Goal: Information Seeking & Learning: Learn about a topic

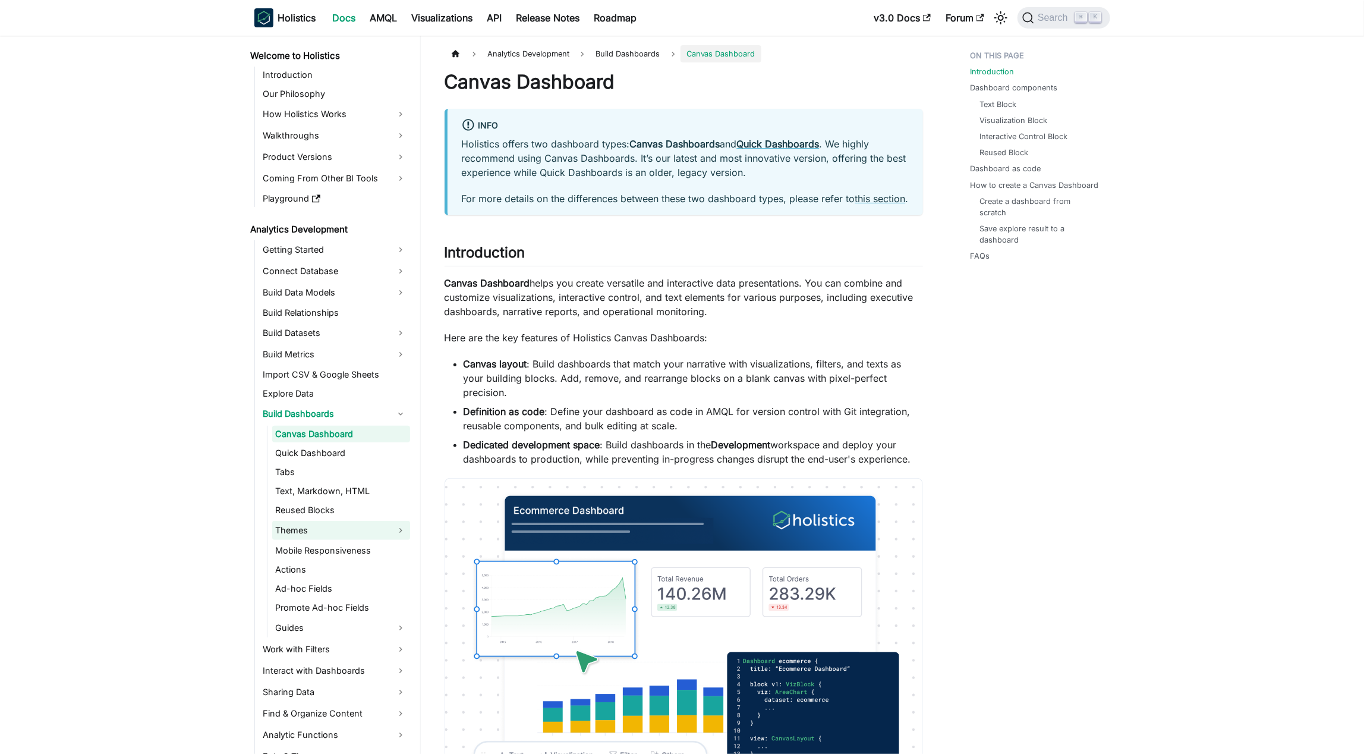
click at [322, 534] on link "Themes" at bounding box center [341, 530] width 138 height 19
click at [332, 531] on link "Themes" at bounding box center [341, 530] width 138 height 19
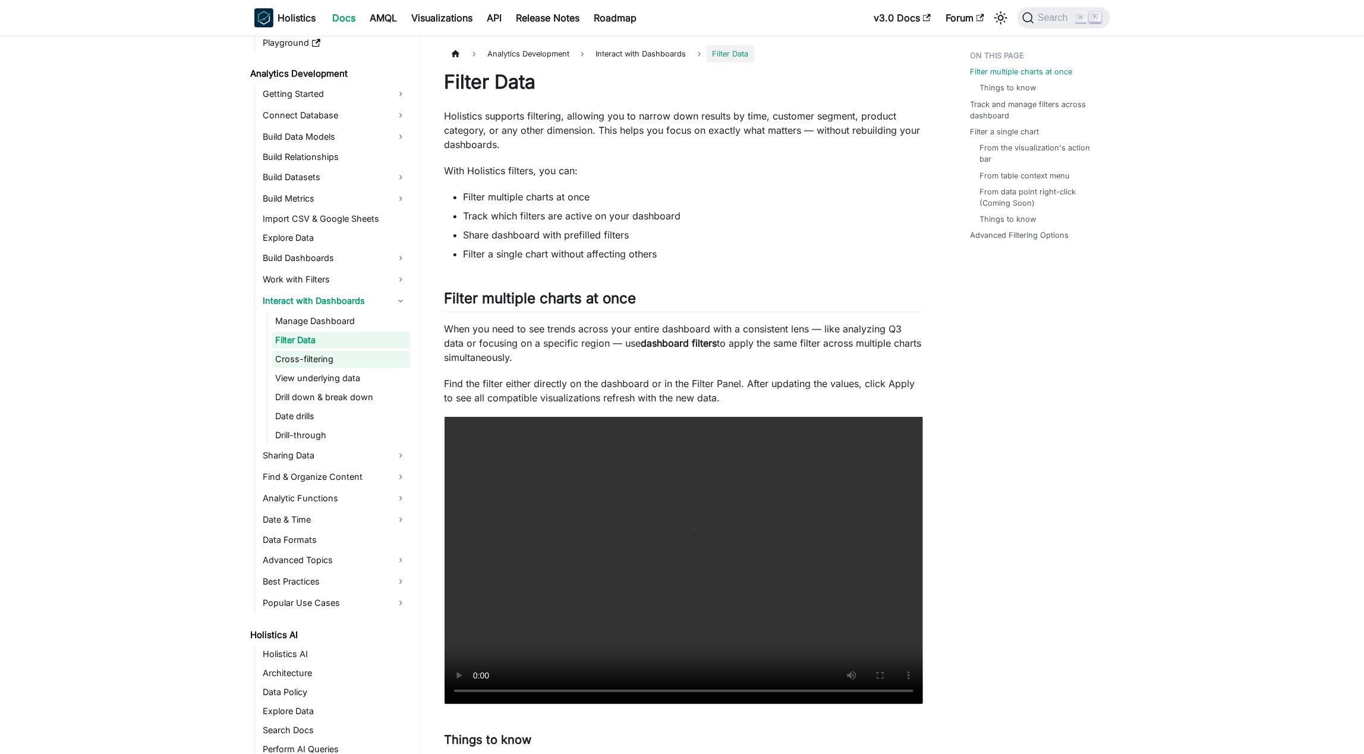
click at [325, 362] on link "Cross-filtering" at bounding box center [341, 359] width 138 height 17
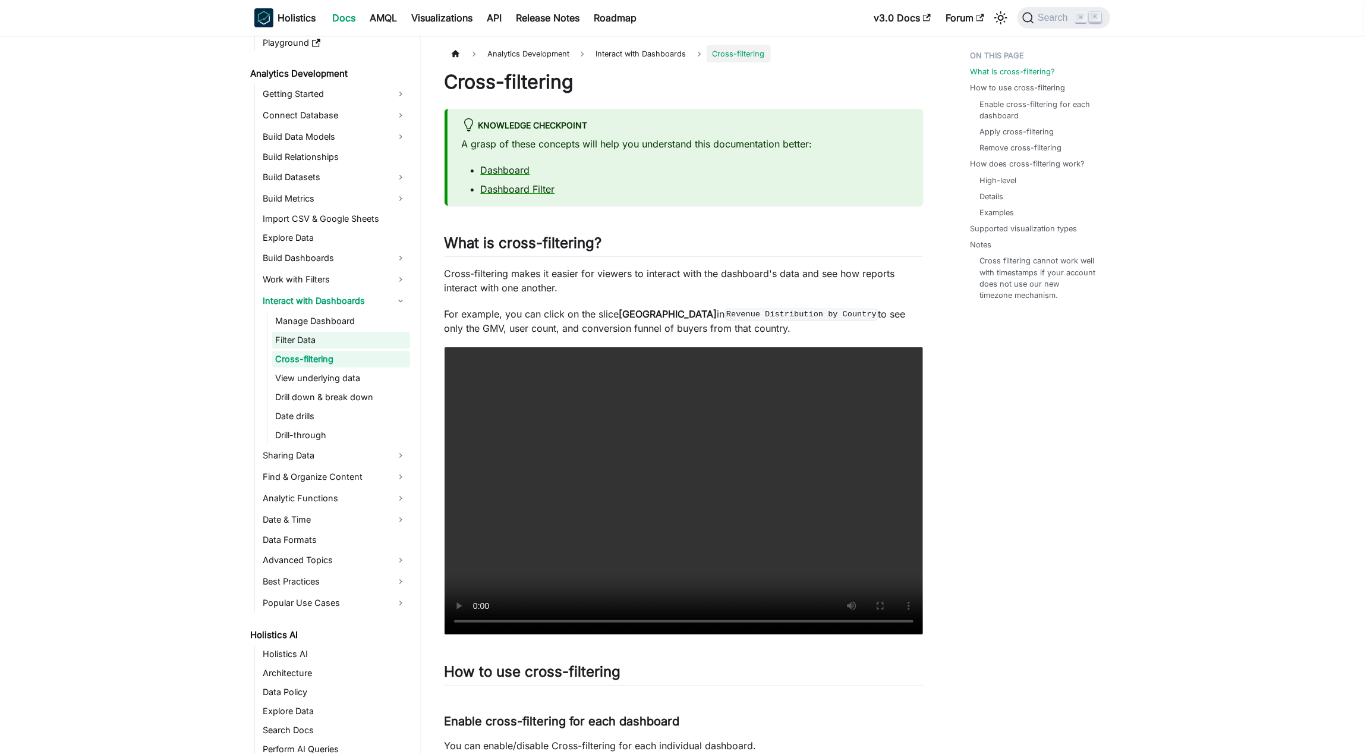
click at [355, 344] on link "Filter Data" at bounding box center [341, 340] width 138 height 17
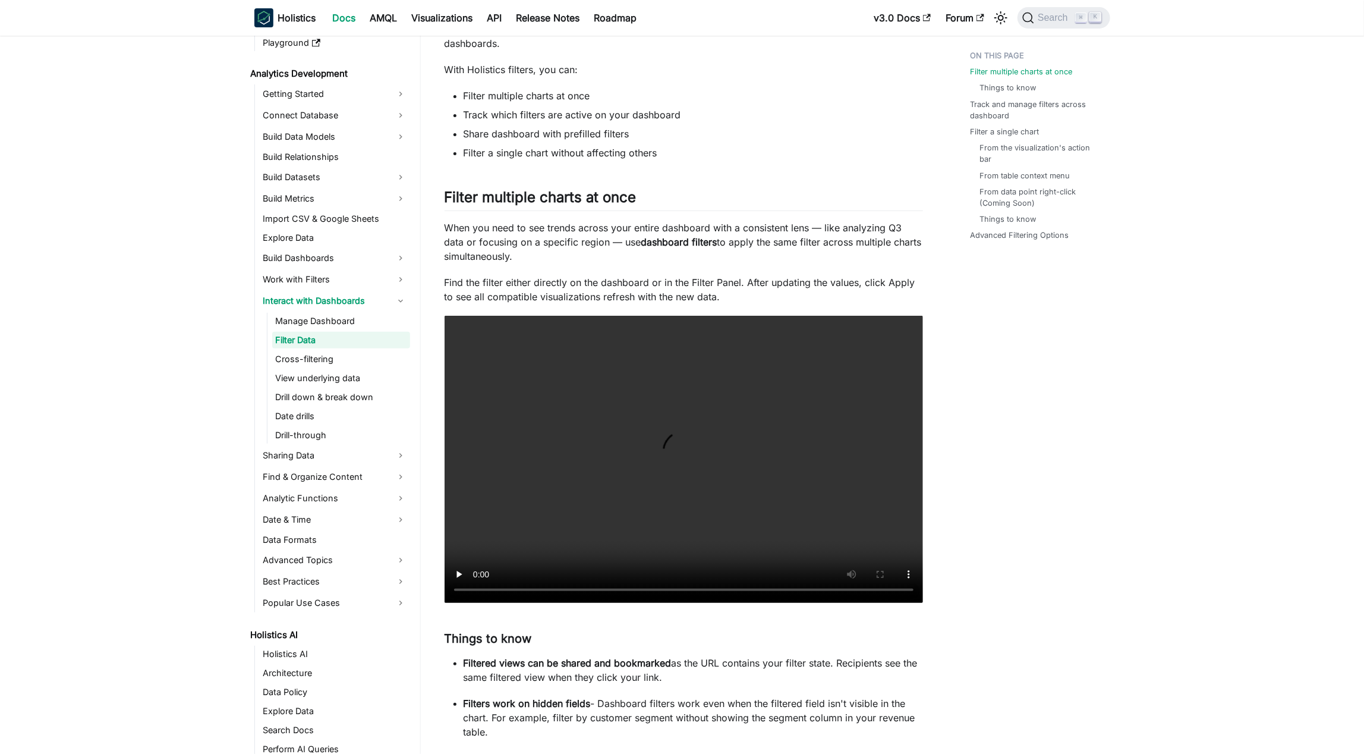
scroll to position [130, 0]
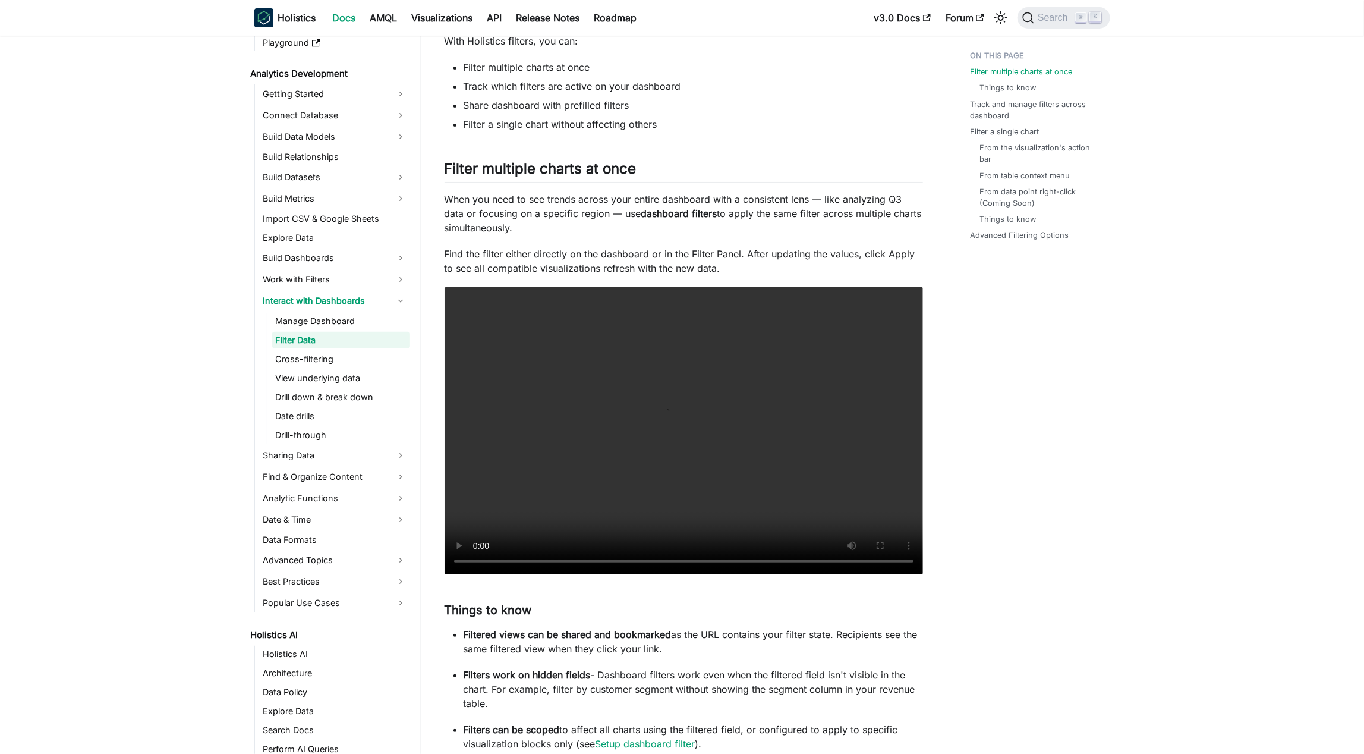
click at [533, 211] on p "When you need to see trends across your entire dashboard with a consistent lens…" at bounding box center [684, 213] width 478 height 43
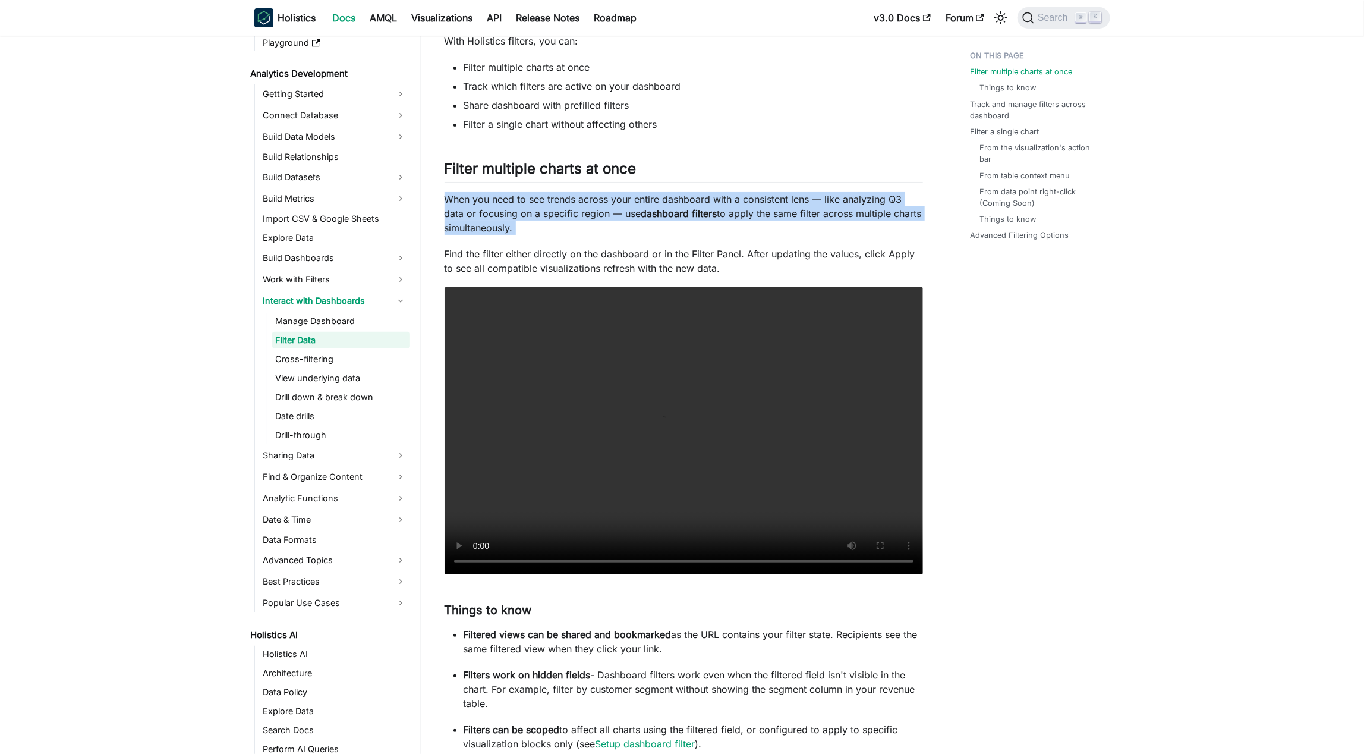
click at [533, 211] on p "When you need to see trends across your entire dashboard with a consistent lens…" at bounding box center [684, 213] width 478 height 43
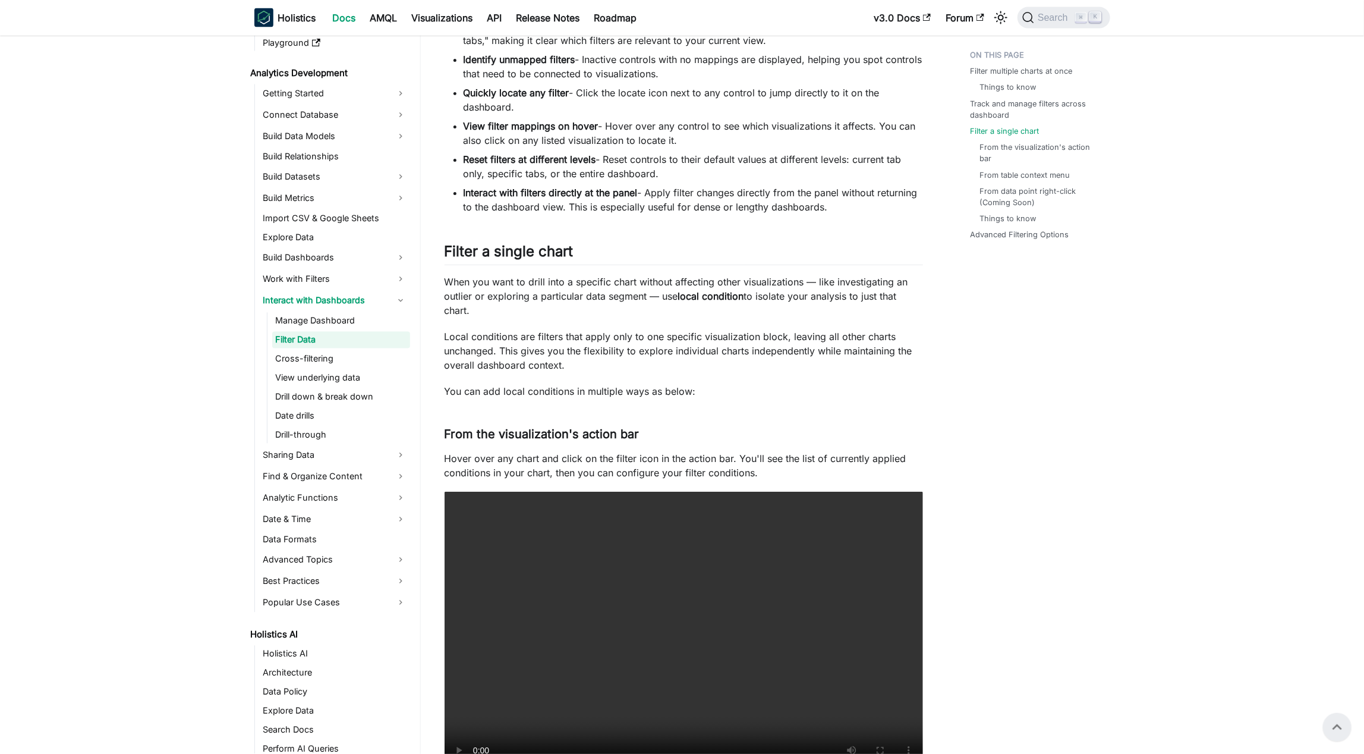
scroll to position [908, 0]
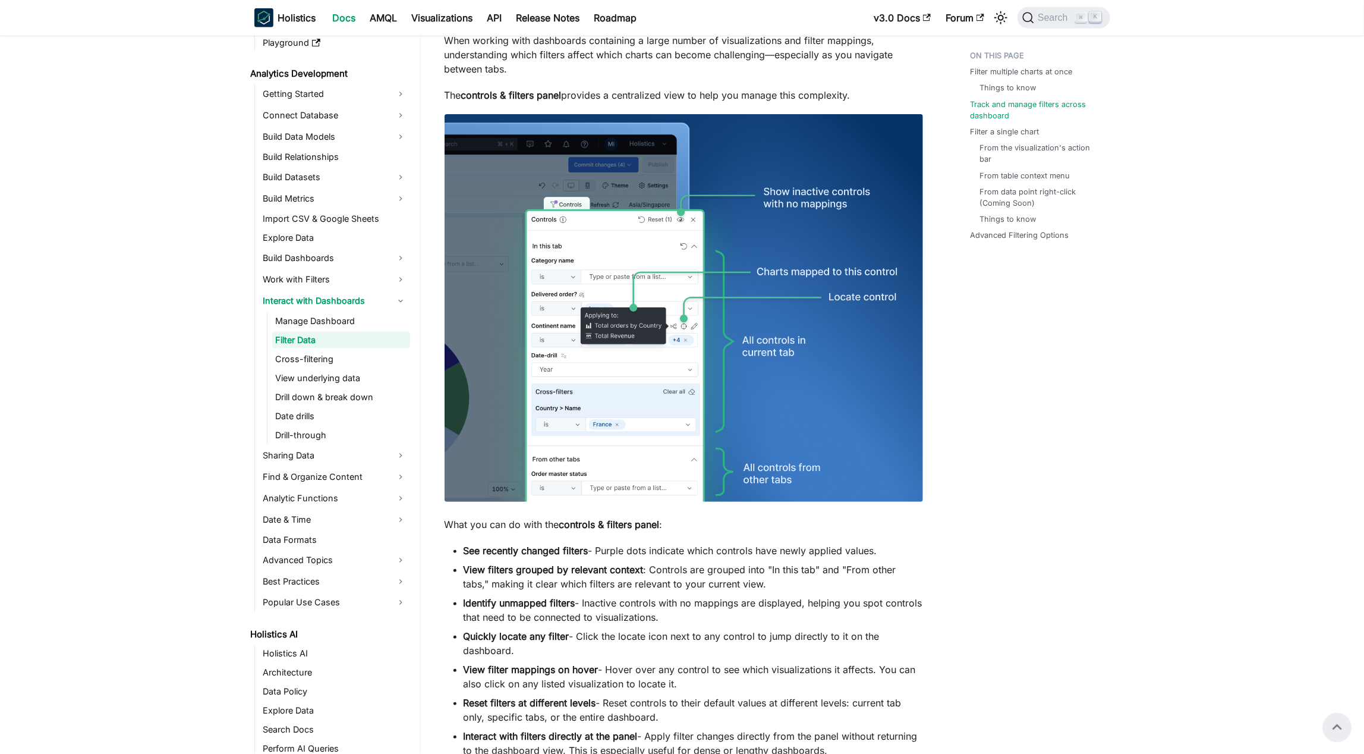
click at [683, 269] on div "Analytics Development Interact with Dashboards Filter Data On this page Filter …" at bounding box center [684, 750] width 526 height 3225
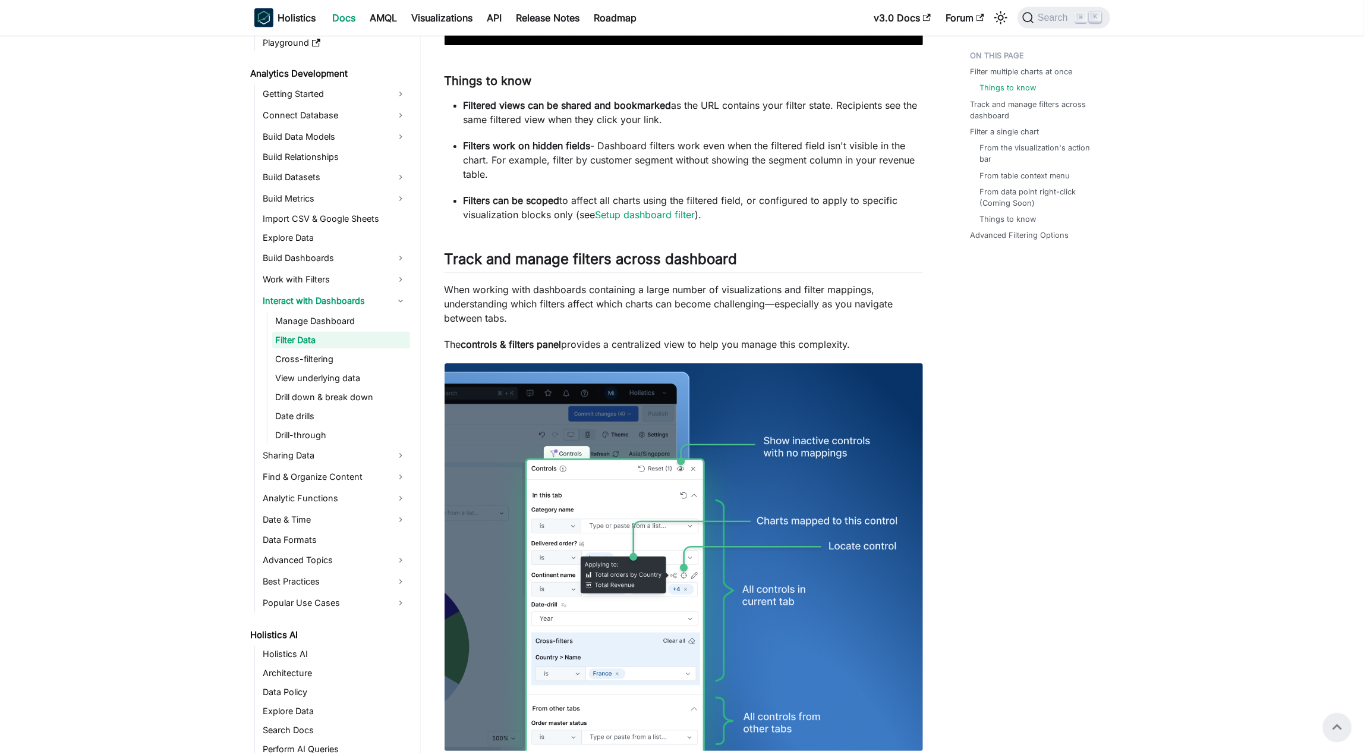
scroll to position [635, 0]
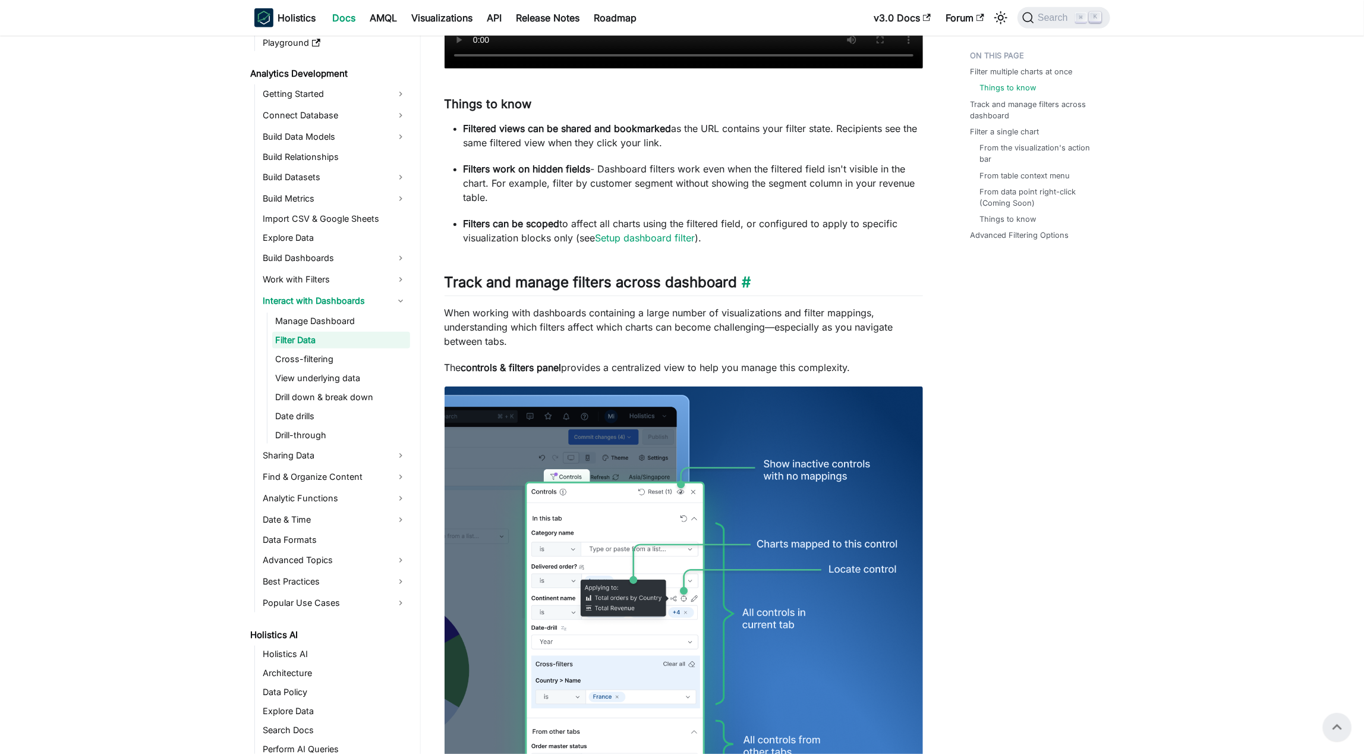
click at [534, 275] on h2 "Track and manage filters across dashboard ​" at bounding box center [684, 284] width 478 height 23
click at [683, 229] on ul "Filter multiple charts at once Things to know Track and manage filters across d…" at bounding box center [1034, 147] width 147 height 205
click at [683, 111] on link "Track and manage filters across dashboard" at bounding box center [1039, 110] width 133 height 23
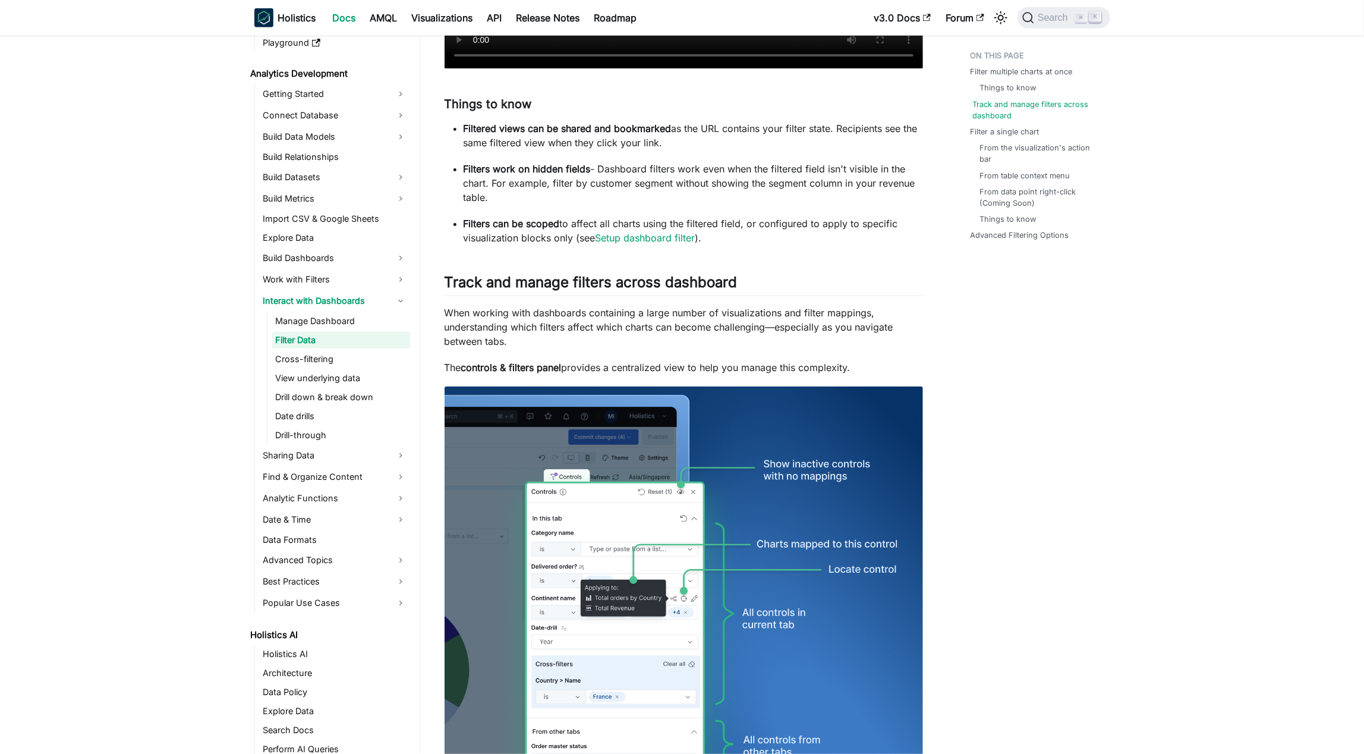
scroll to position [867, 0]
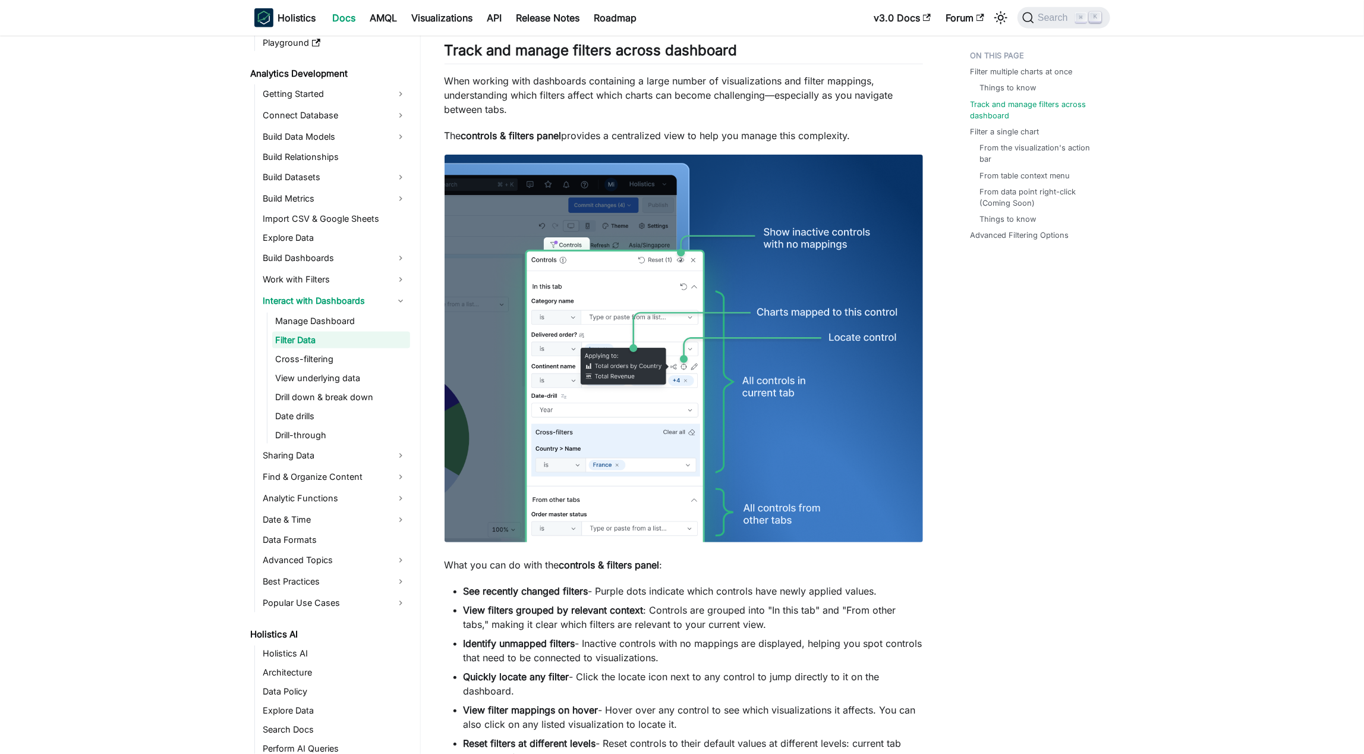
click at [683, 140] on li "Filter a single chart From the visualization's action bar From table context me…" at bounding box center [1037, 175] width 133 height 99
click at [683, 130] on link "Filter a single chart" at bounding box center [1007, 131] width 69 height 11
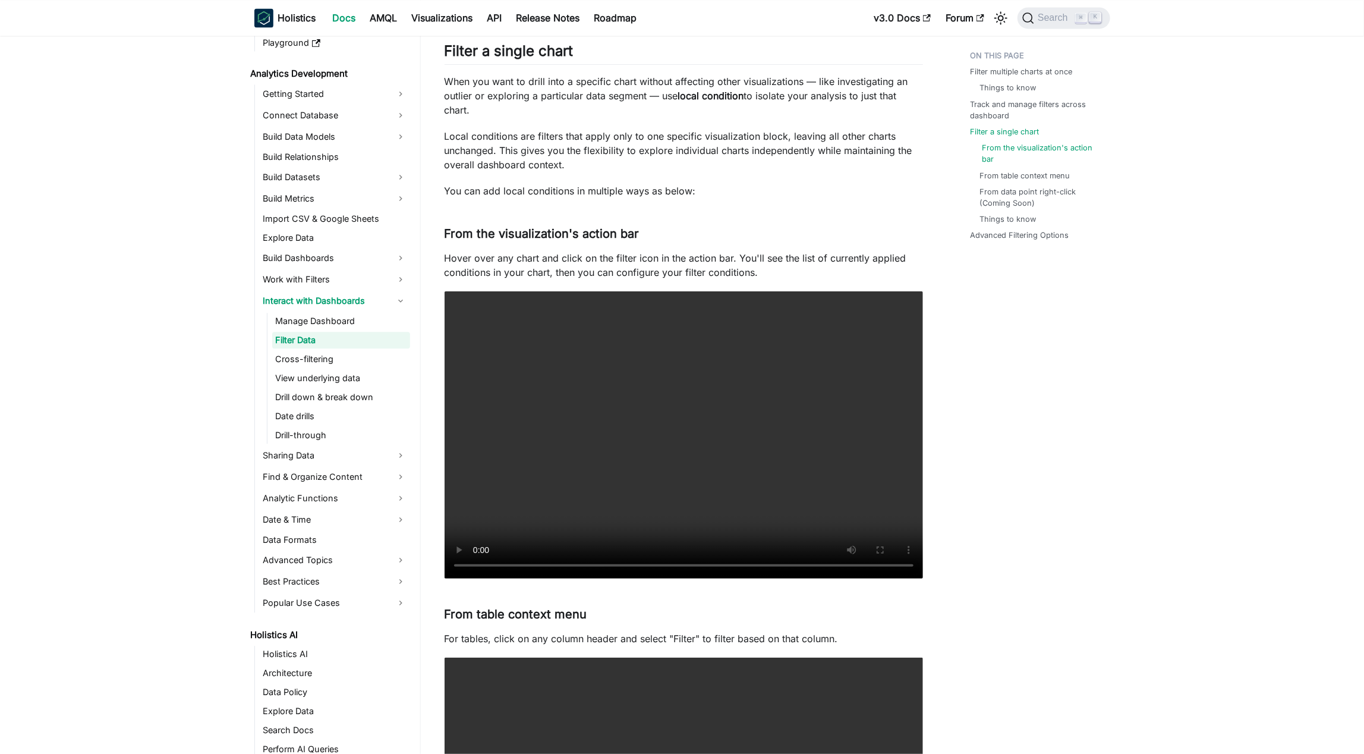
click at [683, 146] on link "From the visualization's action bar" at bounding box center [1041, 153] width 118 height 23
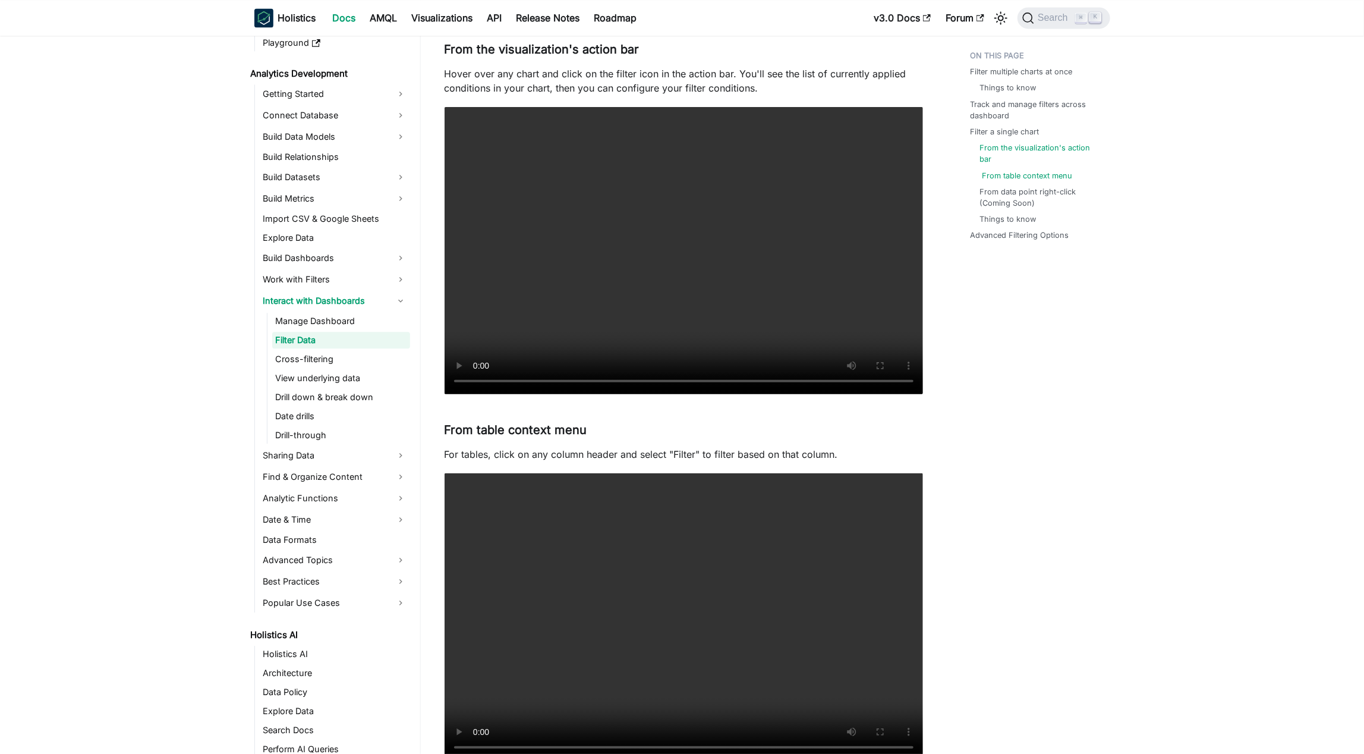
click at [683, 174] on link "From table context menu" at bounding box center [1027, 175] width 90 height 11
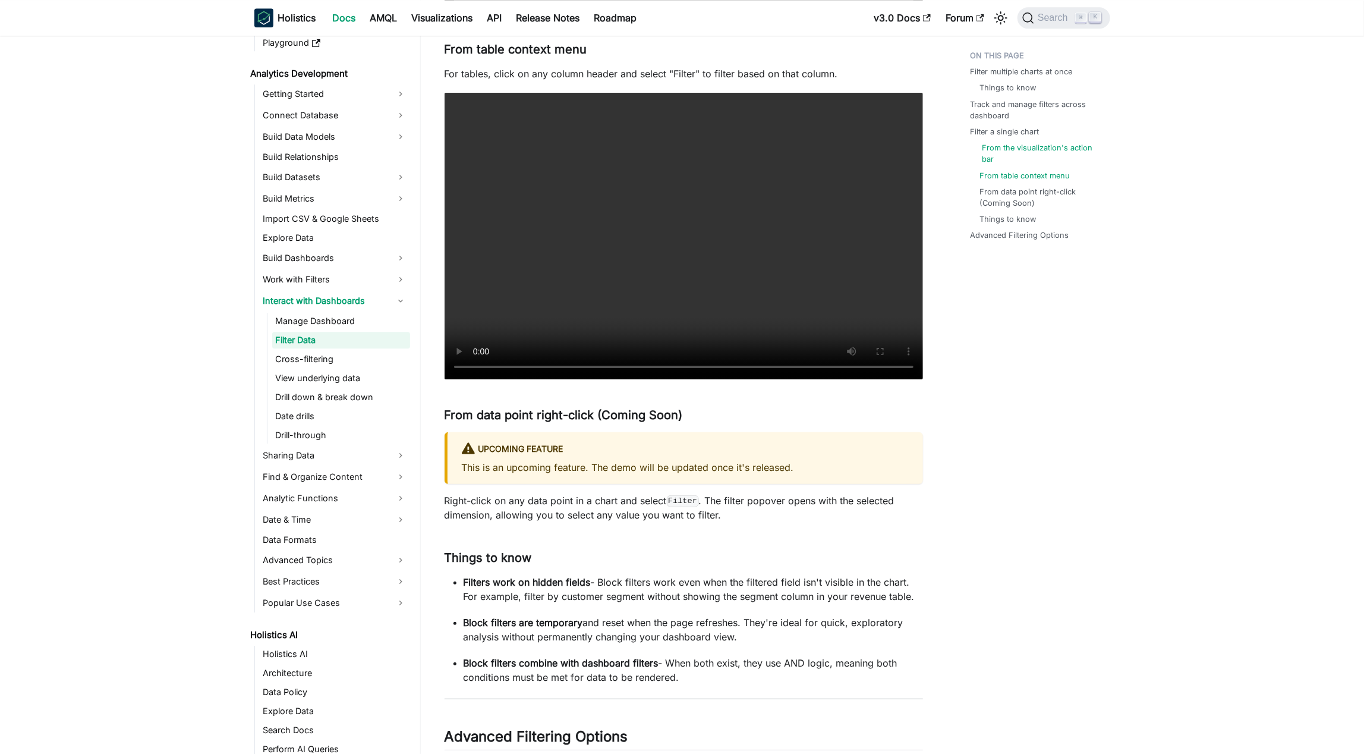
click at [683, 144] on link "From the visualization's action bar" at bounding box center [1041, 153] width 118 height 23
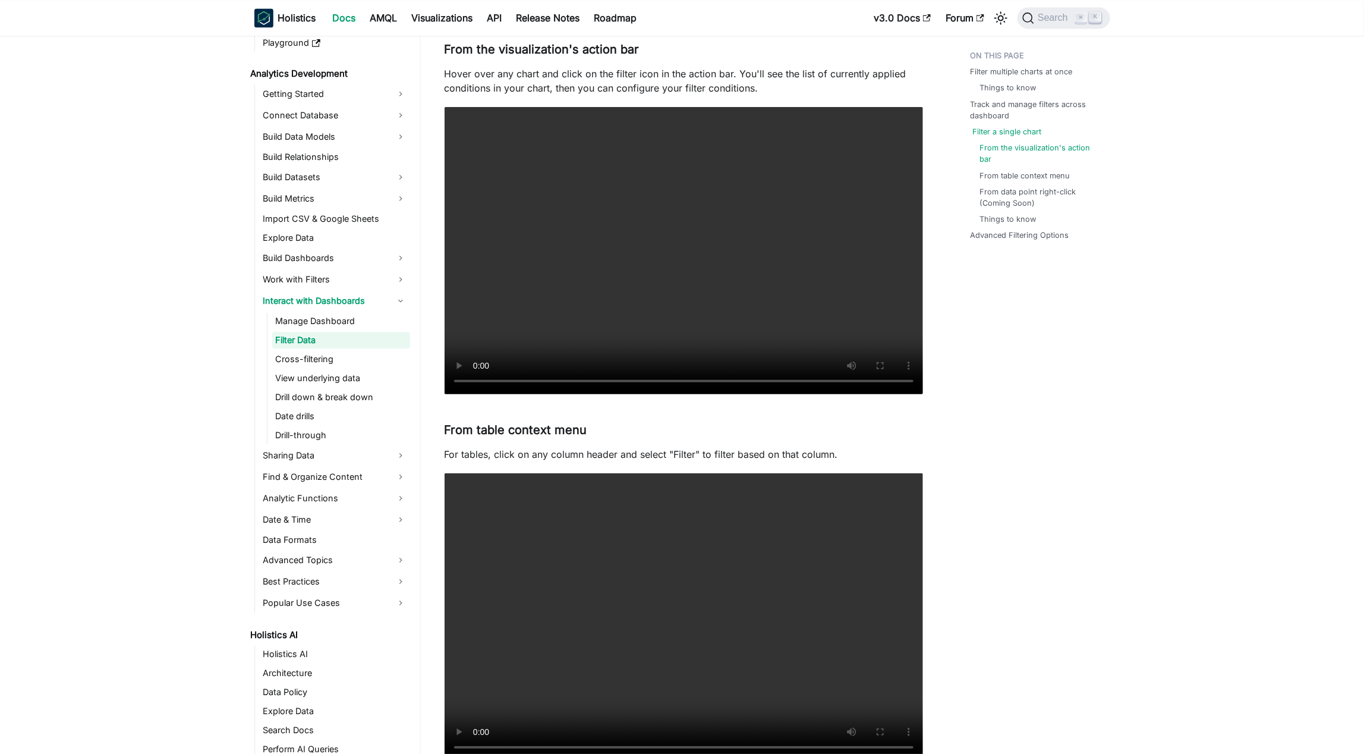
click at [683, 131] on link "Filter a single chart" at bounding box center [1007, 131] width 69 height 11
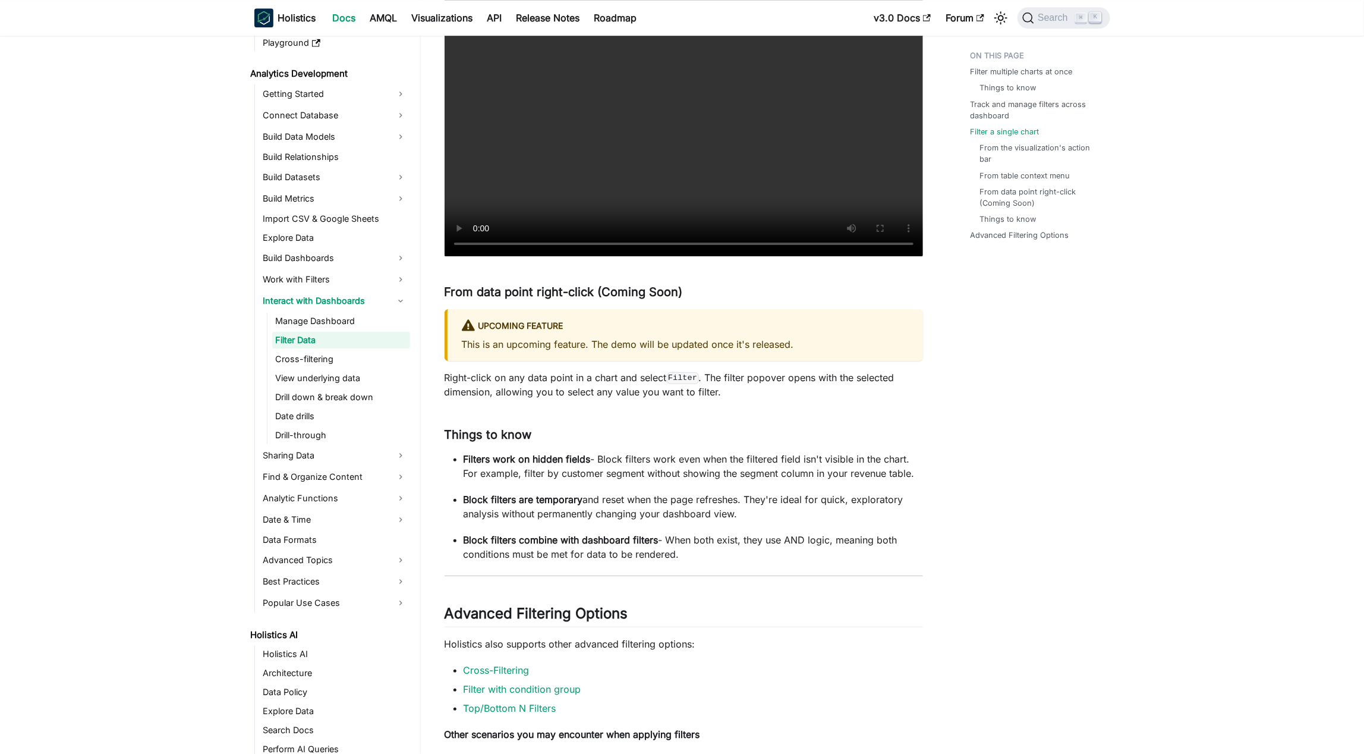
scroll to position [2587, 0]
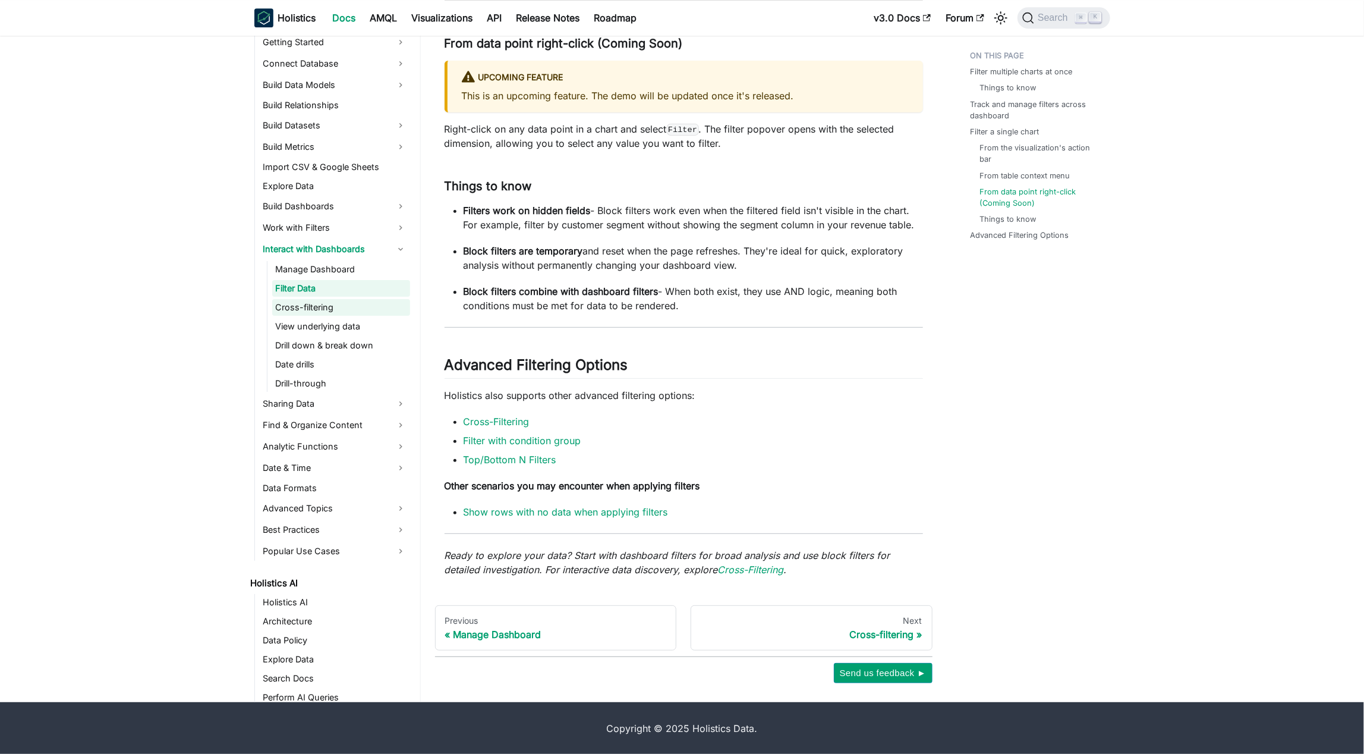
click at [338, 309] on link "Cross-filtering" at bounding box center [341, 307] width 138 height 17
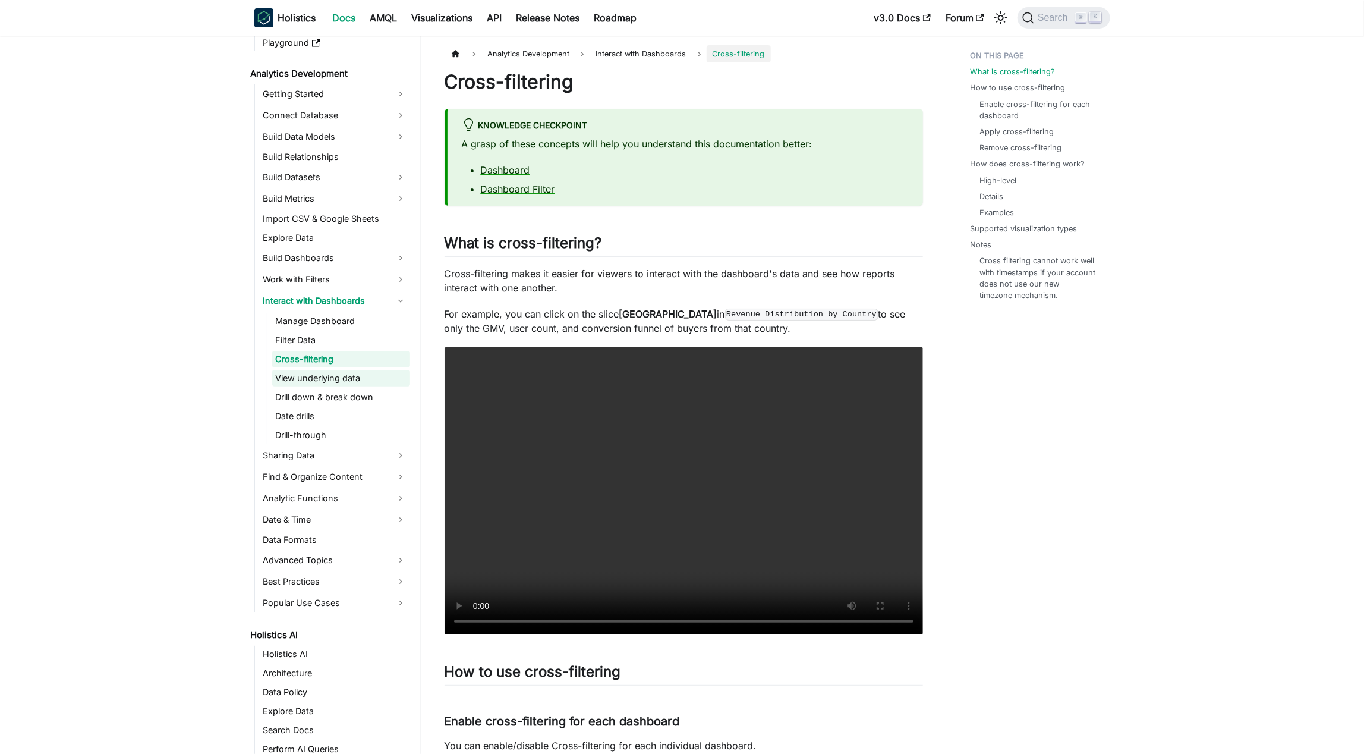
click at [371, 377] on link "View underlying data" at bounding box center [341, 378] width 138 height 17
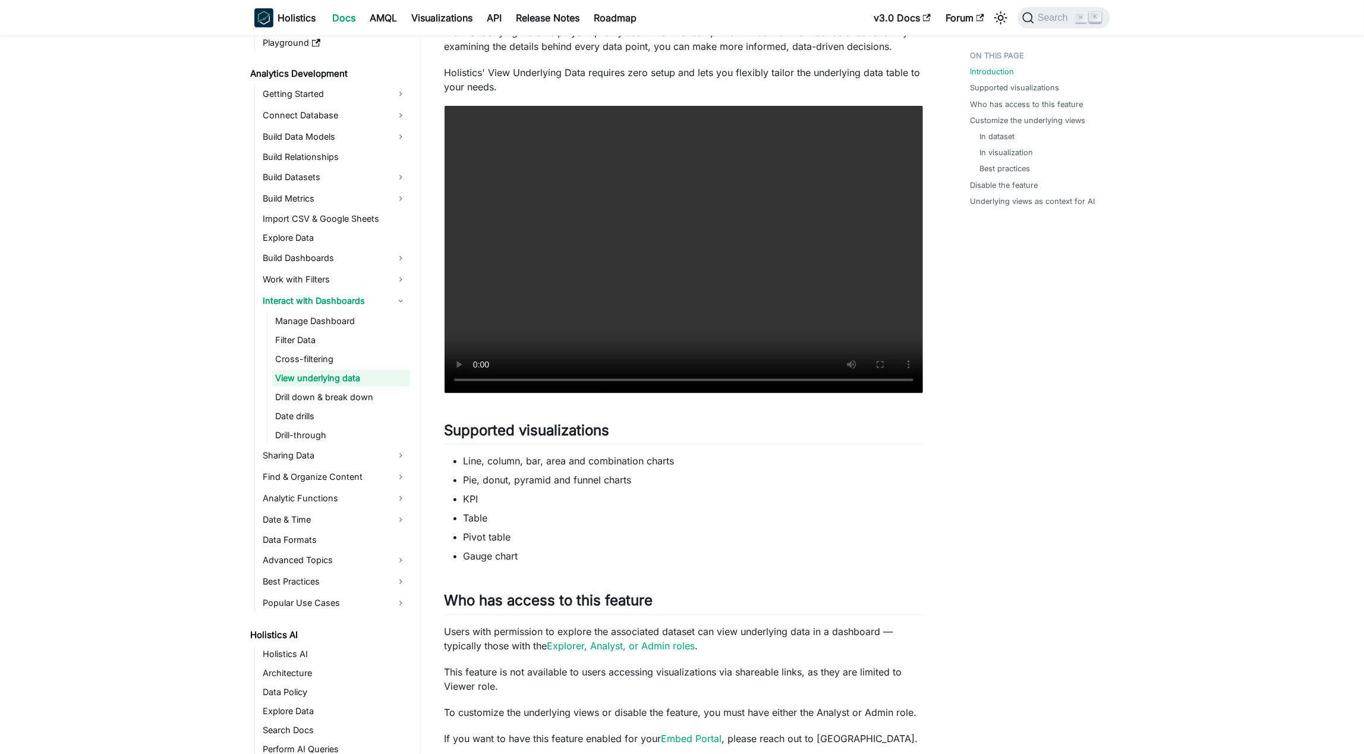
scroll to position [390, 0]
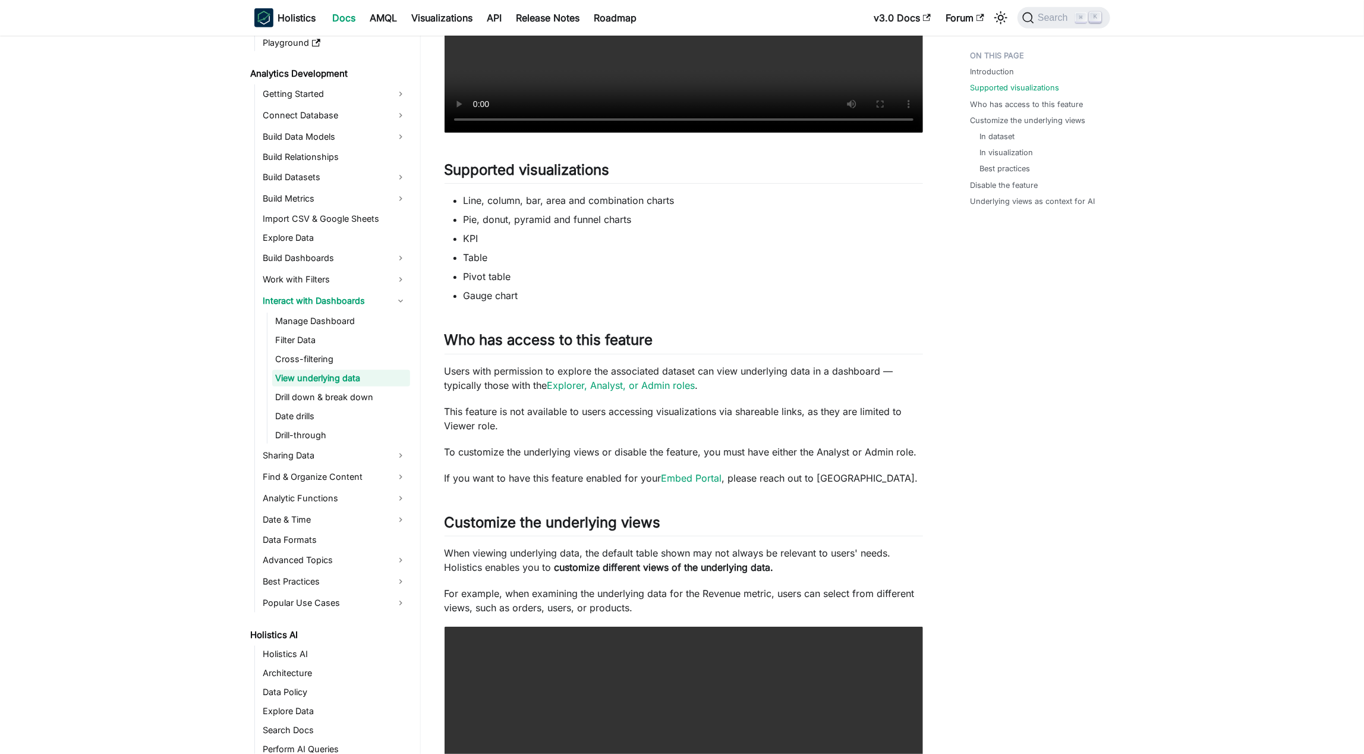
click at [683, 215] on li "Pie, donut, pyramid and funnel charts" at bounding box center [693, 219] width 459 height 14
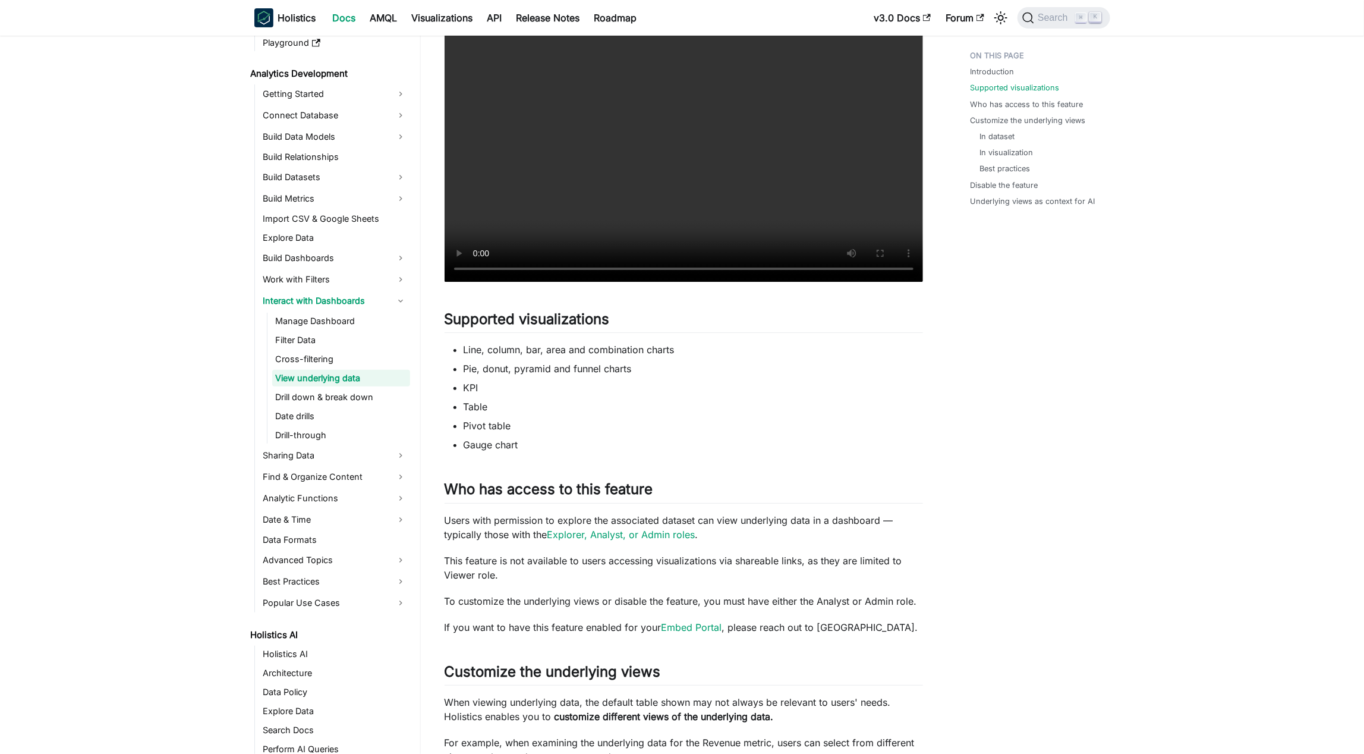
scroll to position [294, 0]
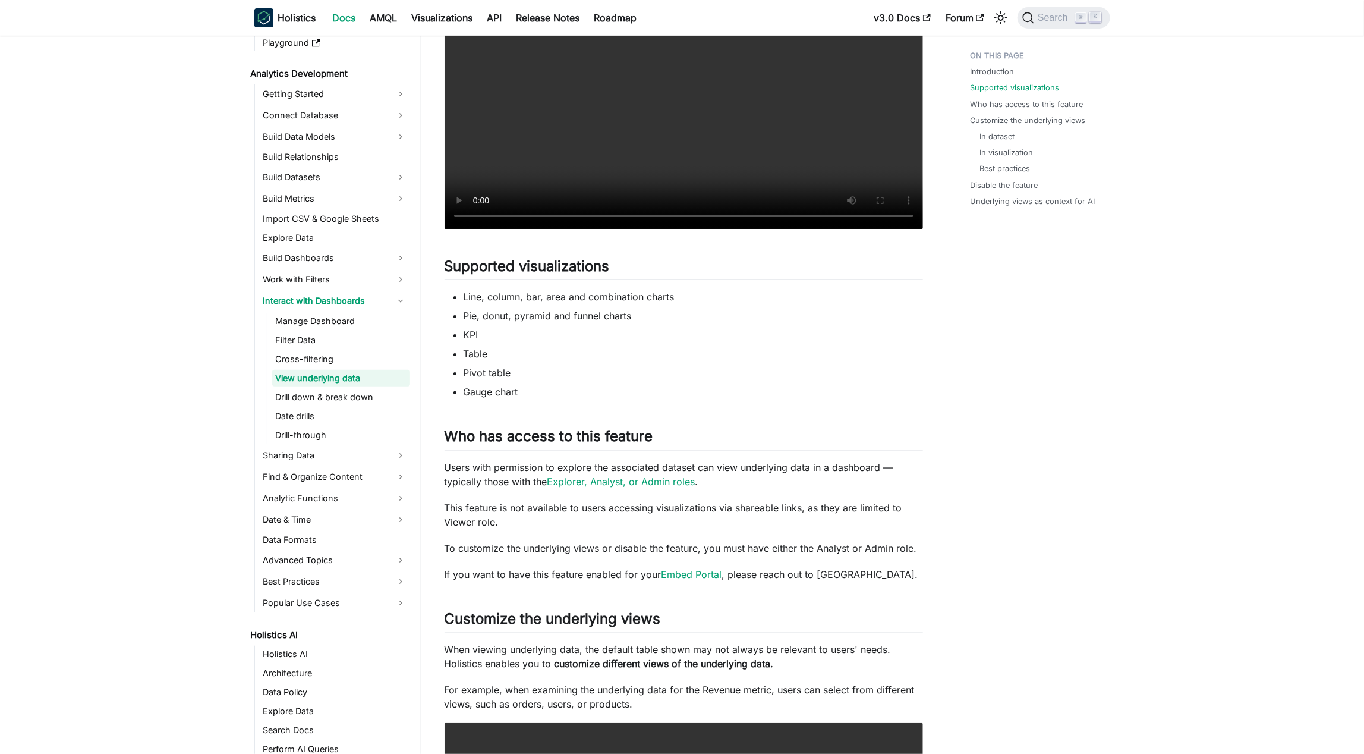
click at [683, 298] on li "Line, column, bar, area and combination charts" at bounding box center [693, 296] width 459 height 14
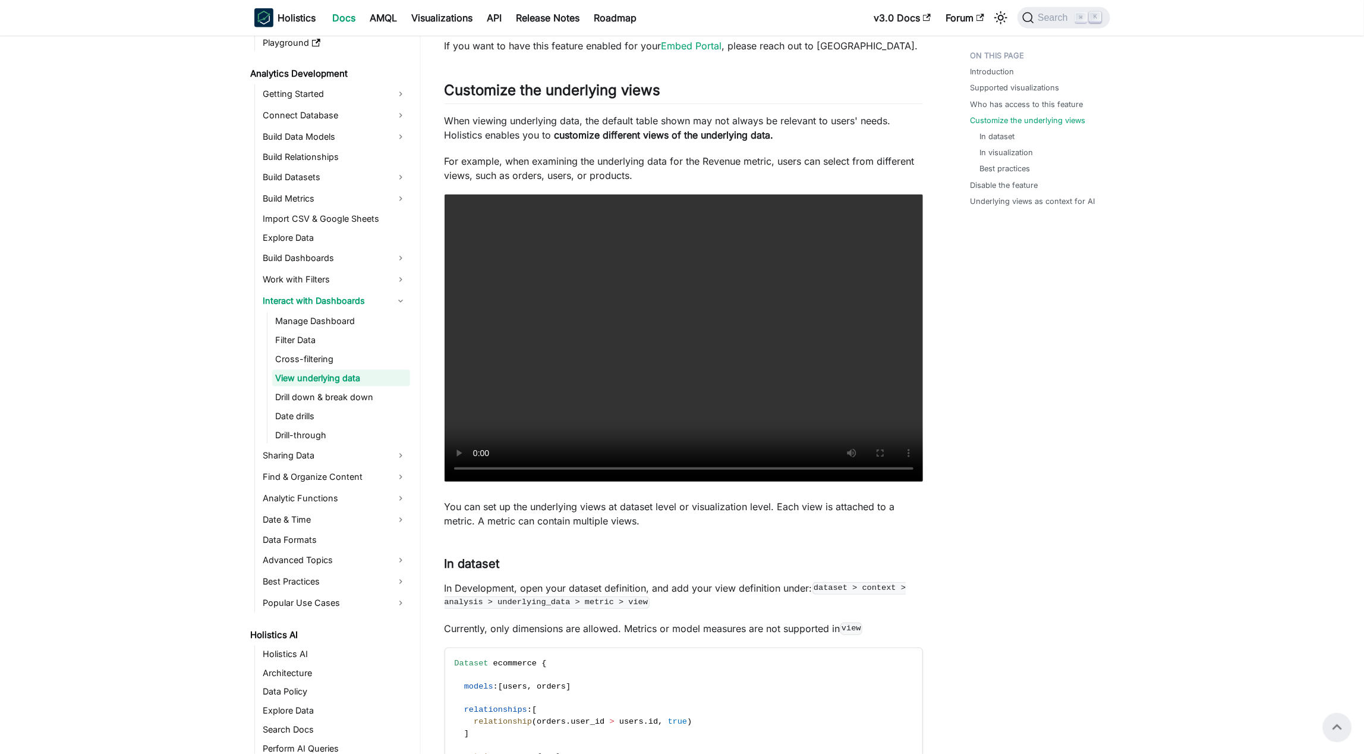
scroll to position [692, 0]
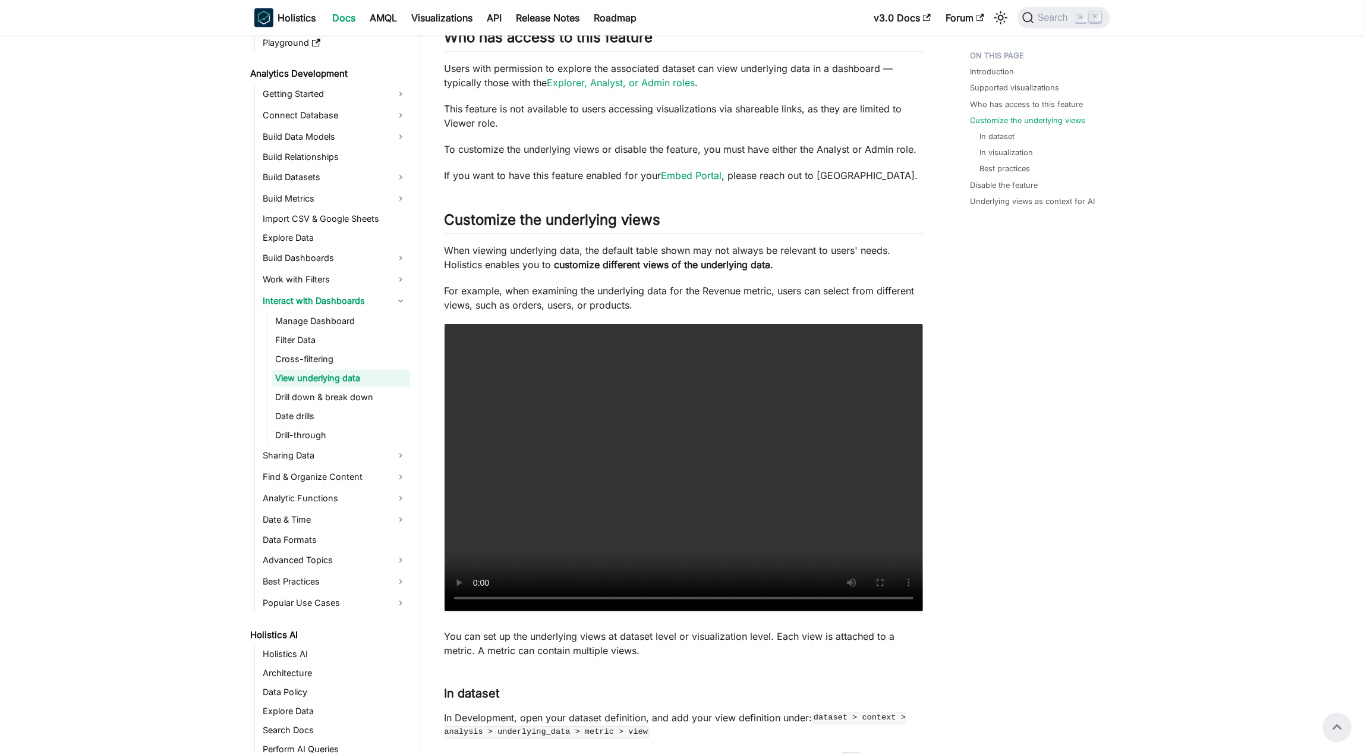
click at [578, 268] on div at bounding box center [578, 268] width 0 height 0
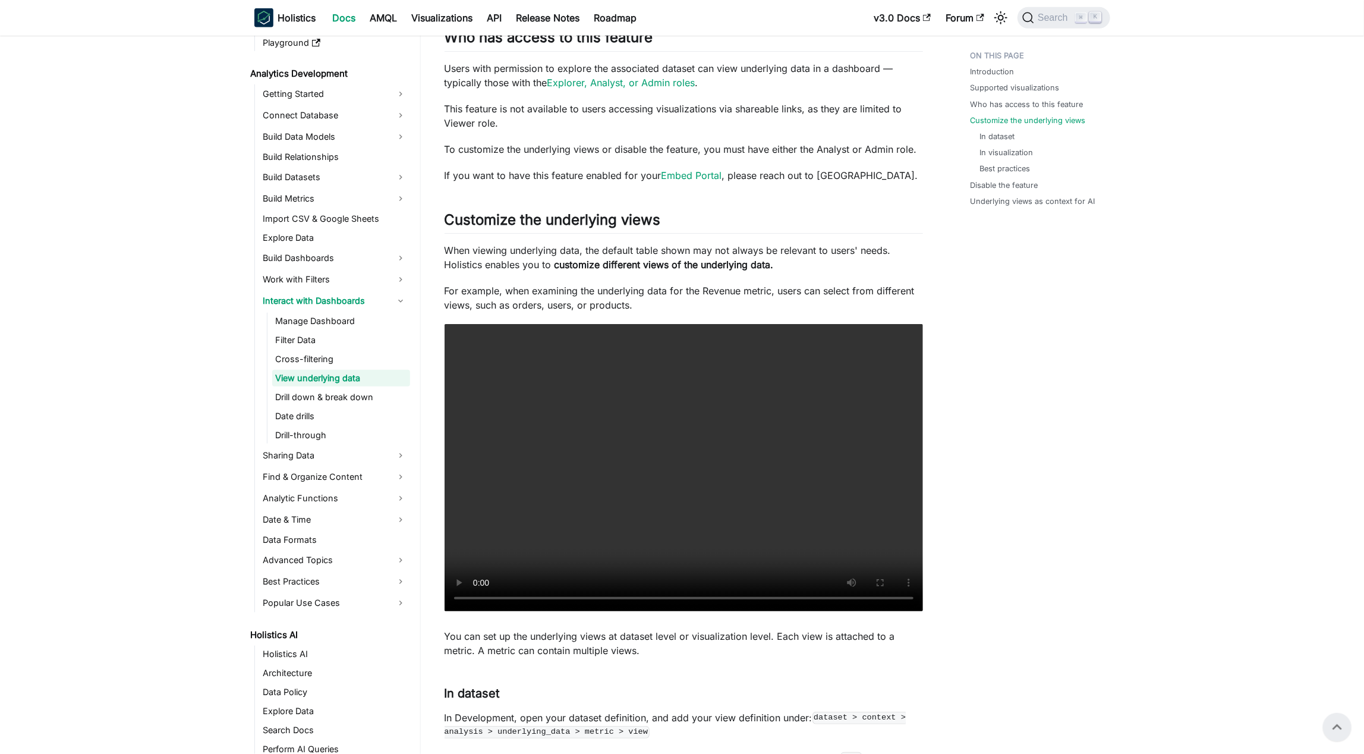
click at [683, 245] on p "When viewing underlying data, the default table shown may not always be relevan…" at bounding box center [684, 257] width 478 height 29
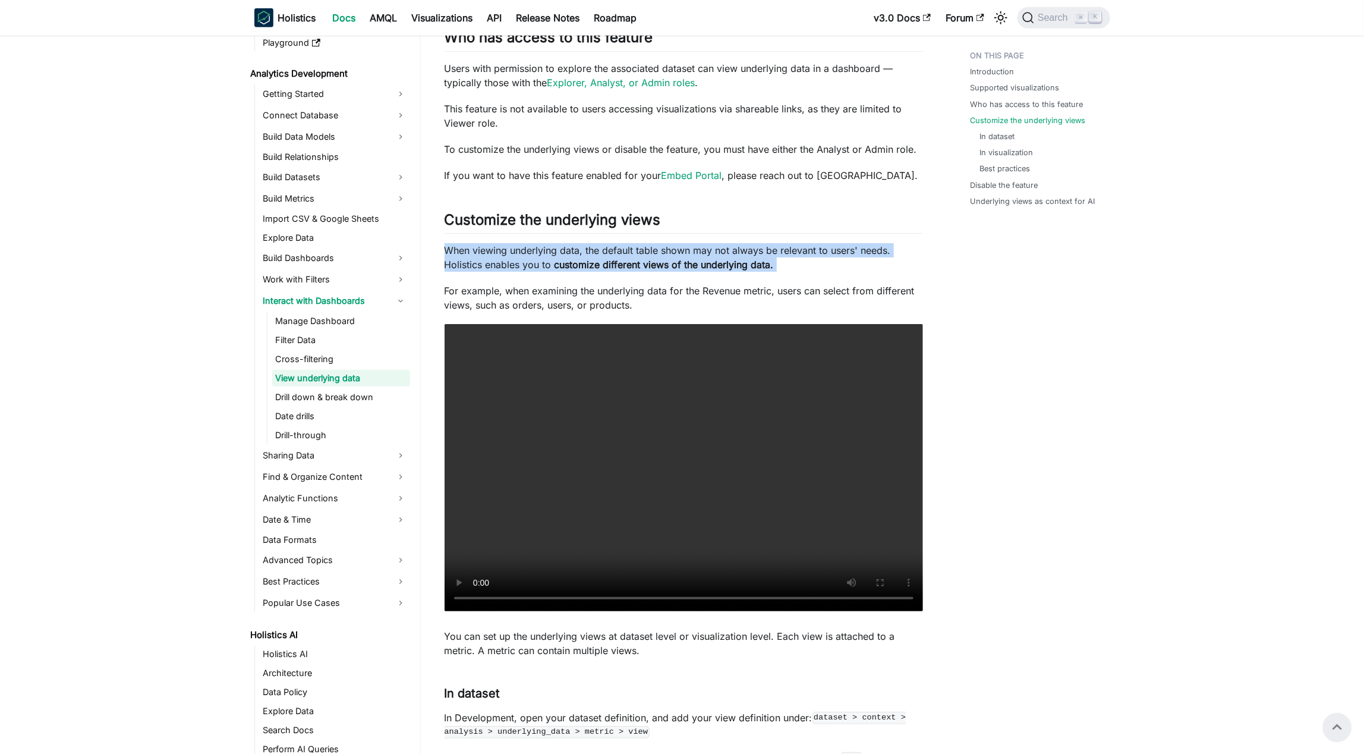
click at [683, 245] on p "When viewing underlying data, the default table shown may not always be relevan…" at bounding box center [684, 257] width 478 height 29
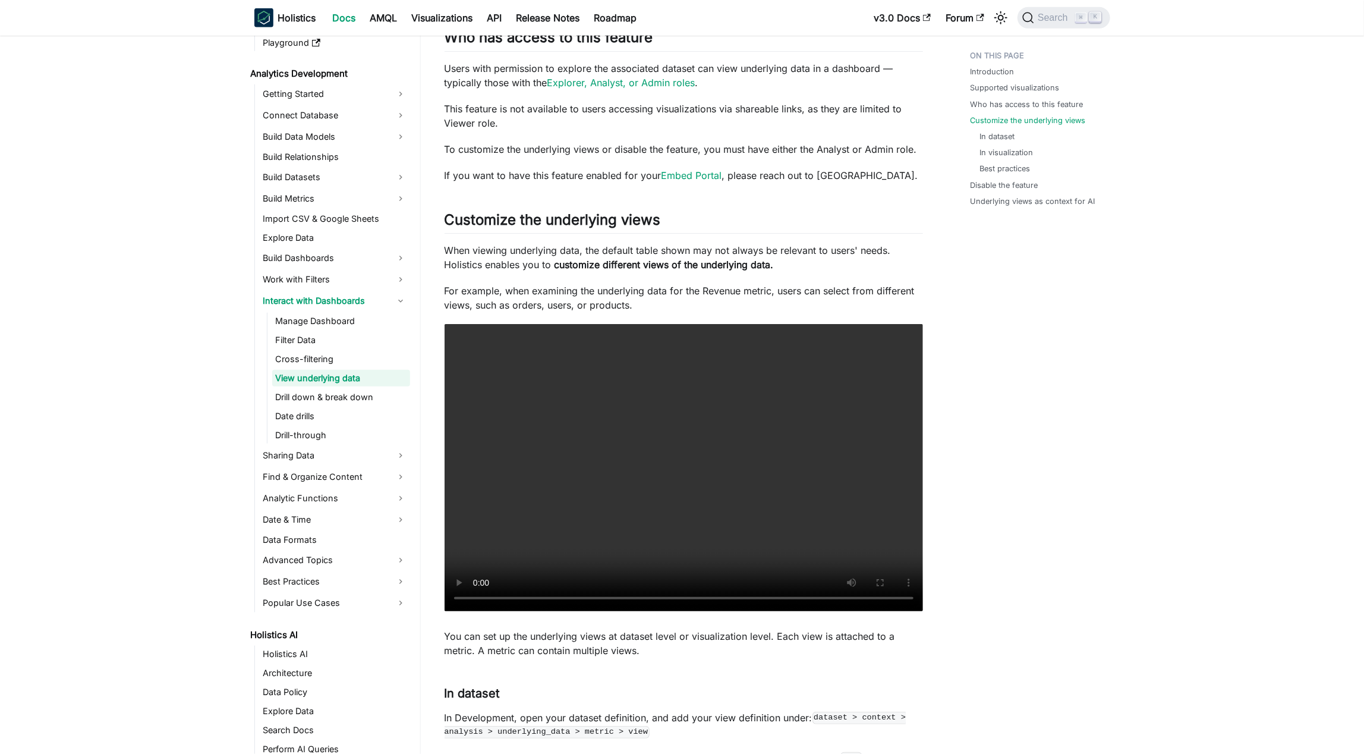
scroll to position [972, 0]
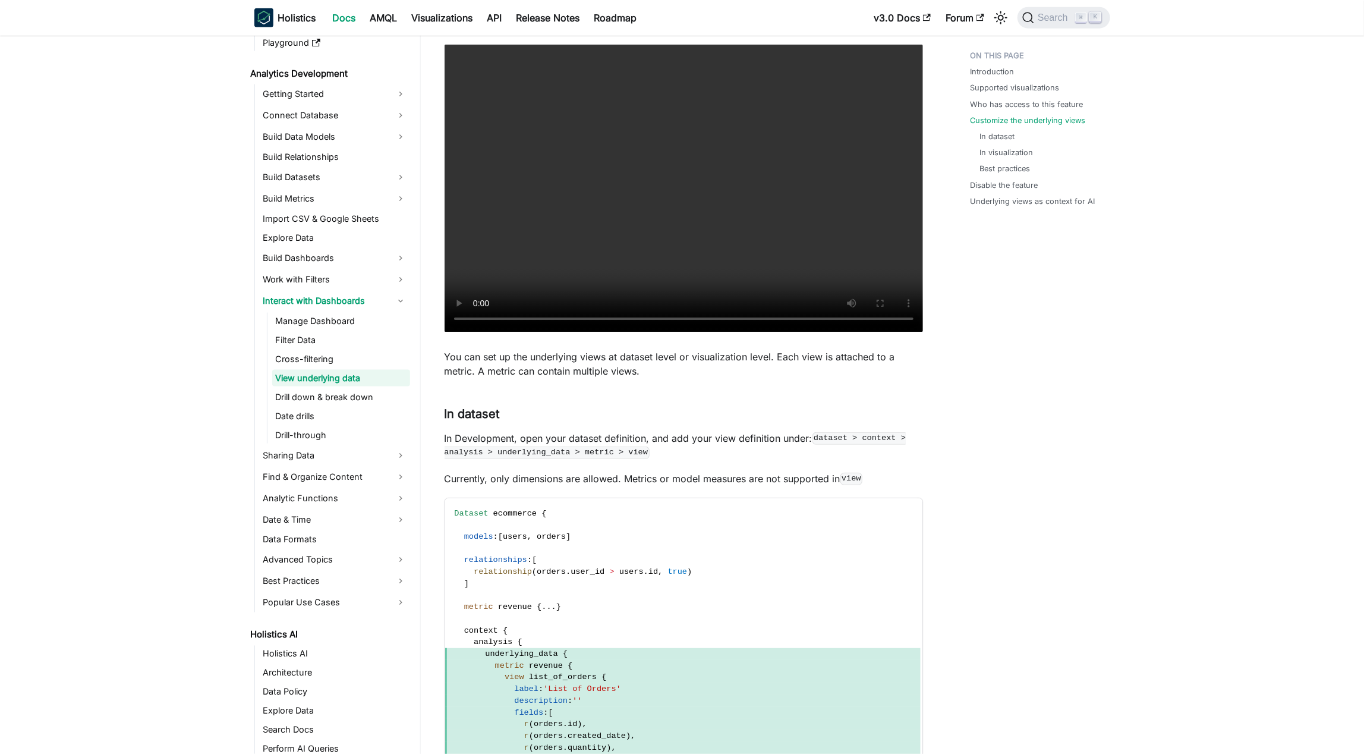
click at [626, 333] on div at bounding box center [626, 333] width 0 height 0
click at [647, 354] on p "You can set up the underlying views at dataset level or visualization level. Ea…" at bounding box center [684, 363] width 478 height 29
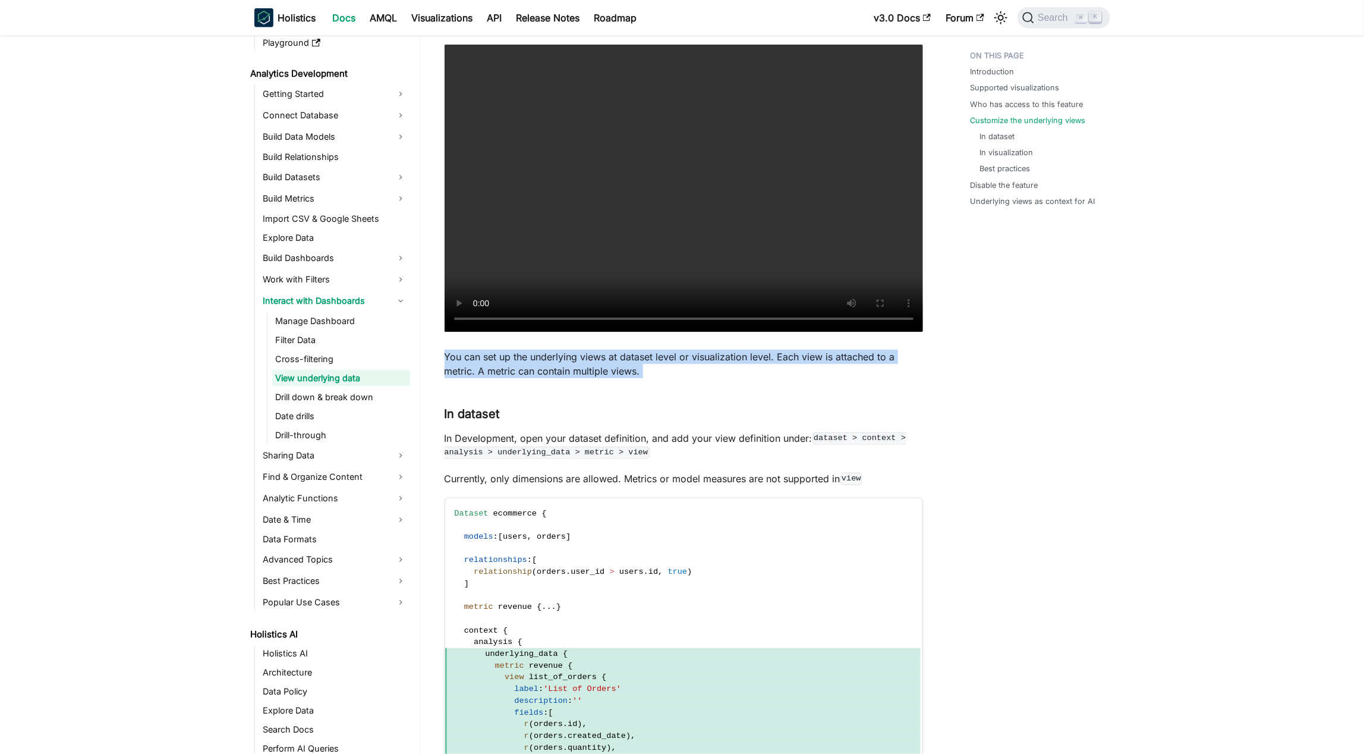
click at [647, 354] on p "You can set up the underlying views at dataset level or visualization level. Ea…" at bounding box center [684, 363] width 478 height 29
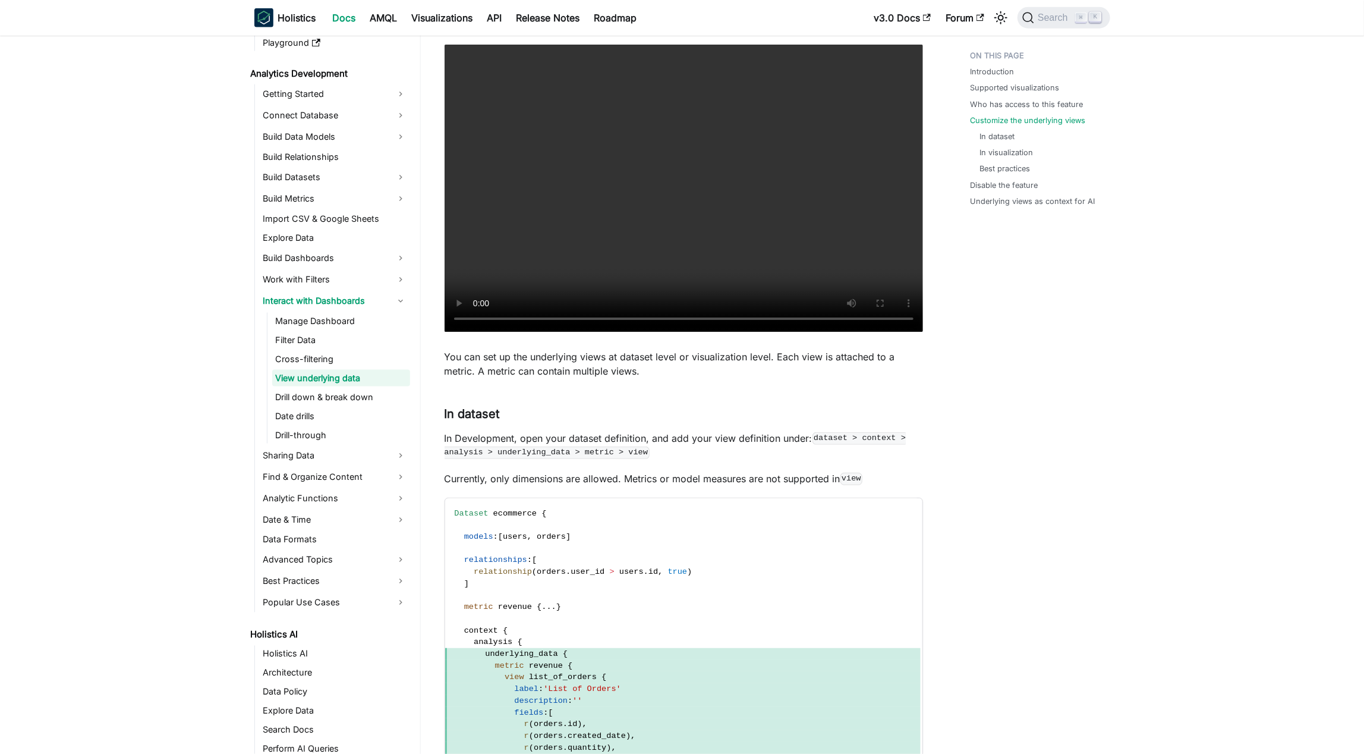
click at [683, 425] on p "In Development, open your dataset definition, and add your view definition unde…" at bounding box center [684, 445] width 478 height 29
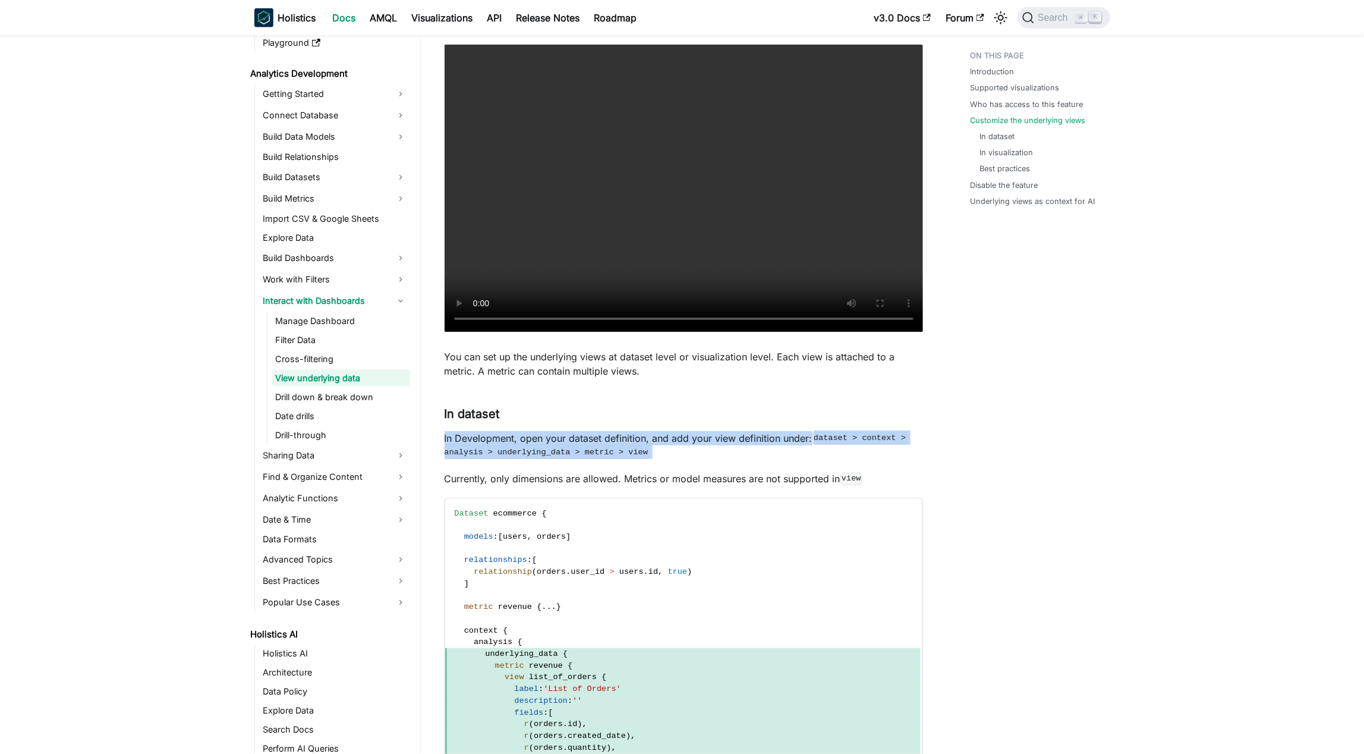
drag, startPoint x: 713, startPoint y: 440, endPoint x: 432, endPoint y: 557, distance: 304.0
click at [683, 425] on p "In Development, open your dataset definition, and add your view definition unde…" at bounding box center [684, 445] width 478 height 29
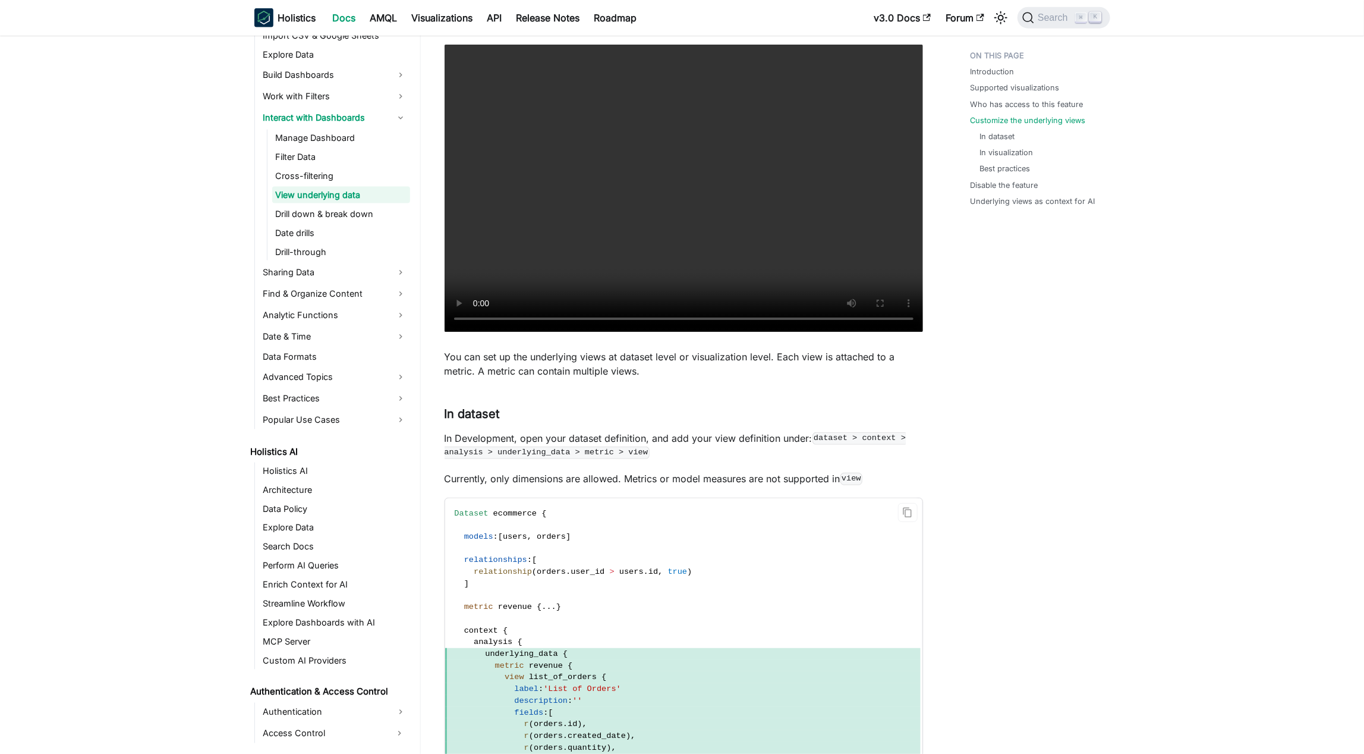
scroll to position [145, 0]
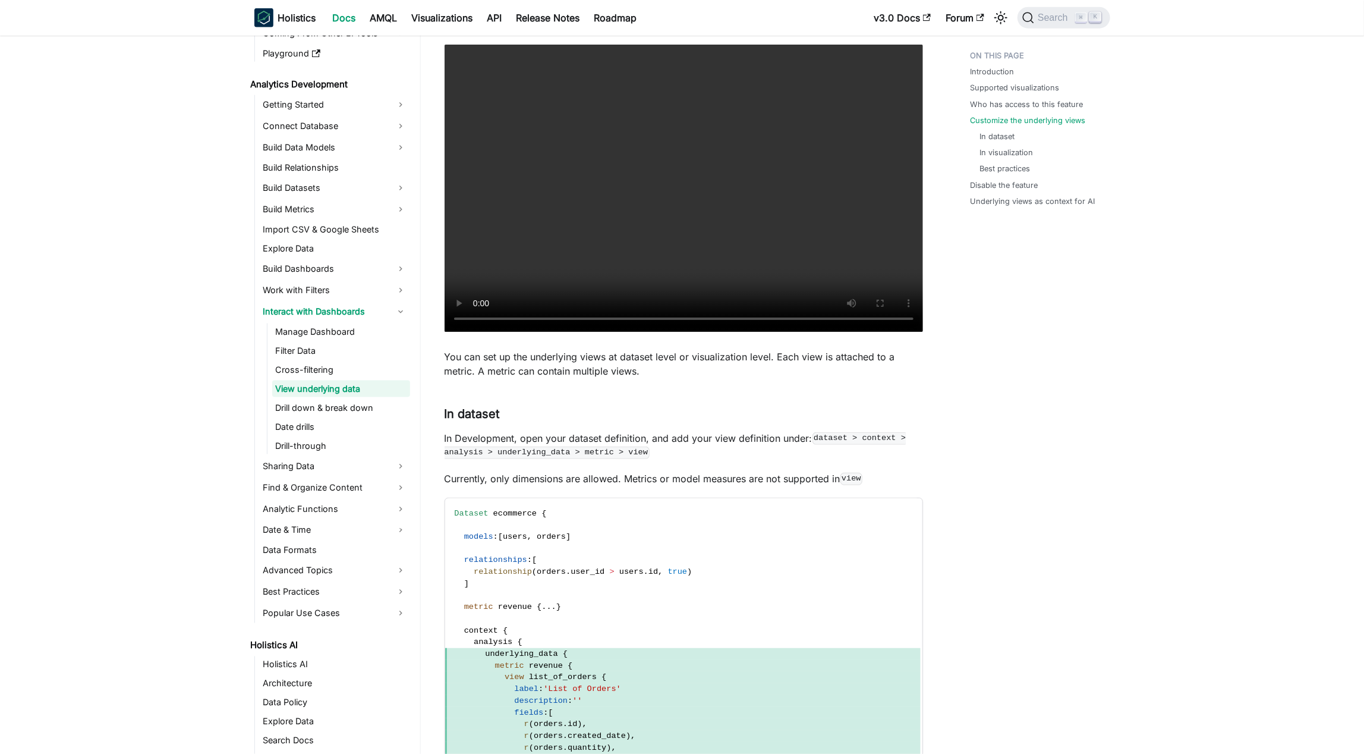
click at [635, 425] on p "In Development, open your dataset definition, and add your view definition unde…" at bounding box center [684, 445] width 478 height 29
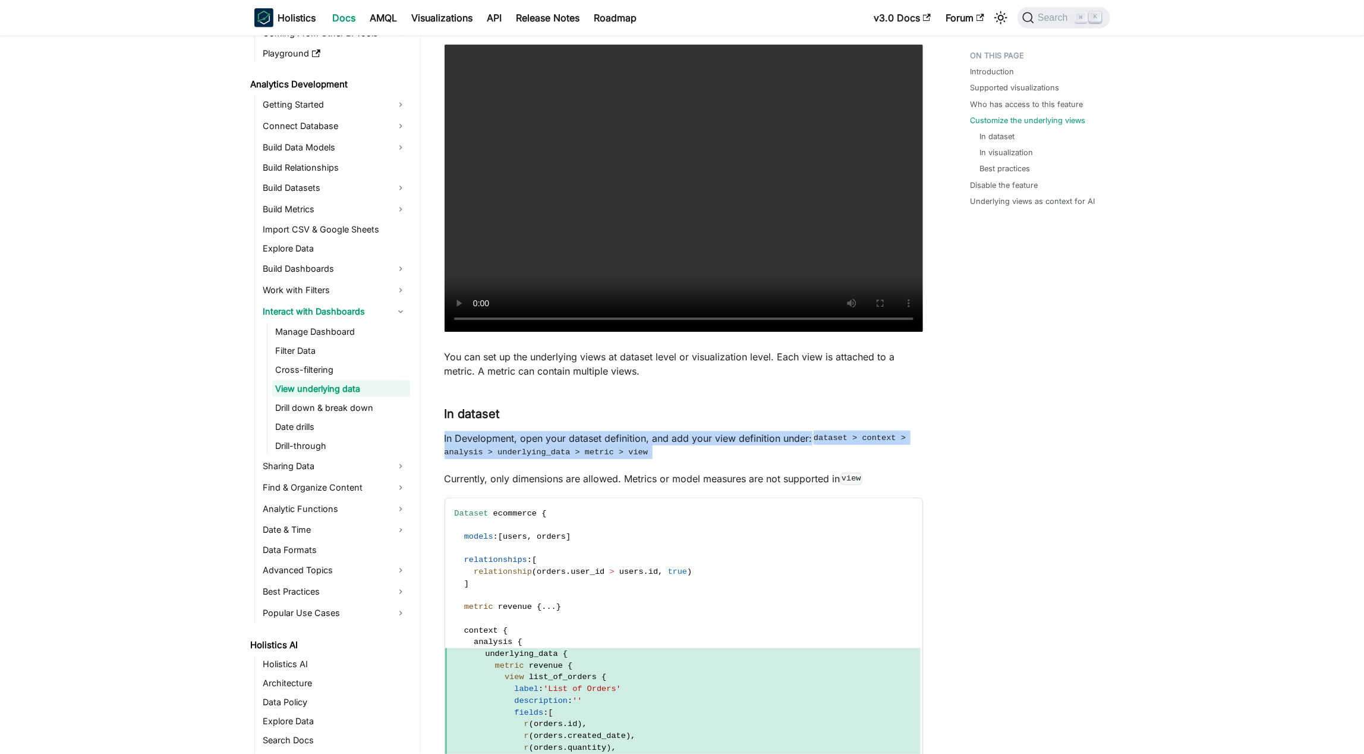
drag, startPoint x: 635, startPoint y: 442, endPoint x: 671, endPoint y: 445, distance: 35.8
click at [635, 425] on p "In Development, open your dataset definition, and add your view definition unde…" at bounding box center [684, 445] width 478 height 29
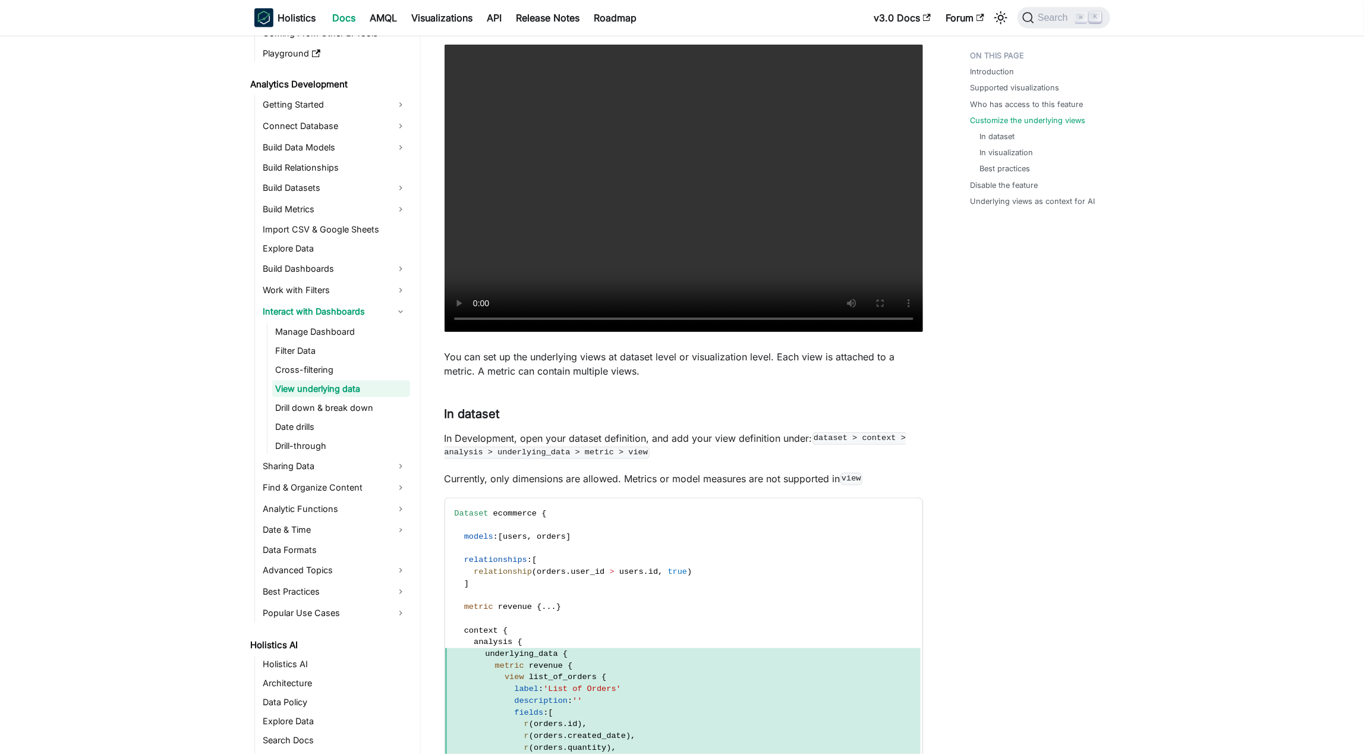
click at [683, 425] on div at bounding box center [687, 455] width 0 height 0
click at [520, 425] on p "Currently, only dimensions are allowed. Metrics or model measures are not suppo…" at bounding box center [684, 478] width 478 height 14
click at [653, 425] on p "In Development, open your dataset definition, and add your view definition unde…" at bounding box center [684, 445] width 478 height 29
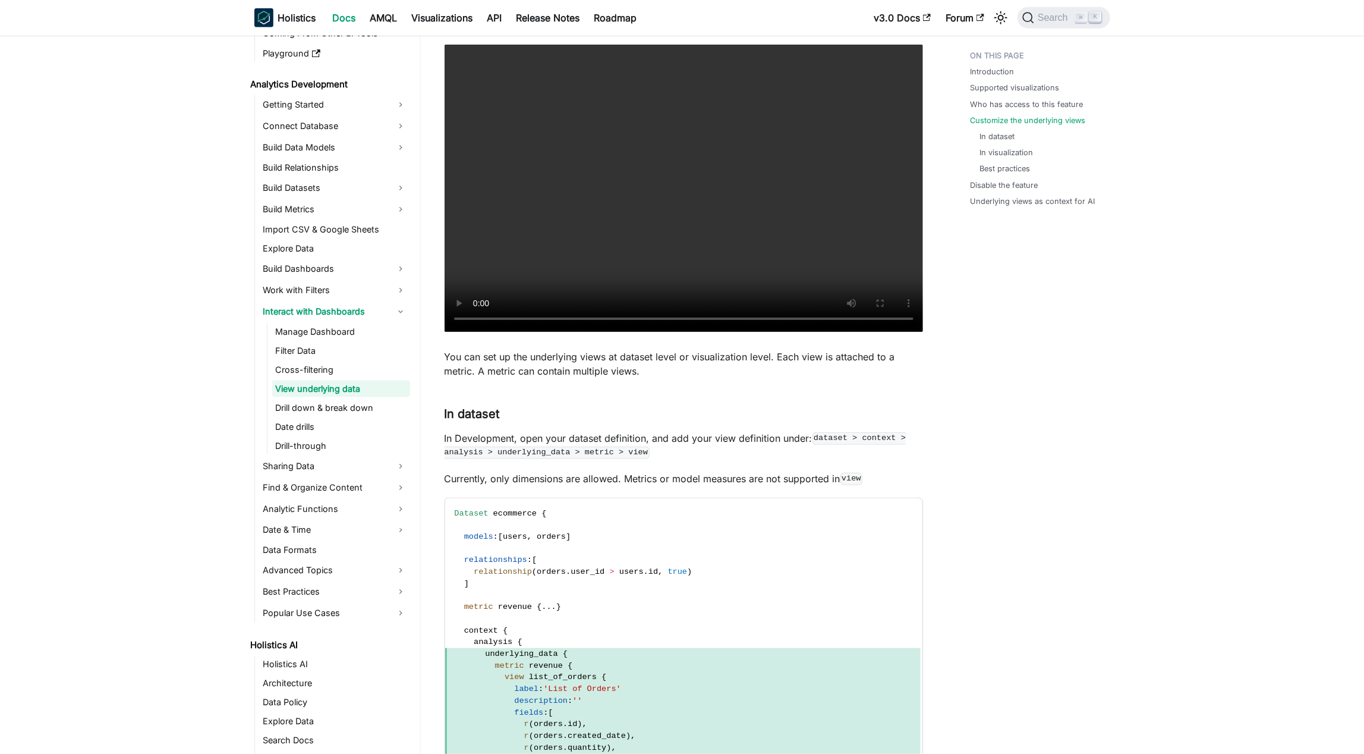
click at [653, 425] on p "In Development, open your dataset definition, and add your view definition unde…" at bounding box center [684, 445] width 478 height 29
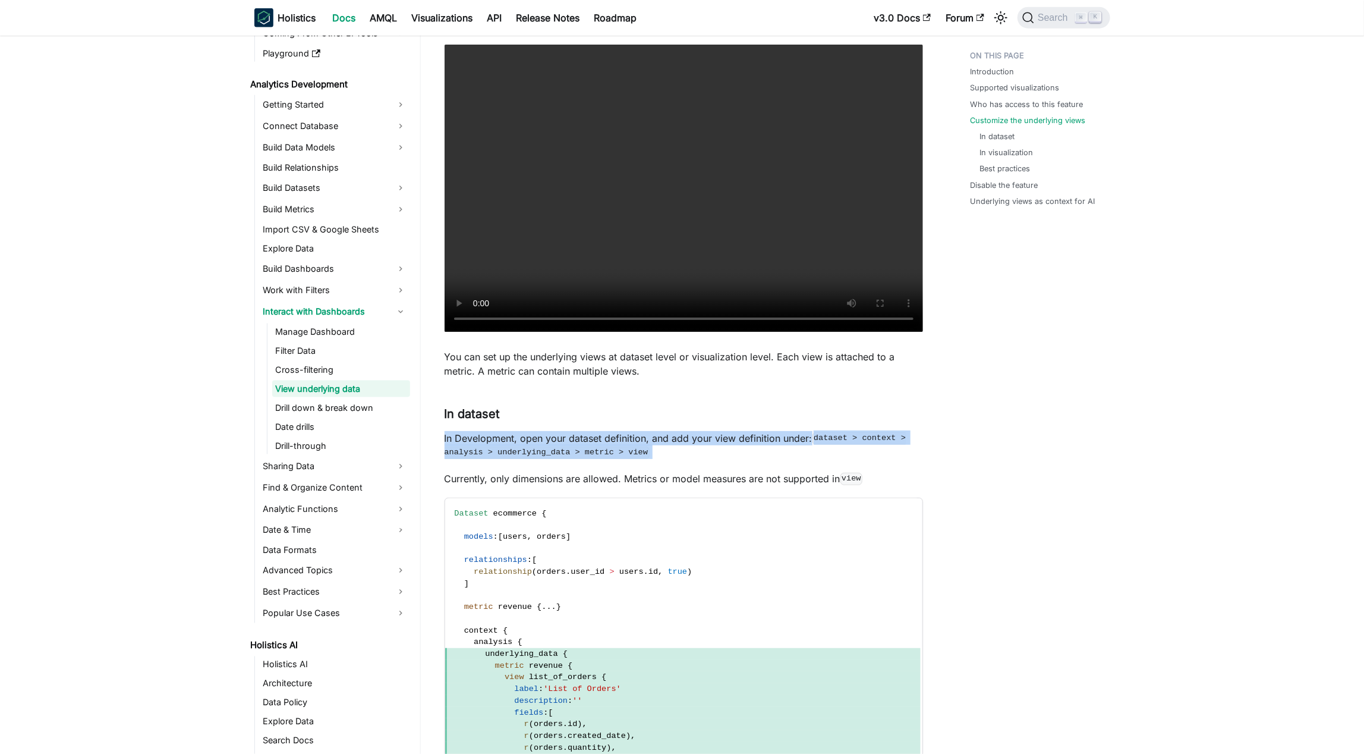
click at [653, 425] on p "In Development, open your dataset definition, and add your view definition unde…" at bounding box center [684, 445] width 478 height 29
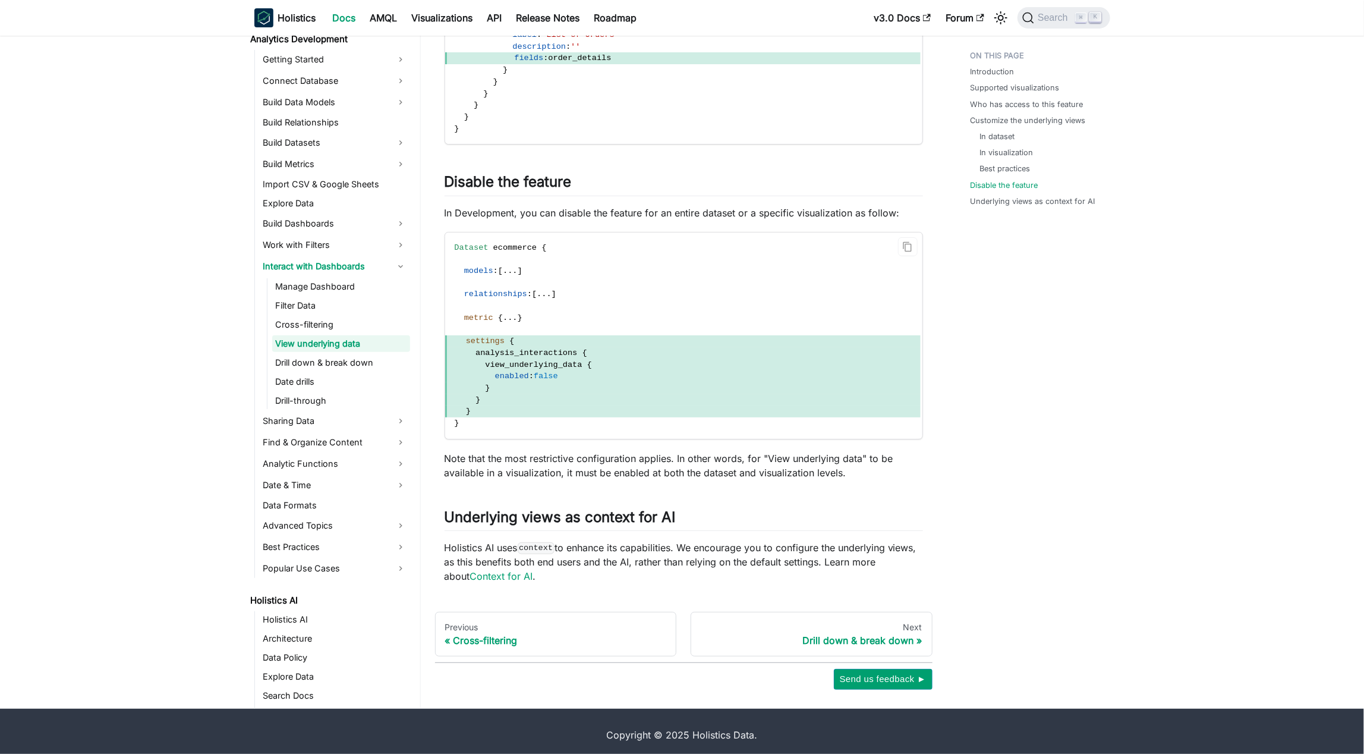
scroll to position [3020, 0]
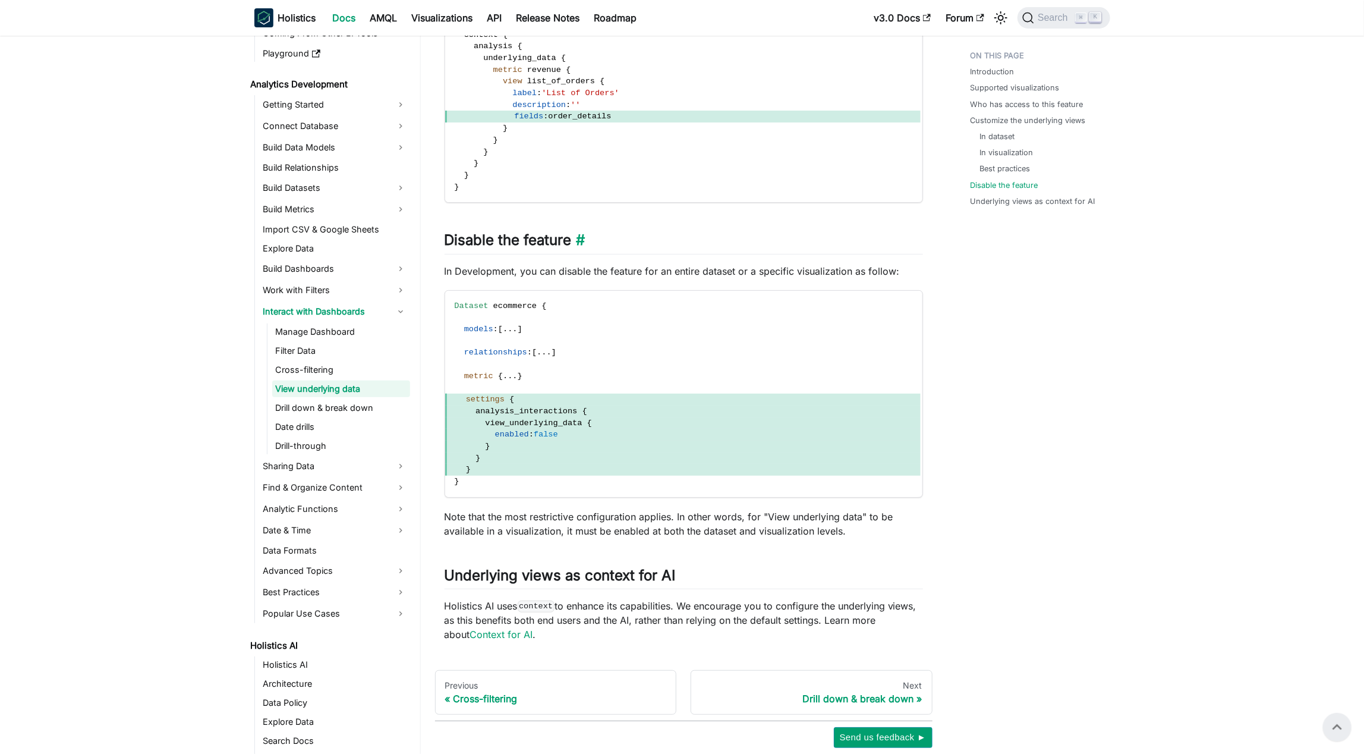
click at [634, 248] on h2 "Disable the feature ​" at bounding box center [684, 242] width 478 height 23
click at [669, 271] on p "In Development, you can disable the feature for an entire dataset or a specific…" at bounding box center [684, 271] width 478 height 14
click at [683, 203] on link "Underlying views as context for AI" at bounding box center [1035, 201] width 125 height 11
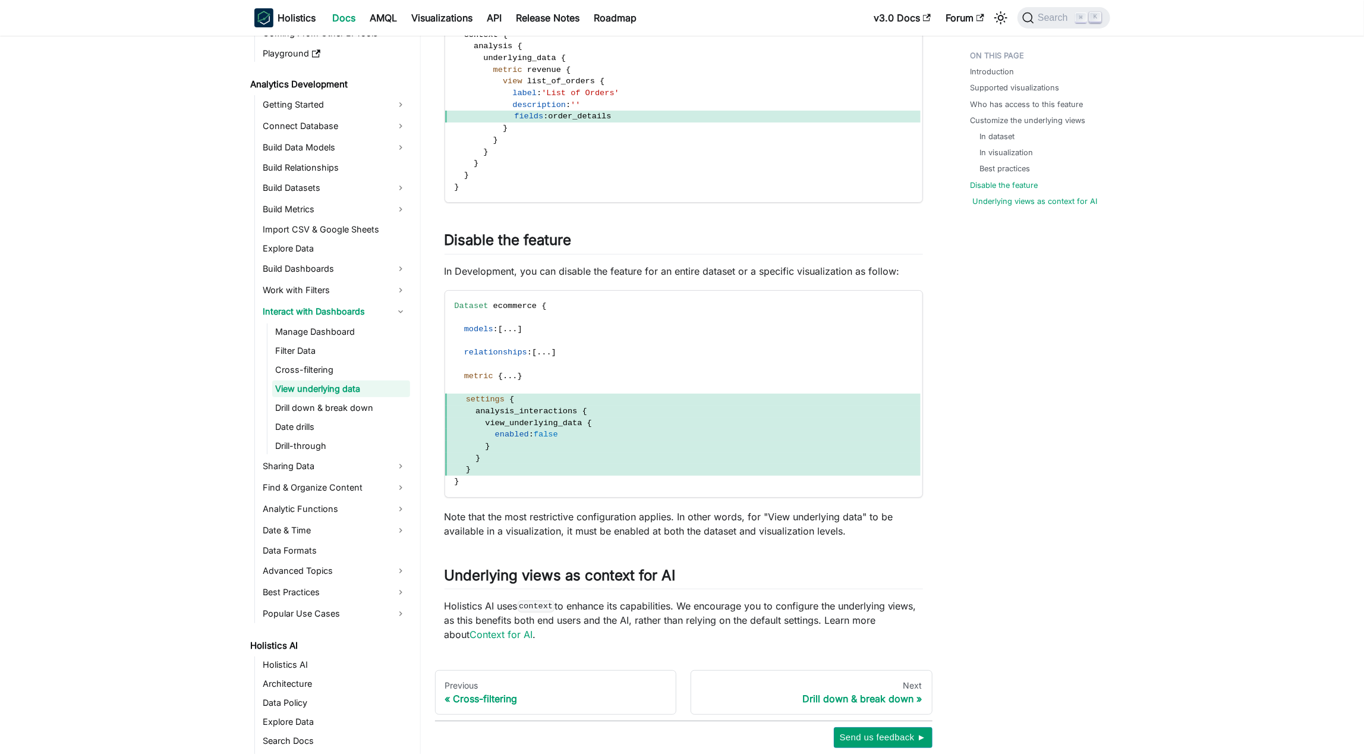
scroll to position [3085, 0]
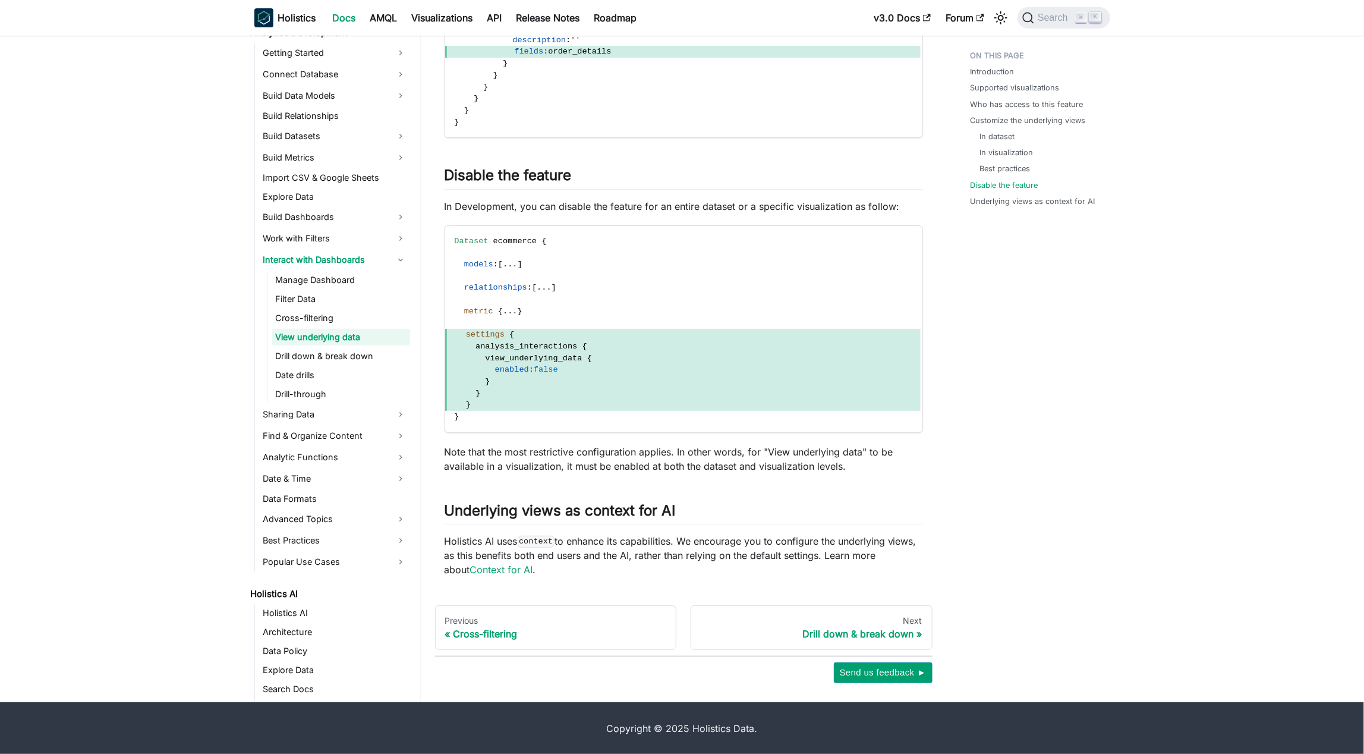
click at [683, 158] on ul "In dataset In visualization Best practices" at bounding box center [1037, 153] width 133 height 44
click at [683, 200] on link "Underlying views as context for AI" at bounding box center [1035, 201] width 125 height 11
click at [683, 172] on link "Best practices" at bounding box center [1007, 168] width 51 height 11
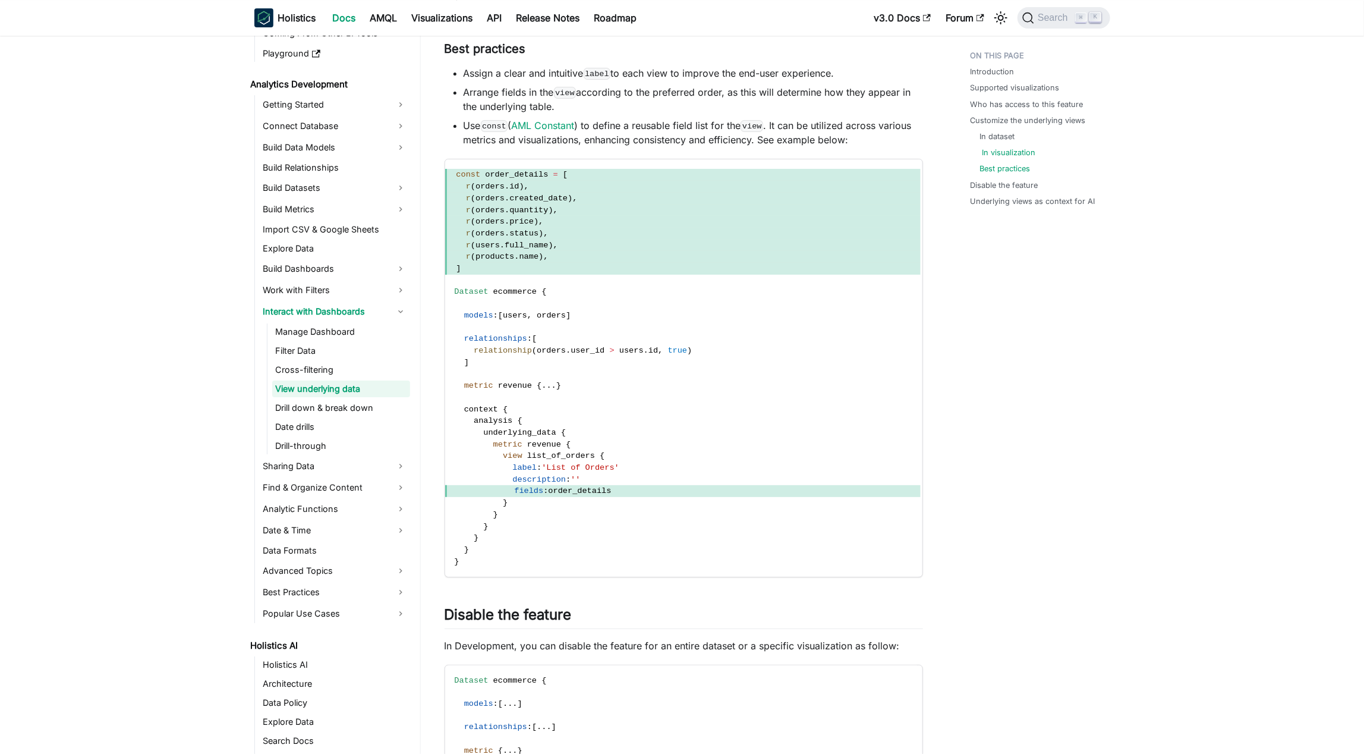
click at [683, 152] on link "In visualization" at bounding box center [1008, 152] width 53 height 11
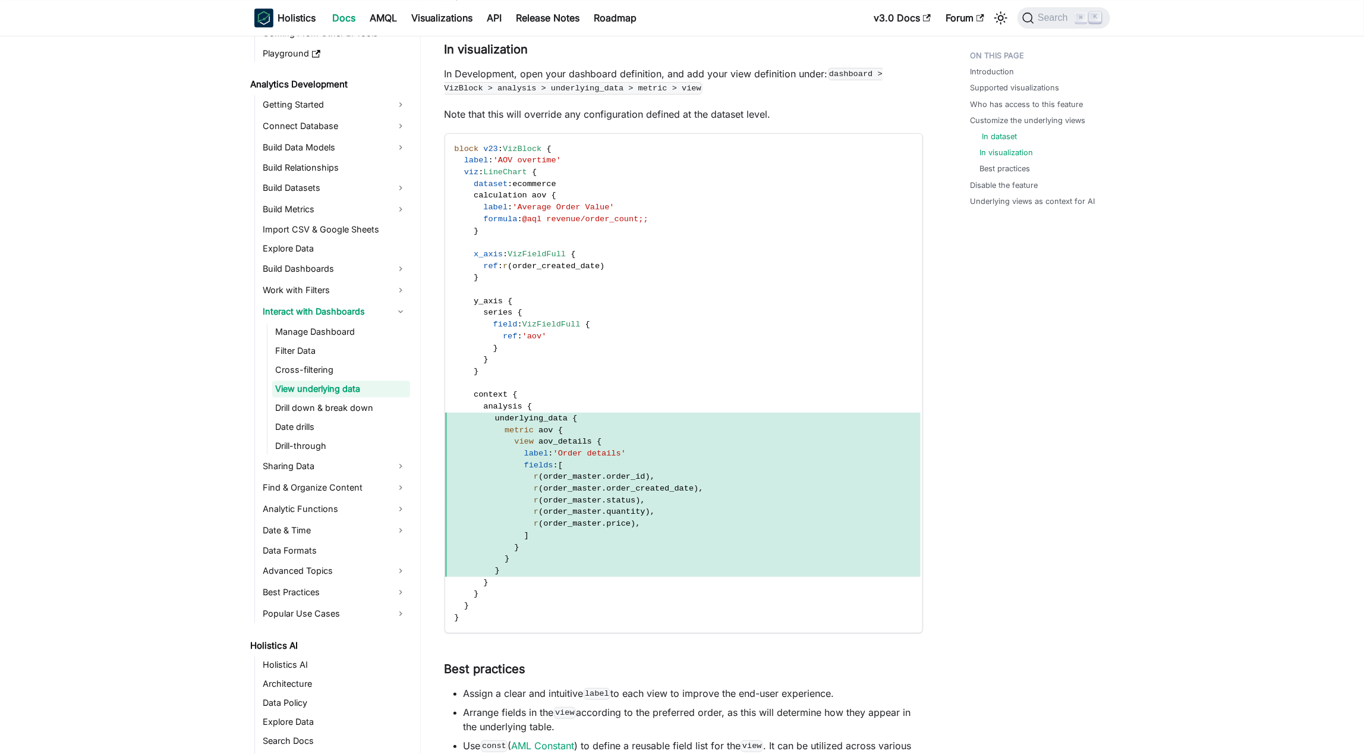
click at [683, 141] on link "In dataset" at bounding box center [999, 136] width 35 height 11
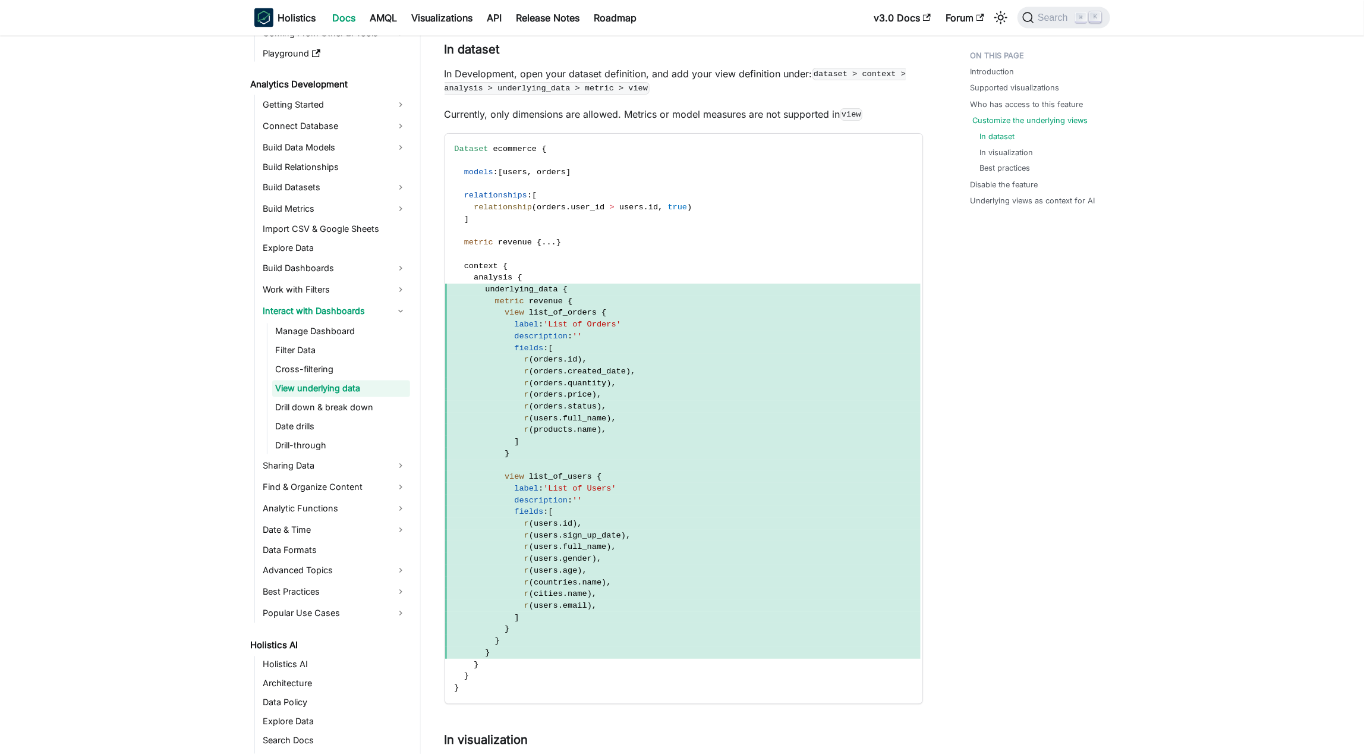
click at [683, 116] on link "Customize the underlying views" at bounding box center [1030, 120] width 115 height 11
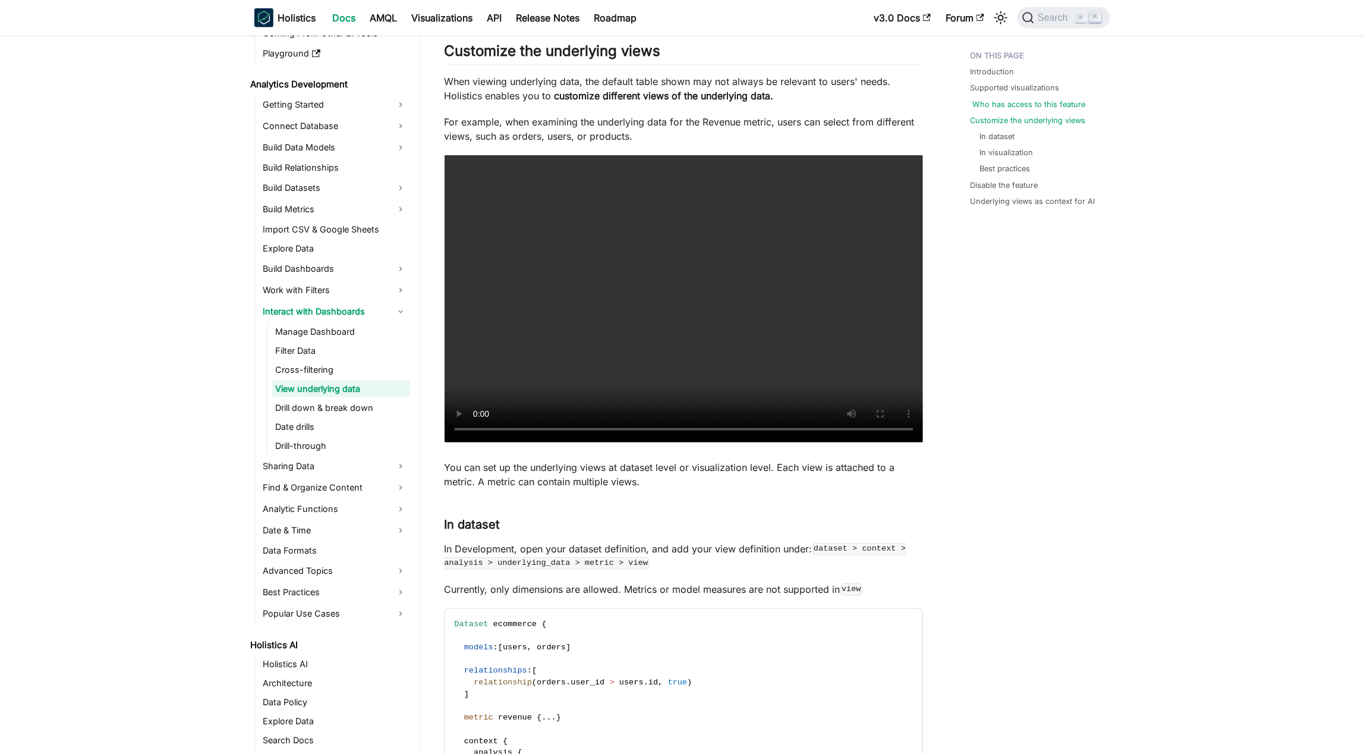
click at [683, 109] on link "Who has access to this feature" at bounding box center [1029, 104] width 113 height 11
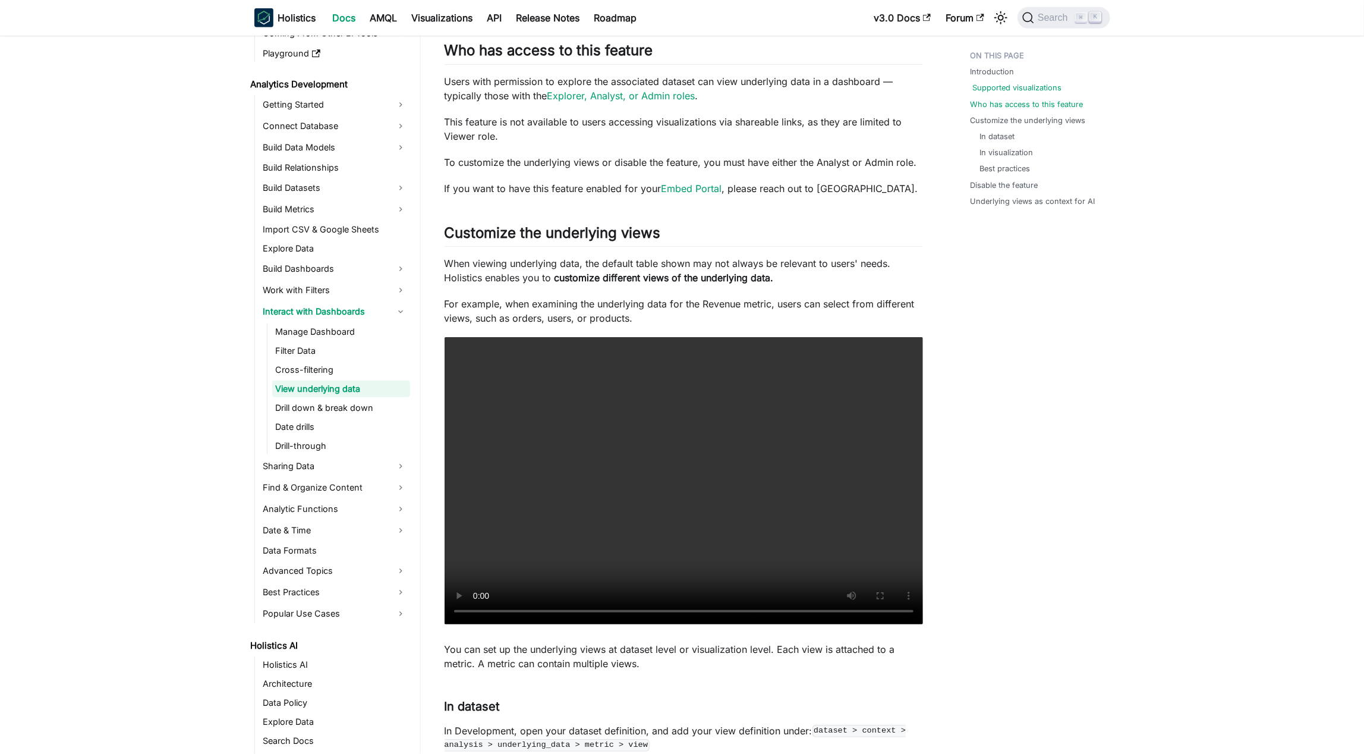
click at [683, 87] on link "Supported visualizations" at bounding box center [1017, 87] width 89 height 11
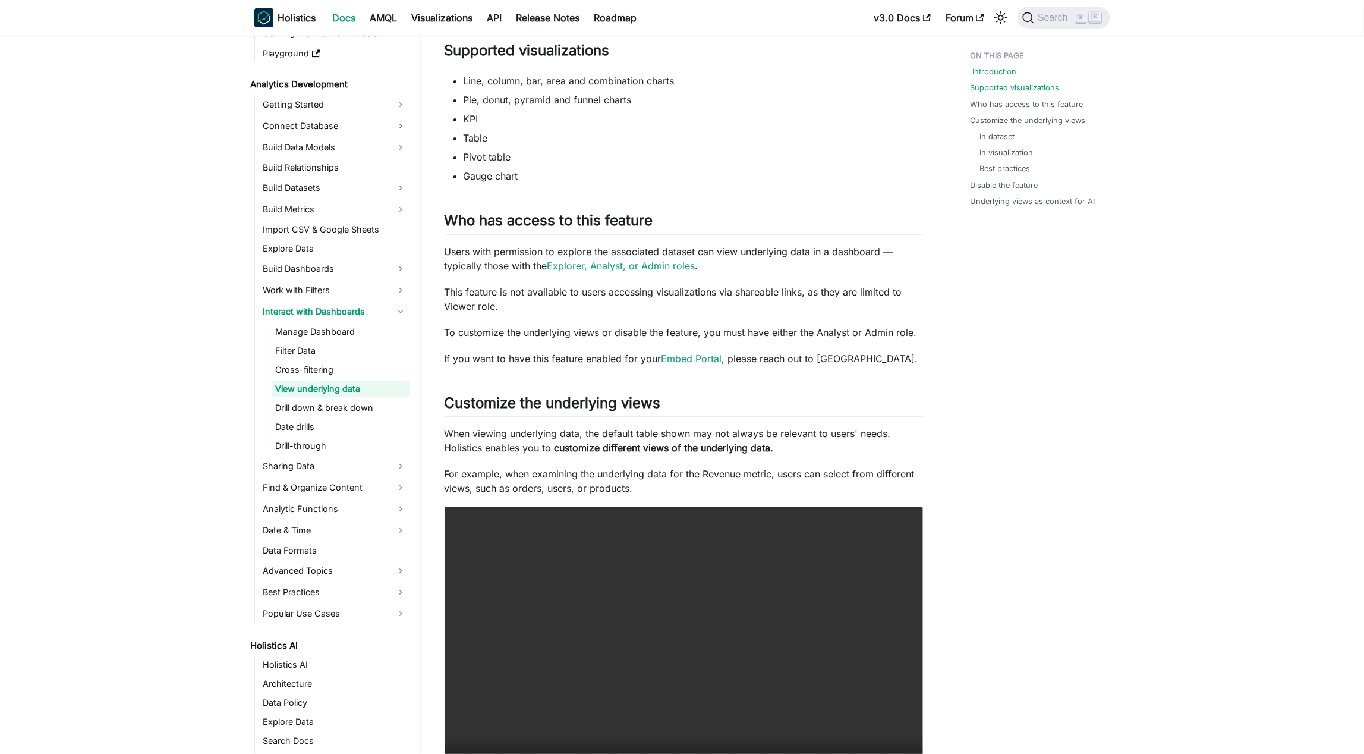
click at [683, 73] on link "Introduction" at bounding box center [995, 71] width 44 height 11
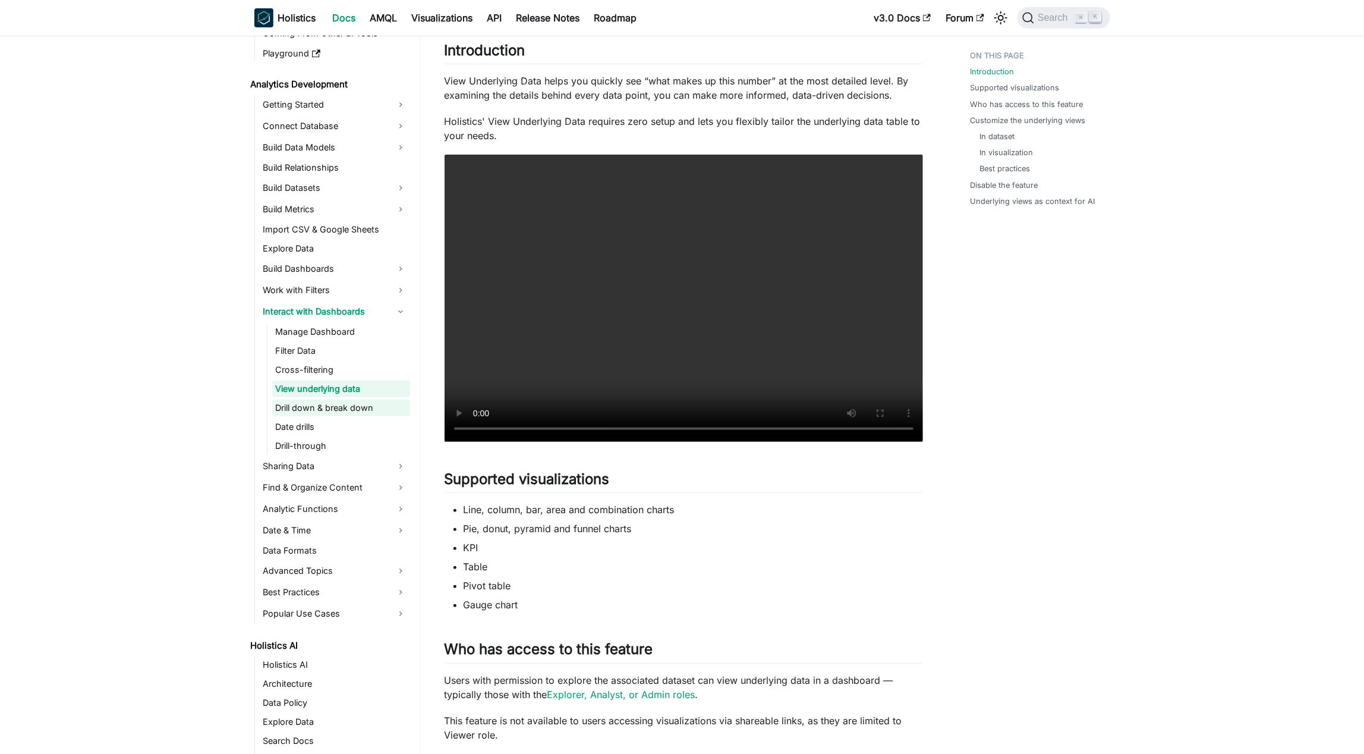
click at [339, 414] on link "Drill down & break down" at bounding box center [341, 407] width 138 height 17
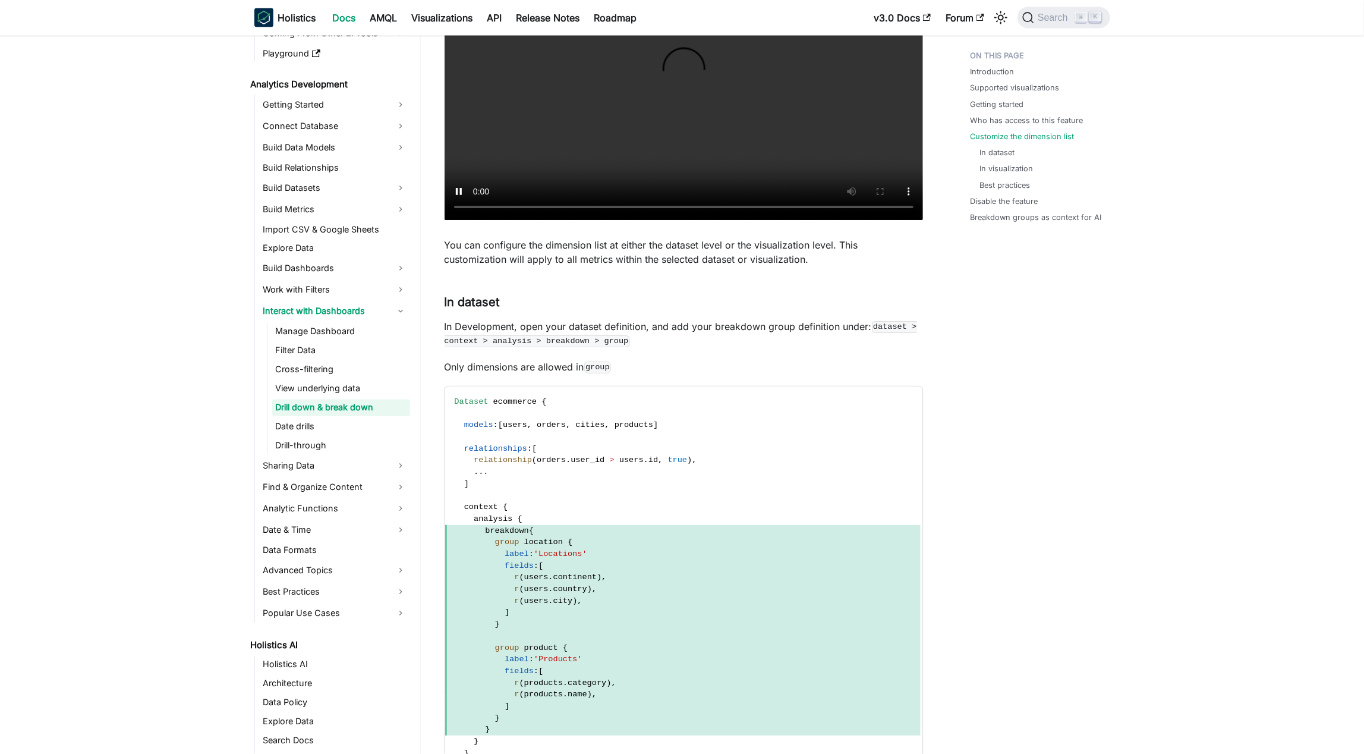
scroll to position [1263, 0]
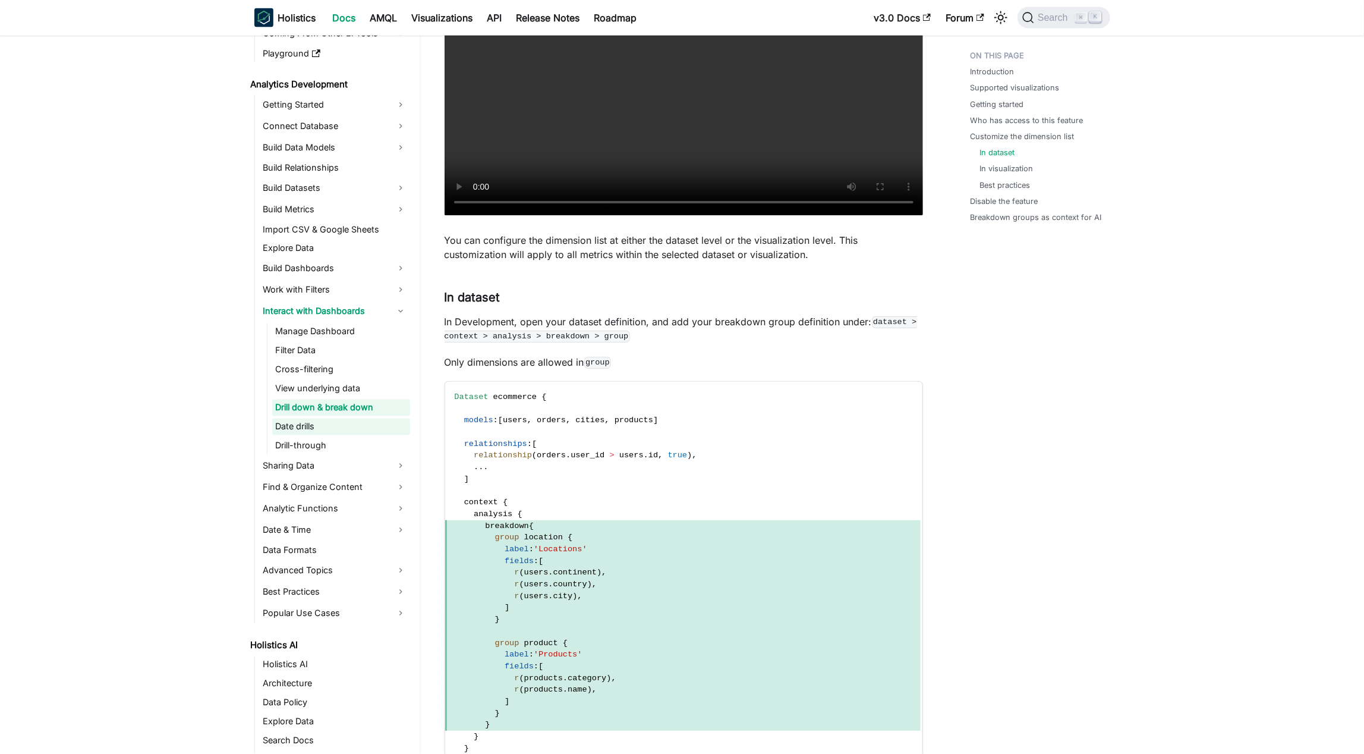
click at [282, 422] on link "Date drills" at bounding box center [341, 426] width 138 height 17
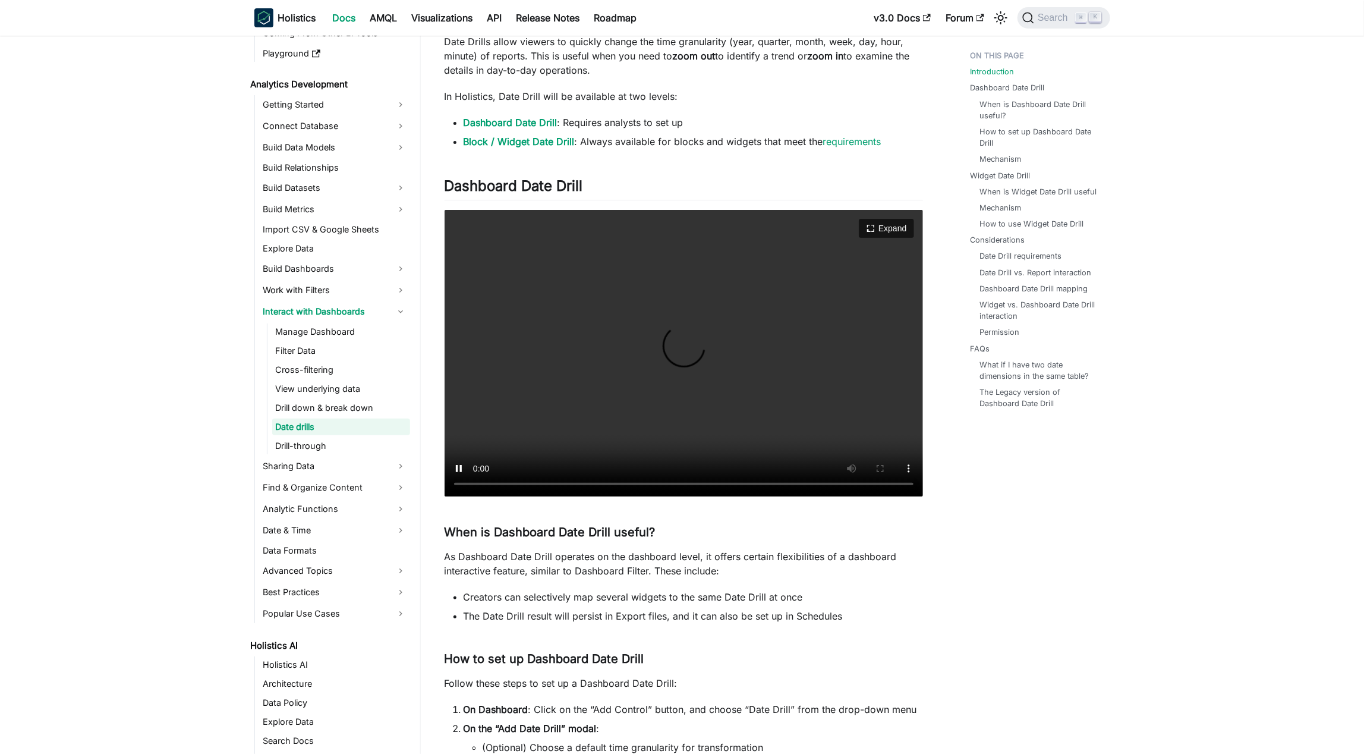
scroll to position [130, 0]
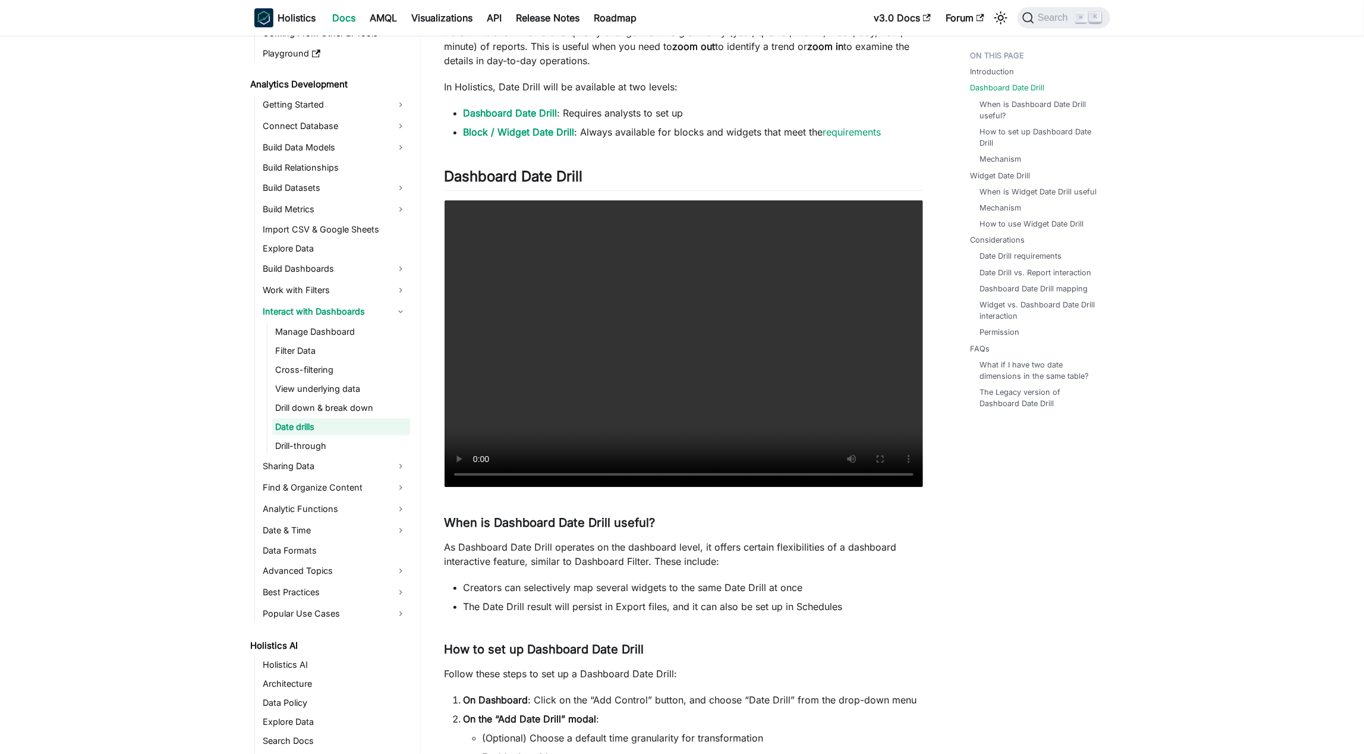
drag, startPoint x: 682, startPoint y: 561, endPoint x: 669, endPoint y: 557, distance: 13.6
click at [668, 425] on p "As Dashboard Date Drill operates on the dashboard level, it offers certain flex…" at bounding box center [684, 554] width 478 height 29
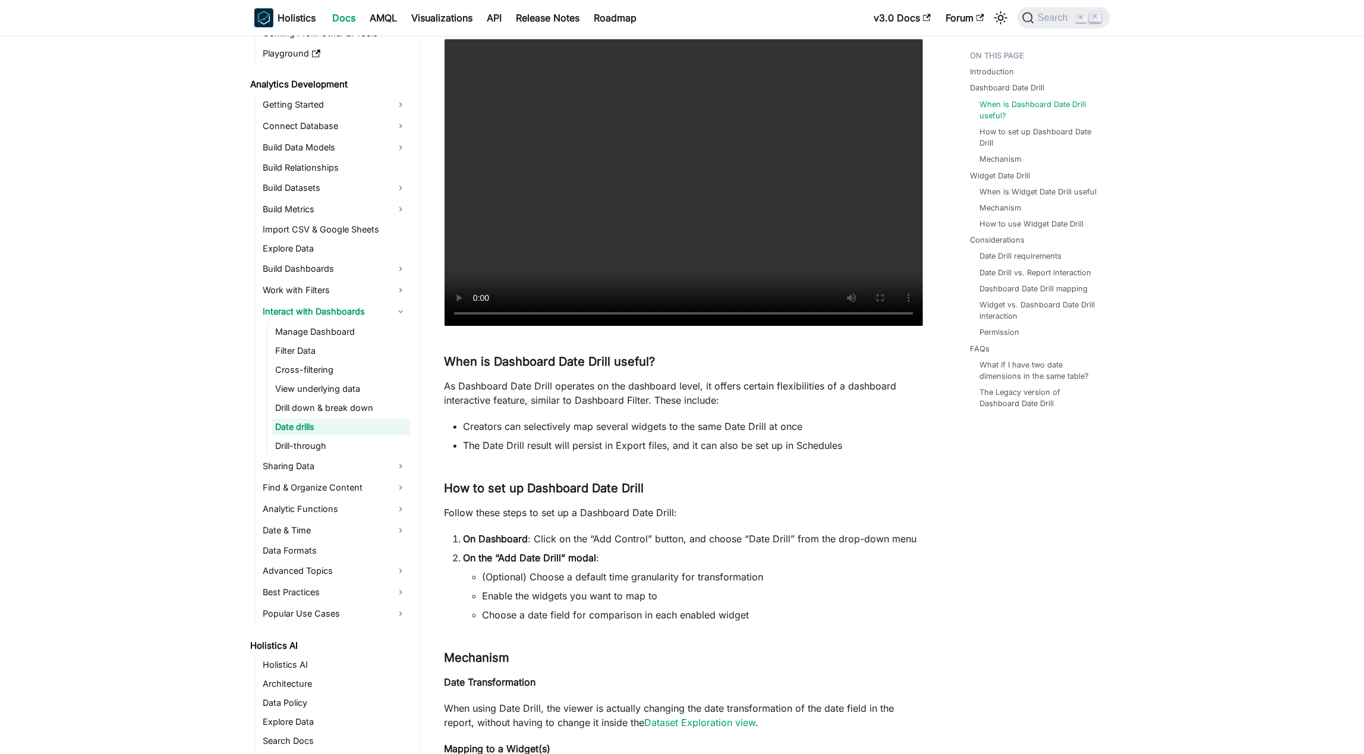
scroll to position [378, 0]
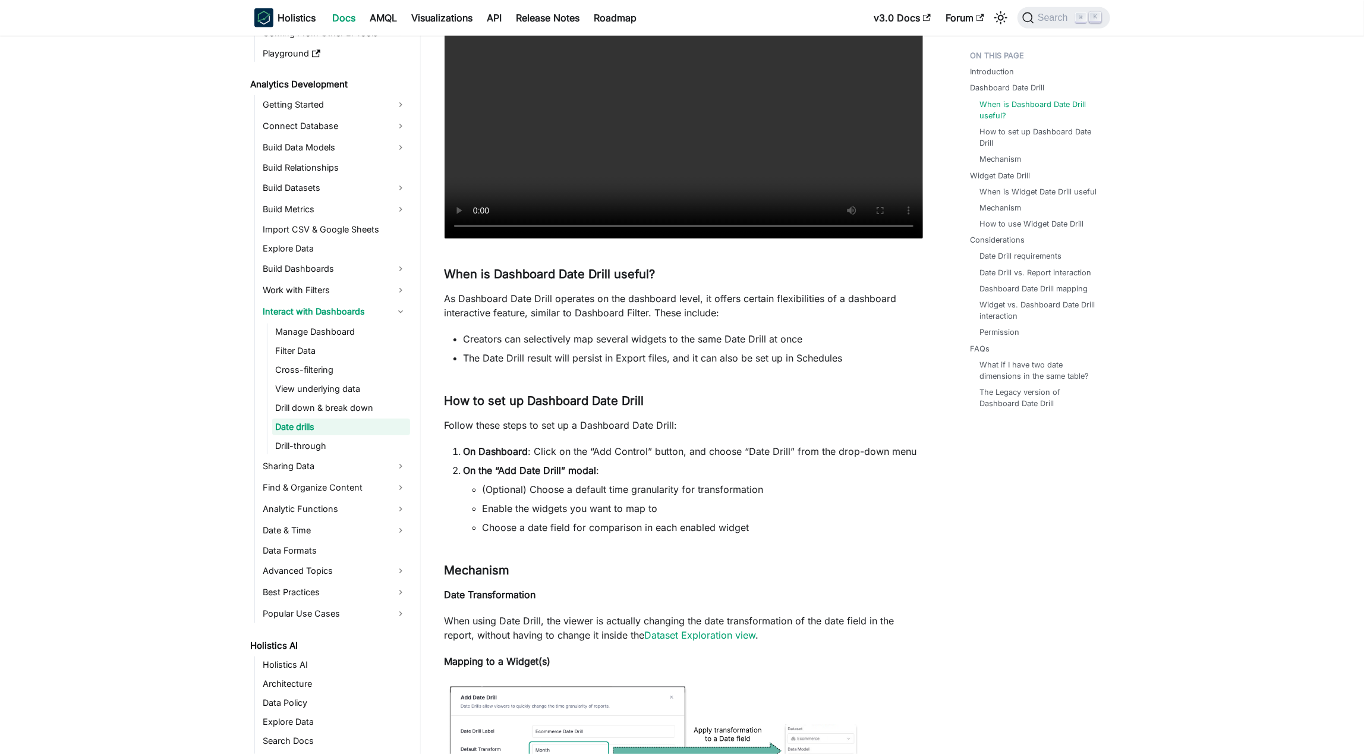
drag, startPoint x: 639, startPoint y: 281, endPoint x: 661, endPoint y: 292, distance: 24.5
click at [661, 292] on p "As Dashboard Date Drill operates on the dashboard level, it offers certain flex…" at bounding box center [684, 305] width 478 height 29
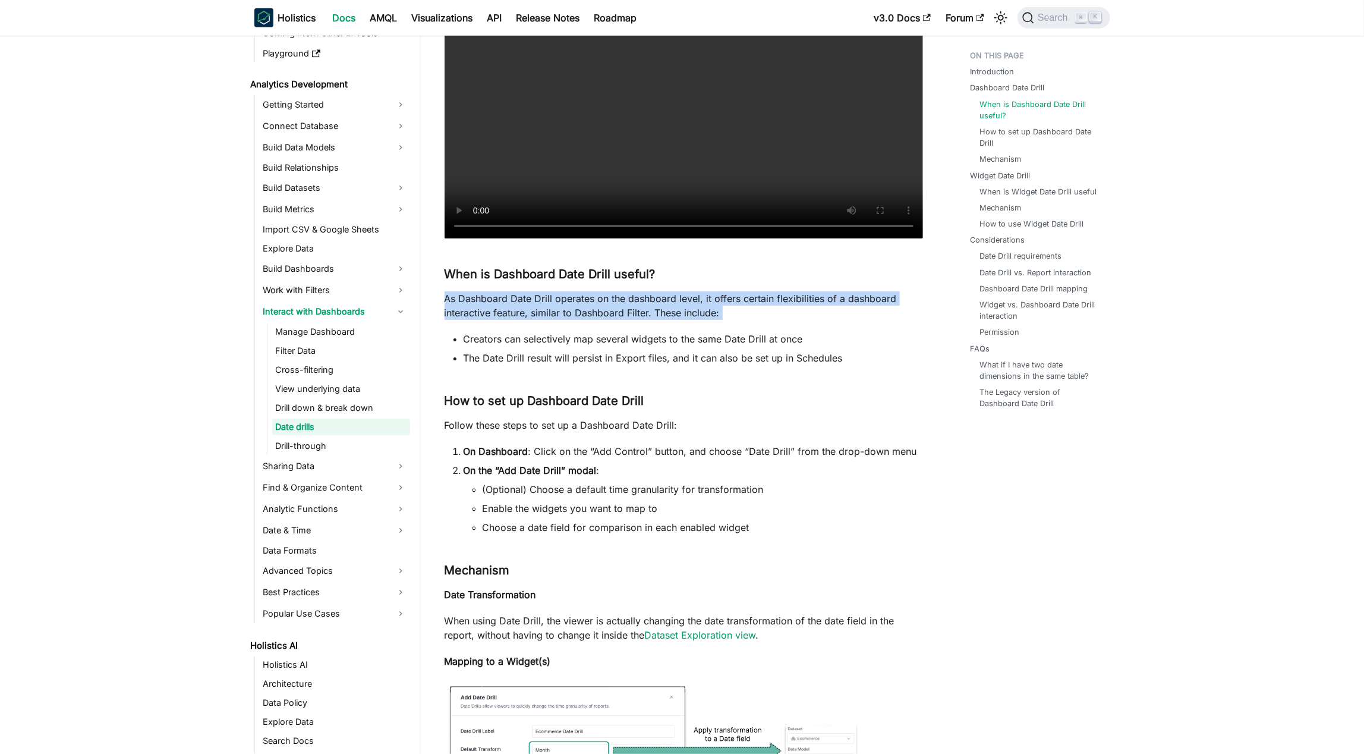
click at [661, 292] on p "As Dashboard Date Drill operates on the dashboard level, it offers certain flex…" at bounding box center [684, 305] width 478 height 29
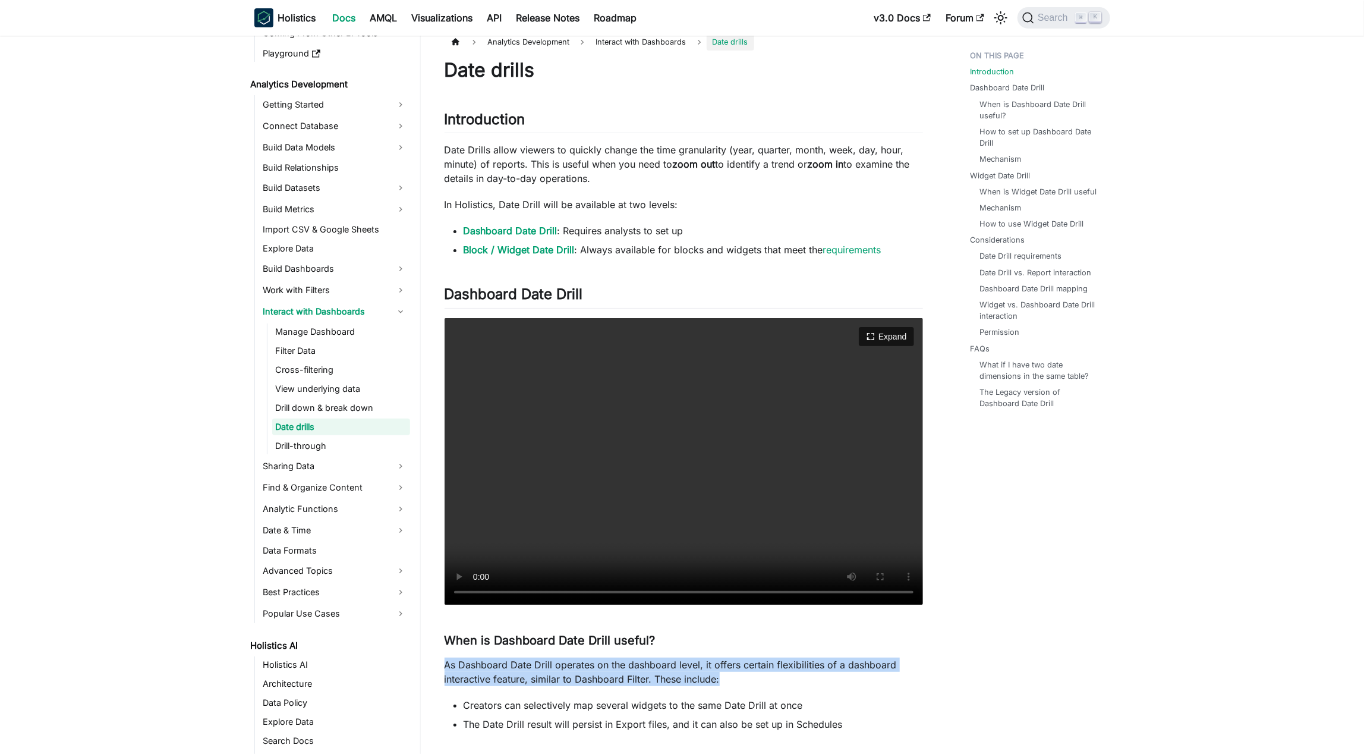
scroll to position [0, 0]
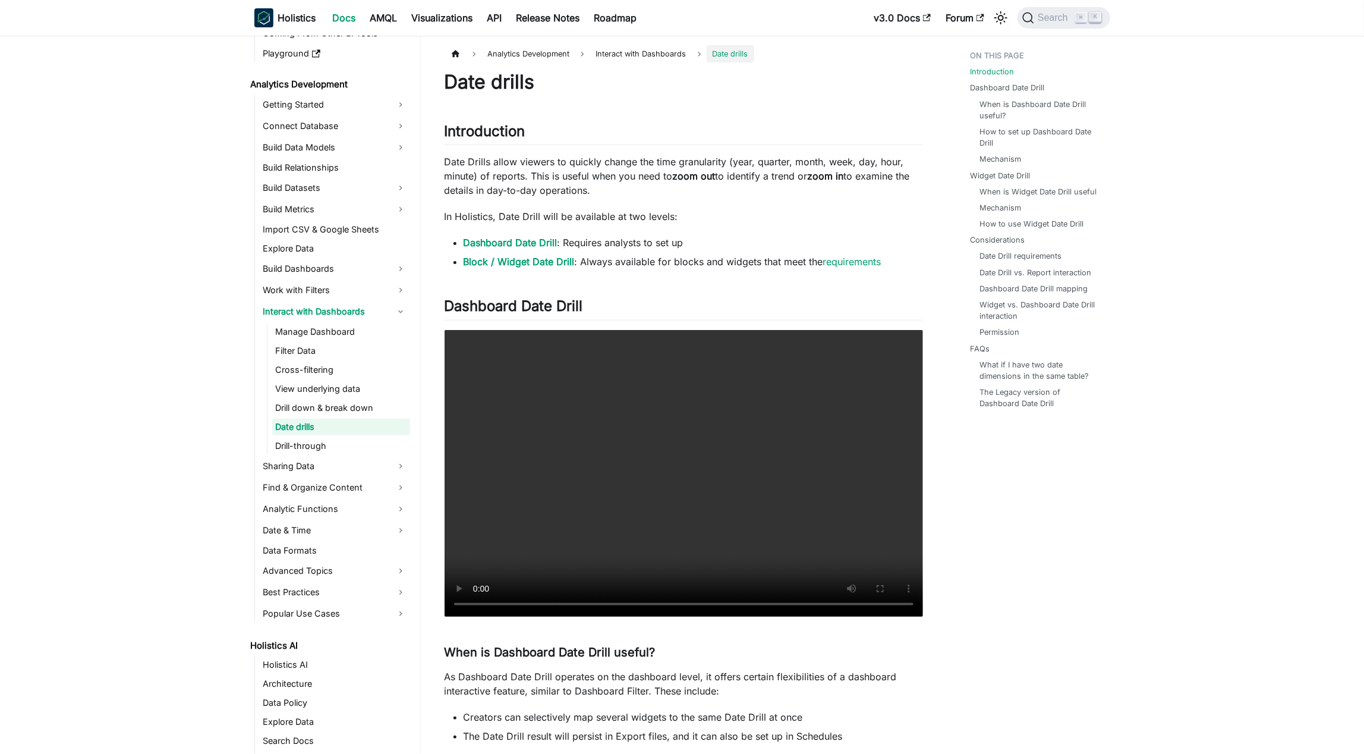
click at [515, 181] on p "Date Drills allow viewers to quickly change the time granularity (year, quarter…" at bounding box center [684, 176] width 478 height 43
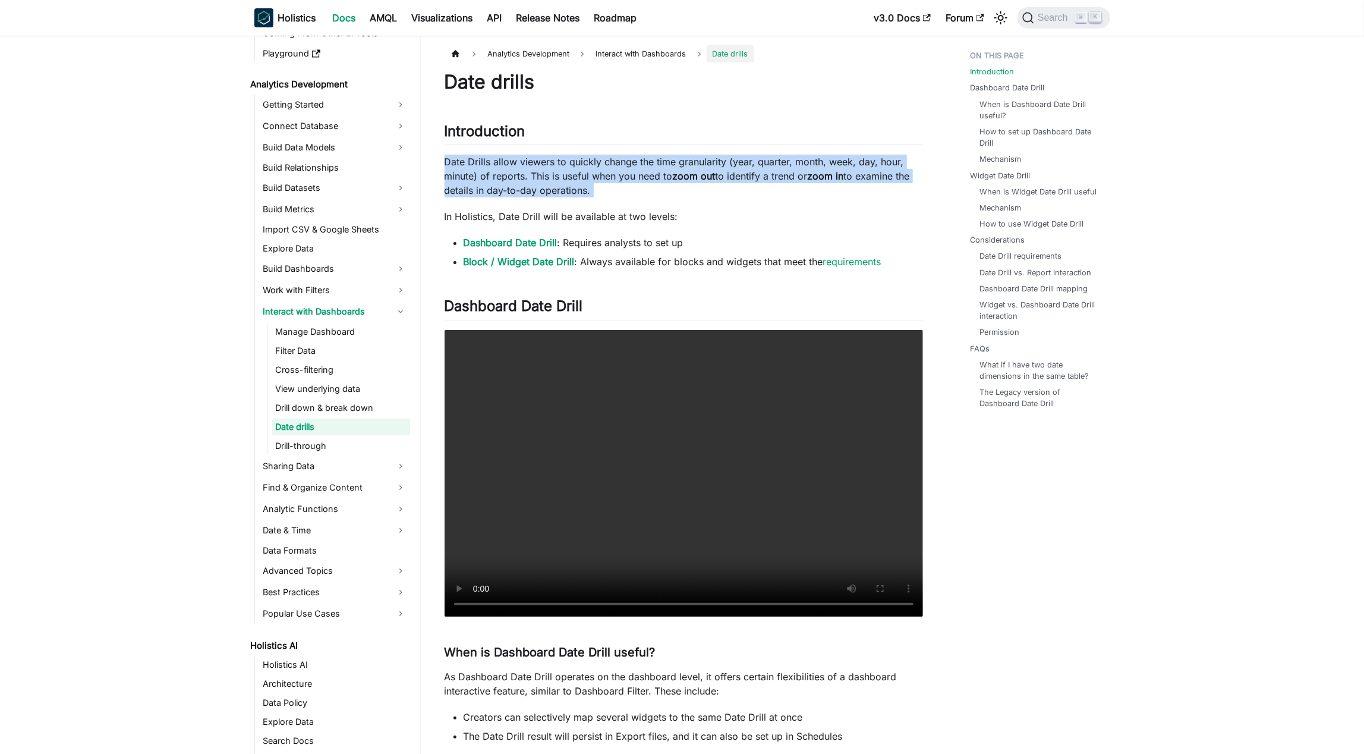
drag, startPoint x: 515, startPoint y: 181, endPoint x: 723, endPoint y: 182, distance: 208.6
click at [515, 181] on p "Date Drills allow viewers to quickly change the time granularity (year, quarter…" at bounding box center [684, 176] width 478 height 43
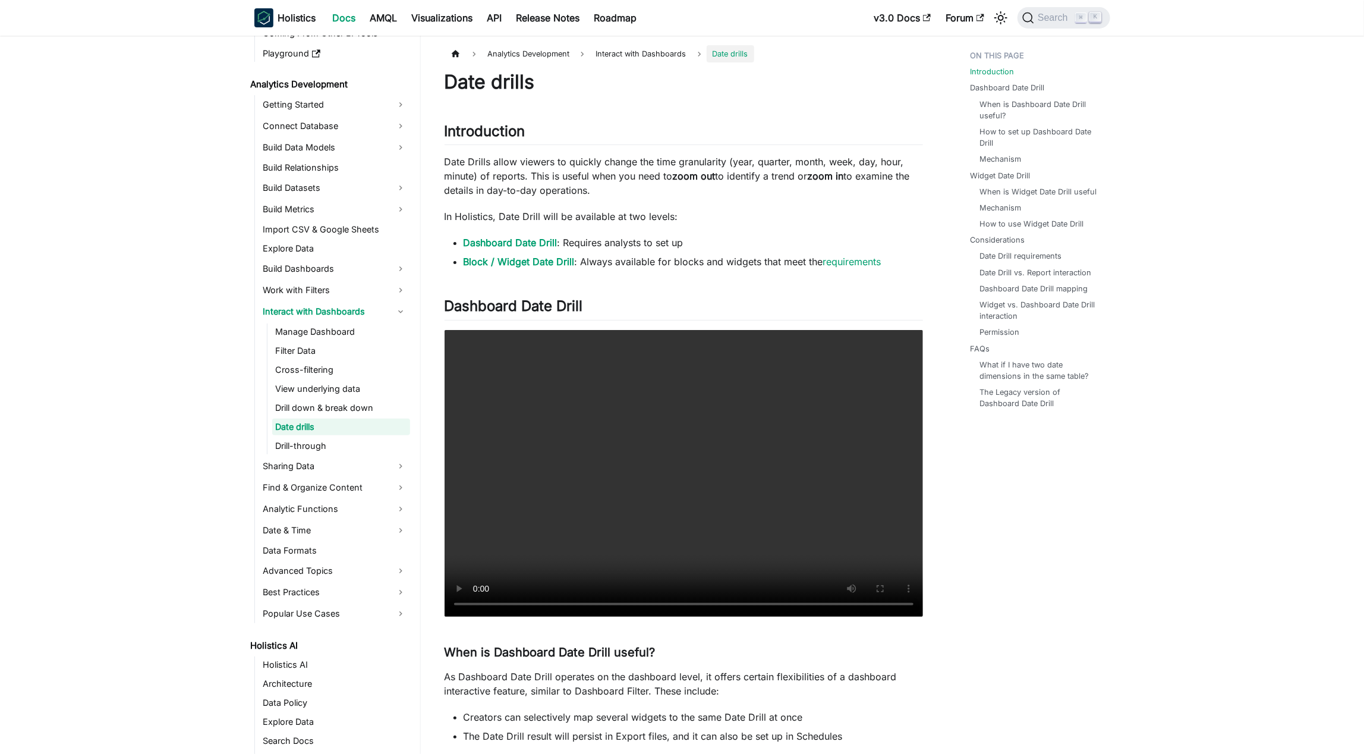
click at [683, 182] on p "Date Drills allow viewers to quickly change the time granularity (year, quarter…" at bounding box center [684, 176] width 478 height 43
click at [683, 170] on p "Date Drills allow viewers to quickly change the time granularity (year, quarter…" at bounding box center [684, 176] width 478 height 43
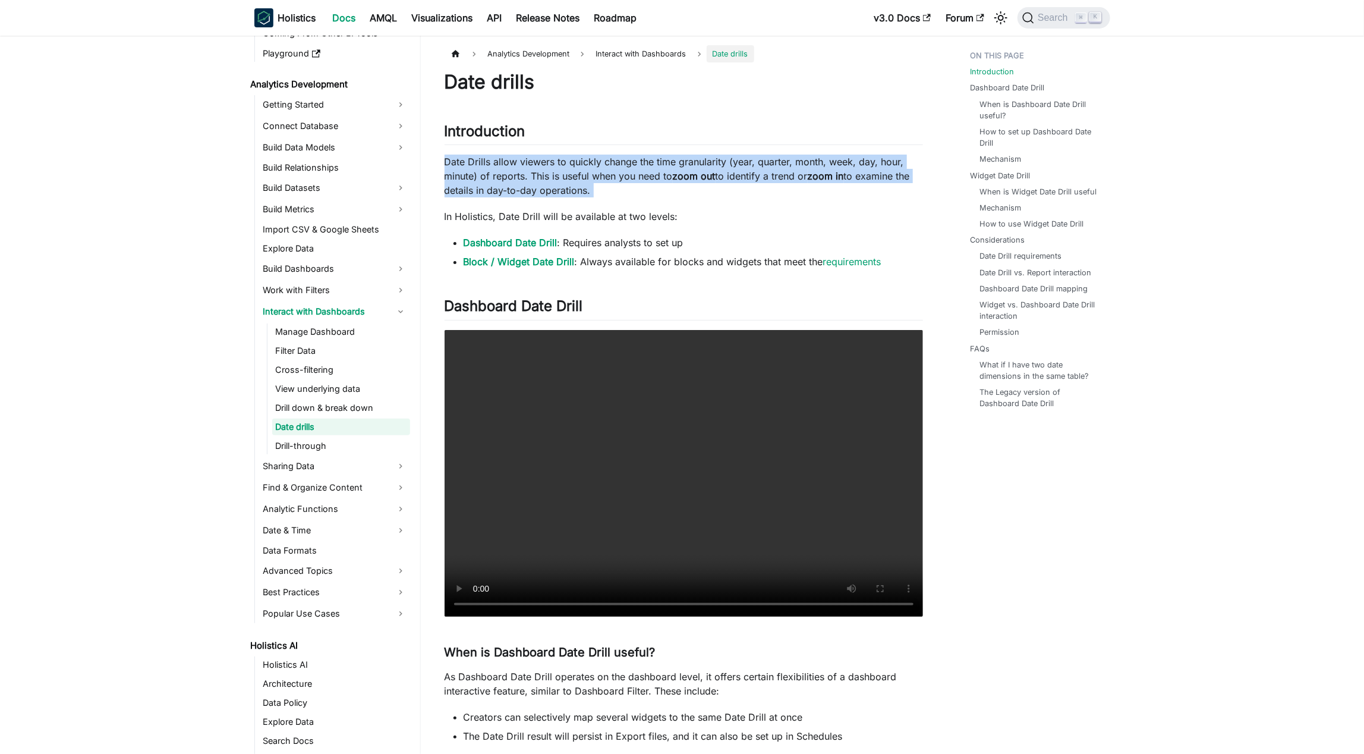
click at [683, 170] on p "Date Drills allow viewers to quickly change the time granularity (year, quarter…" at bounding box center [684, 176] width 478 height 43
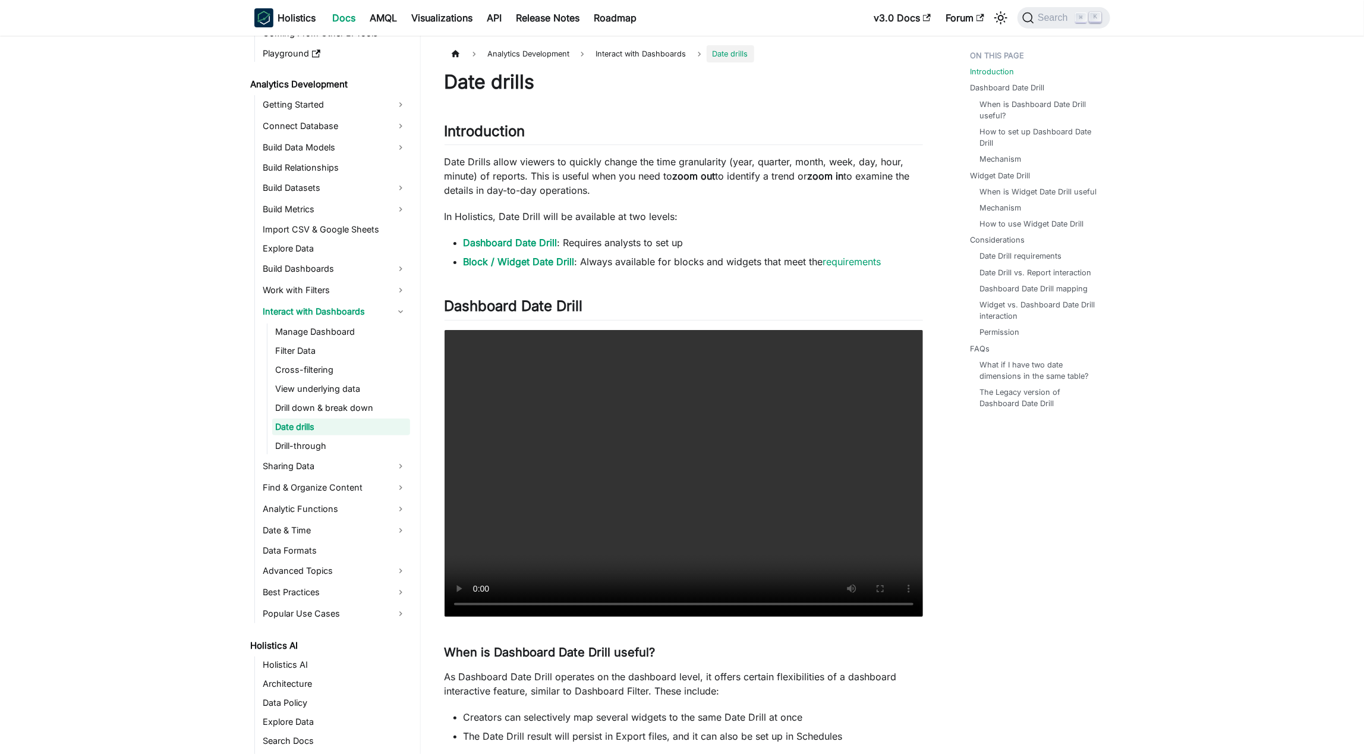
click at [683, 209] on p "In Holistics, Date Drill will be available at two levels:" at bounding box center [684, 216] width 478 height 14
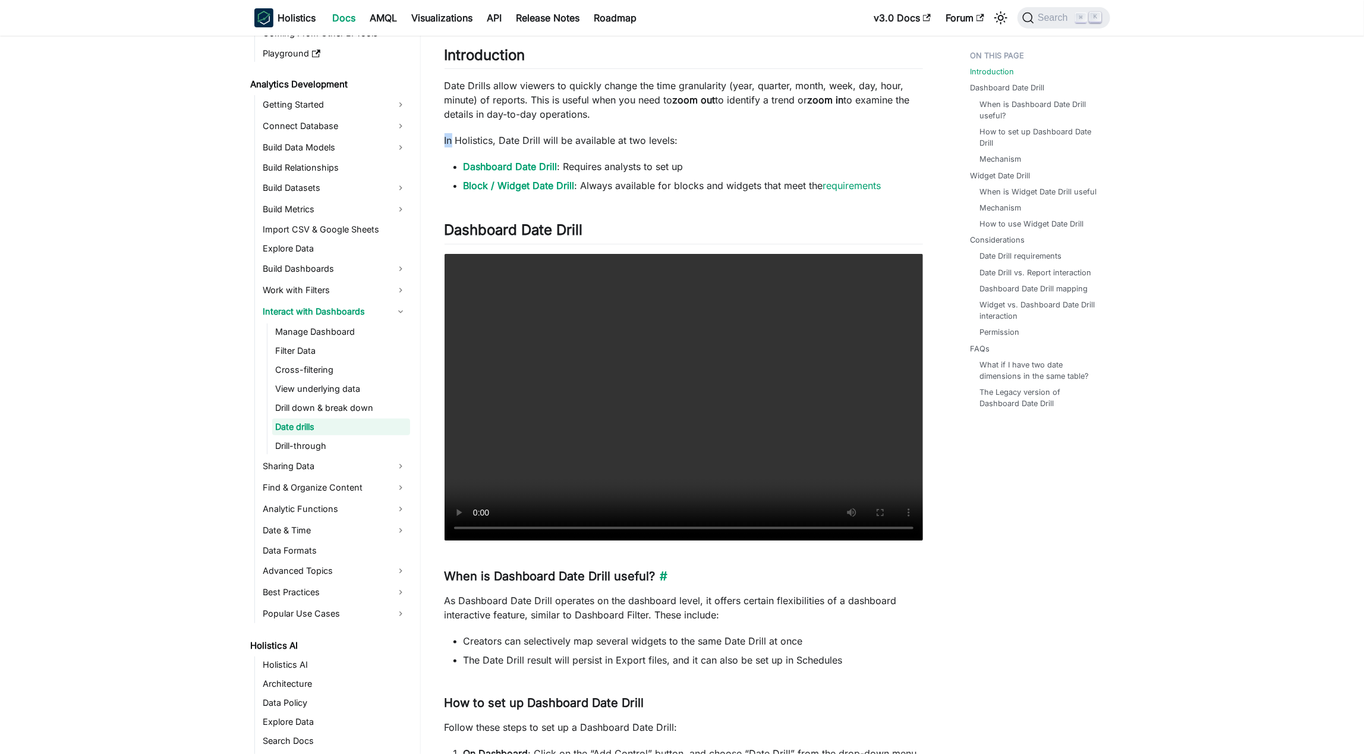
scroll to position [65, 0]
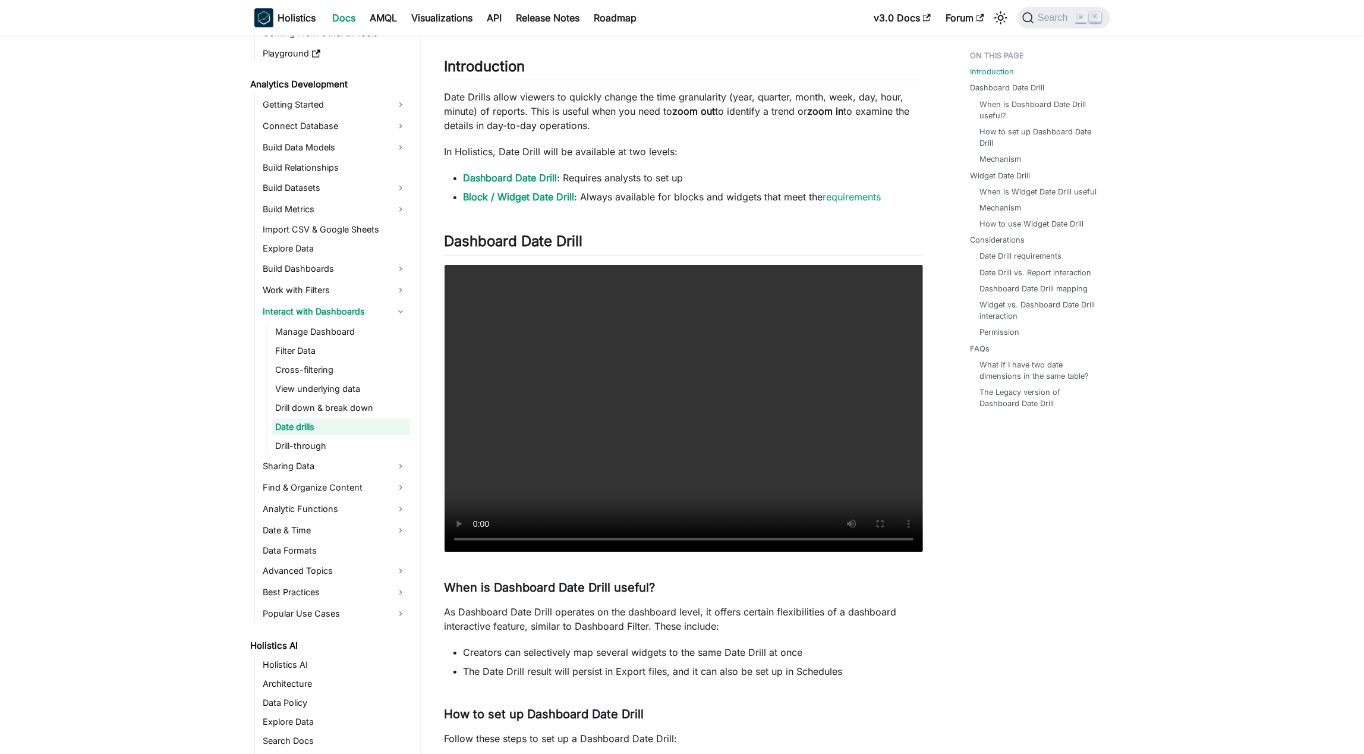
click at [648, 425] on div at bounding box center [648, 589] width 0 height 0
click at [683, 425] on p "As Dashboard Date Drill operates on the dashboard level, it offers certain flex…" at bounding box center [684, 618] width 478 height 29
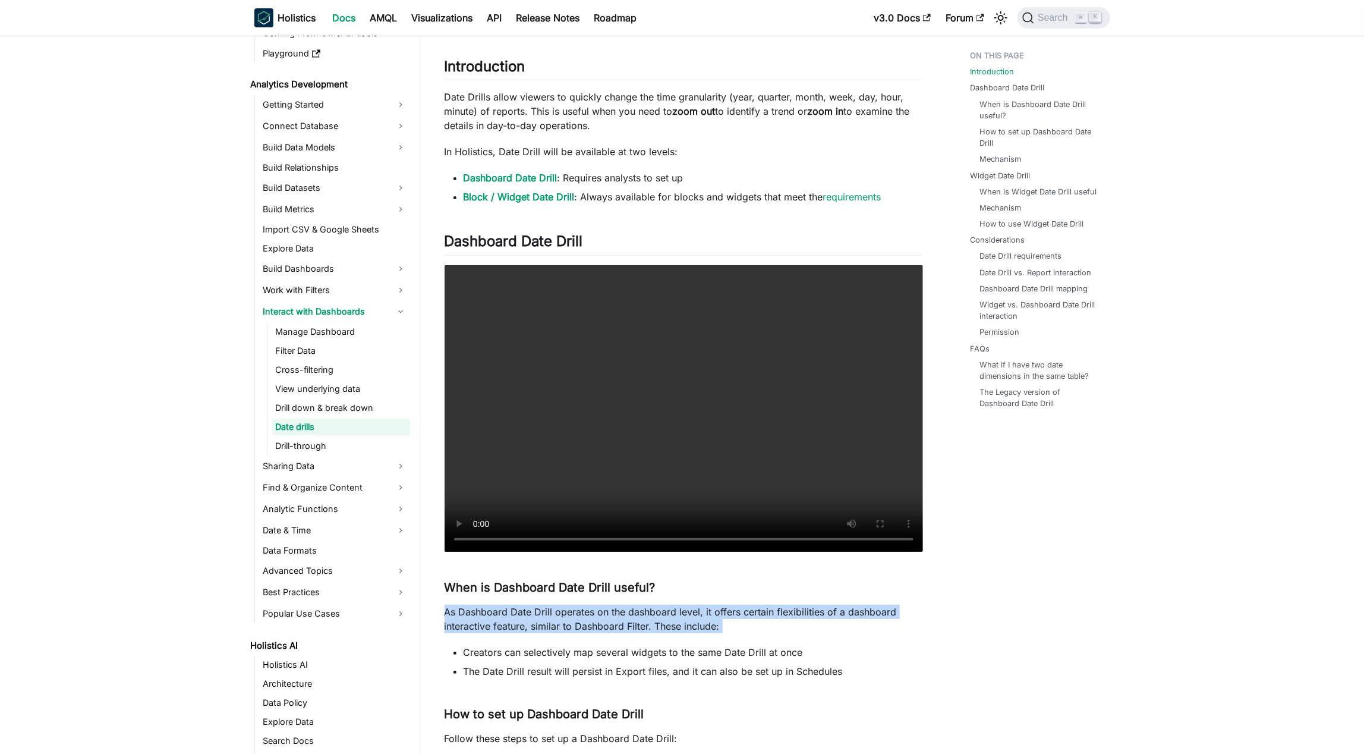
click at [683, 425] on p "As Dashboard Date Drill operates on the dashboard level, it offers certain flex…" at bounding box center [684, 618] width 478 height 29
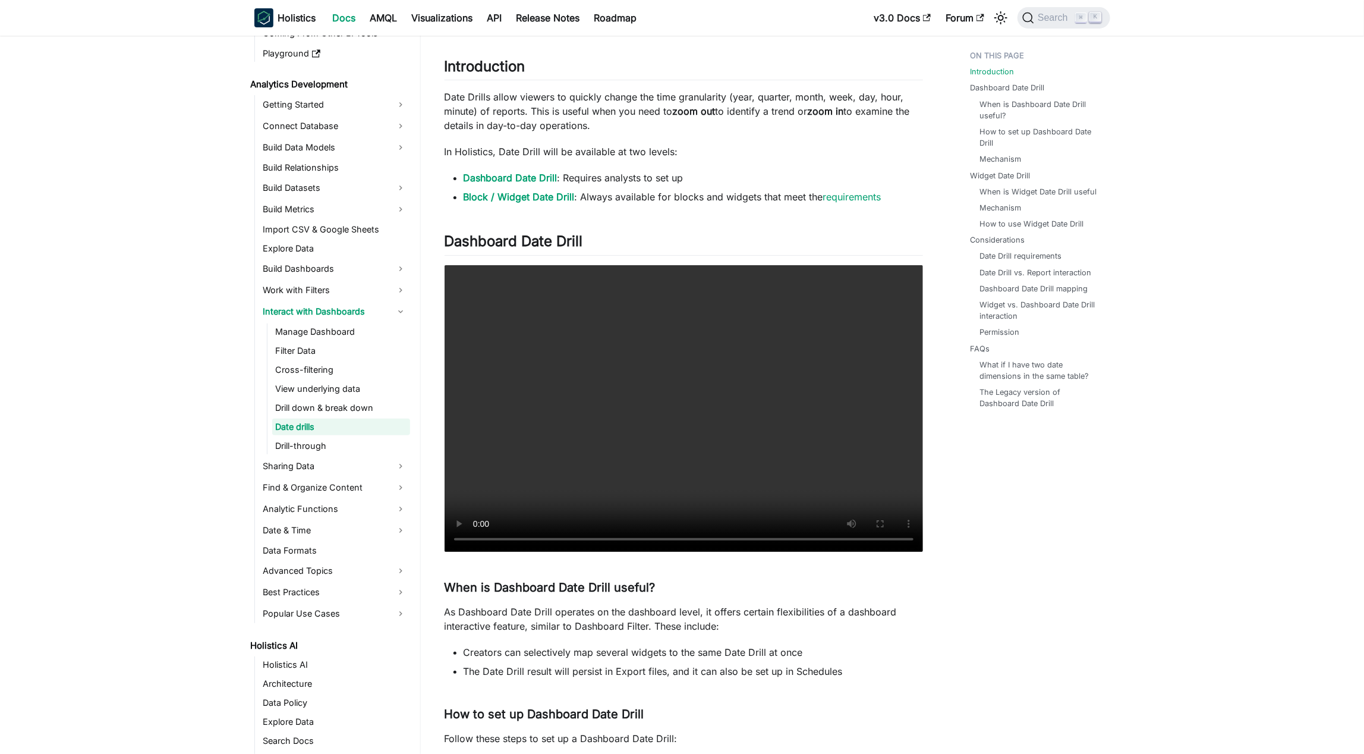
click at [683, 425] on ul "Creators can selectively map several widgets to the same Date Drill at once The…" at bounding box center [684, 661] width 478 height 33
click at [683, 425] on div at bounding box center [834, 648] width 0 height 0
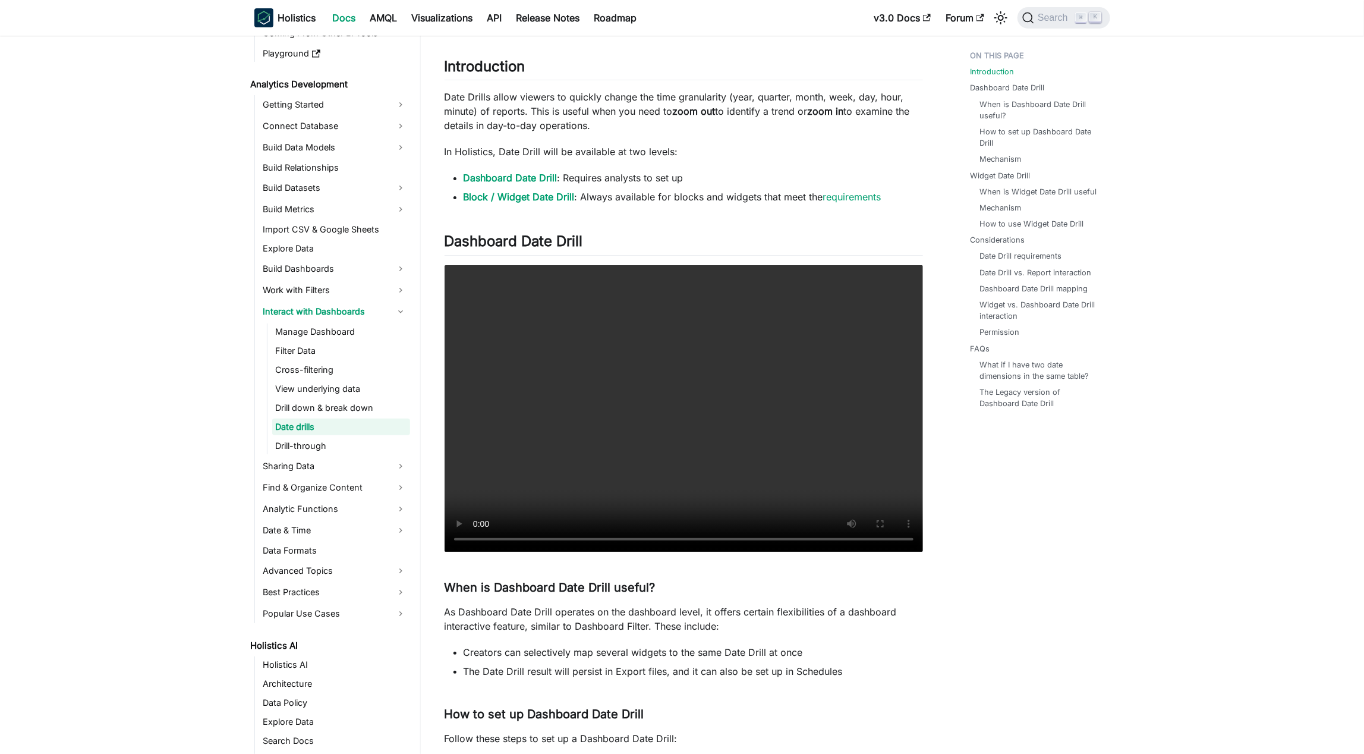
click at [683, 425] on li "The Date Drill result will persist in Export files, and it can also be set up i…" at bounding box center [693, 671] width 459 height 14
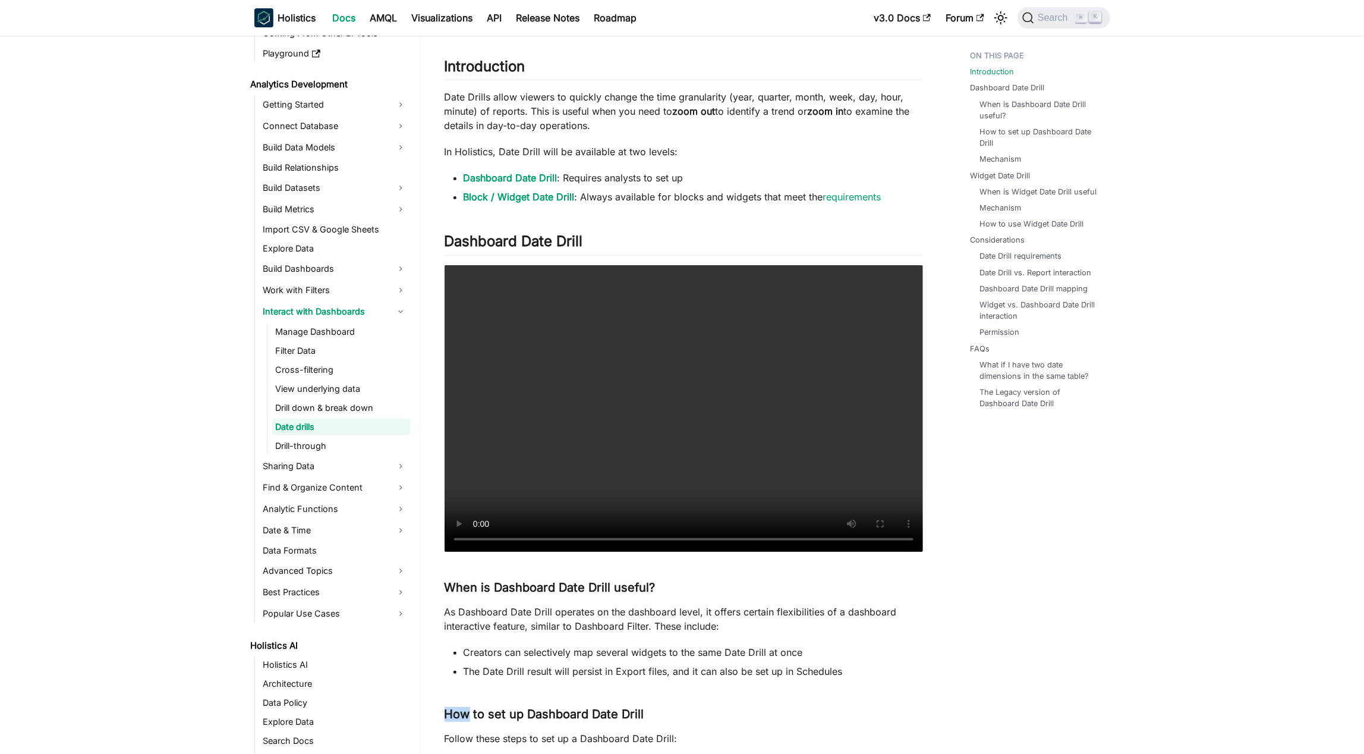
click at [683, 425] on div at bounding box center [735, 690] width 0 height 0
click at [683, 425] on ul "Creators can selectively map several widgets to the same Date Drill at once The…" at bounding box center [684, 661] width 478 height 33
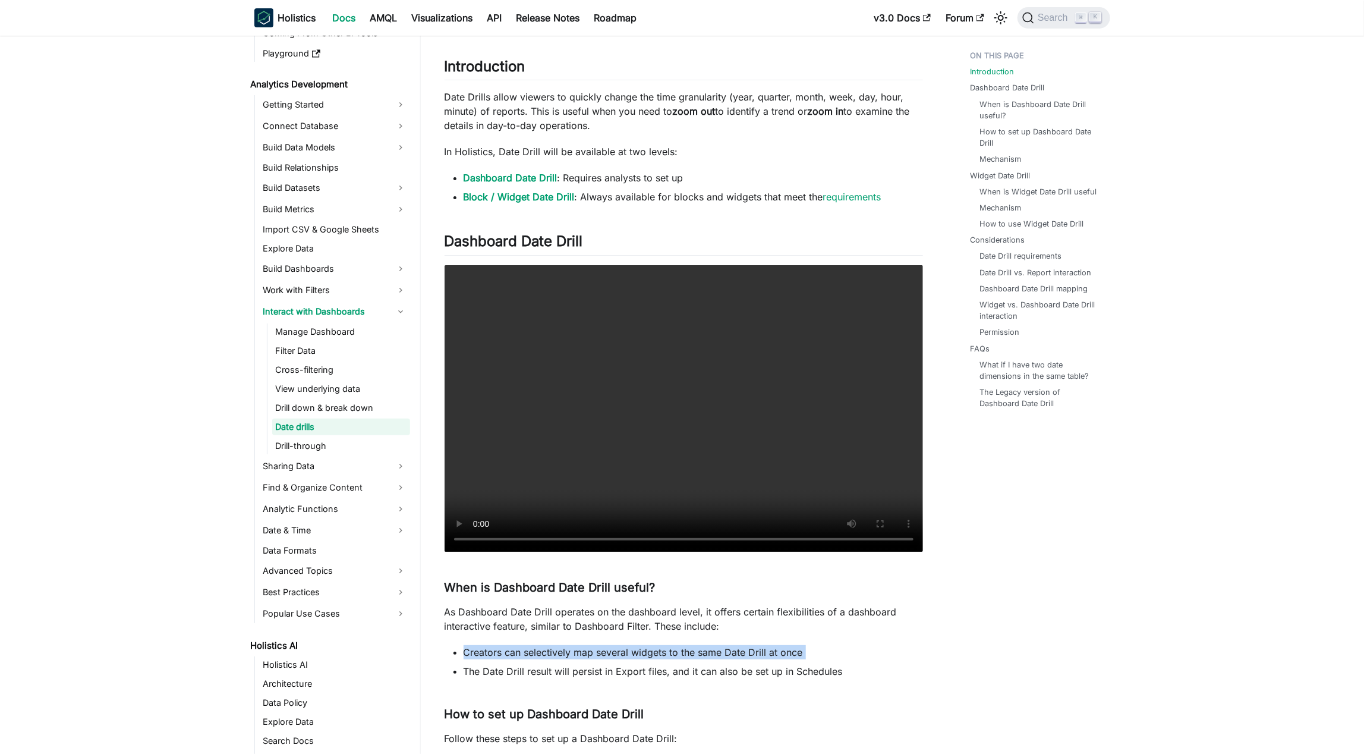
click at [683, 425] on div at bounding box center [810, 648] width 0 height 0
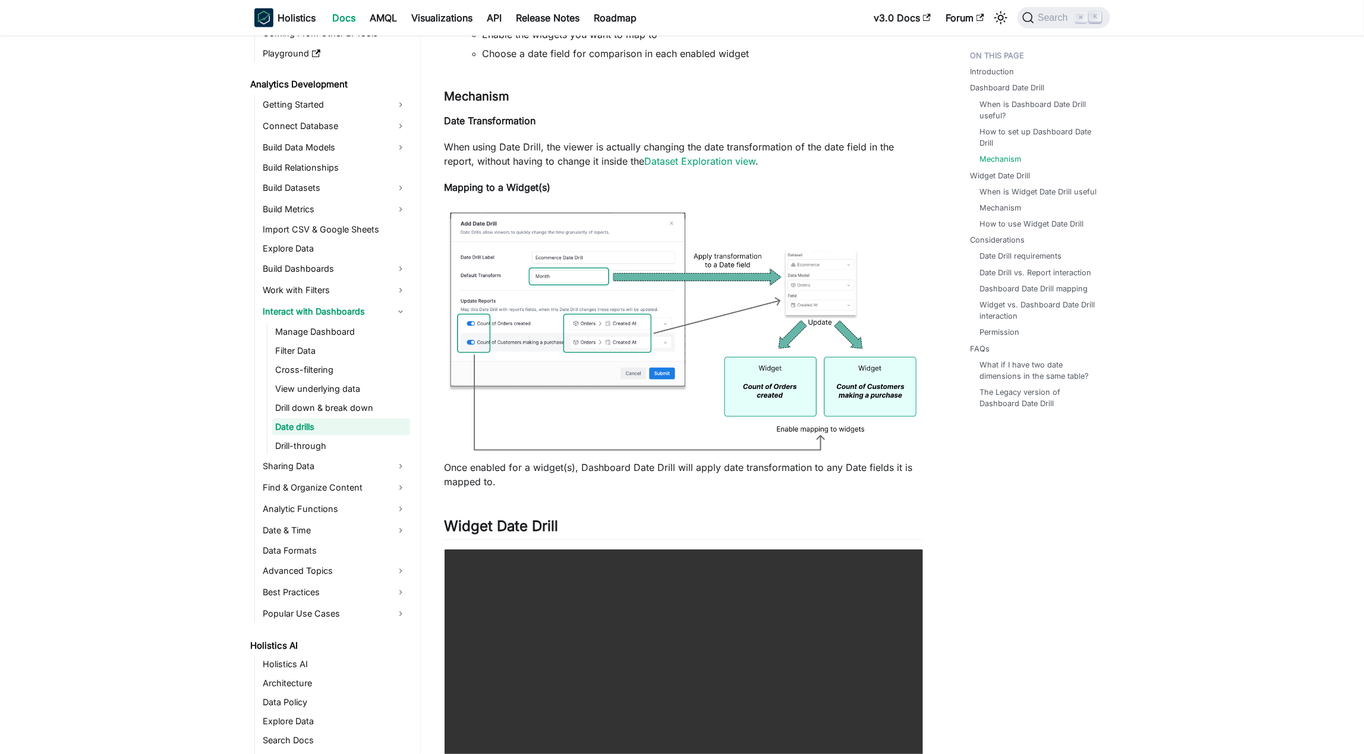
scroll to position [1045, 0]
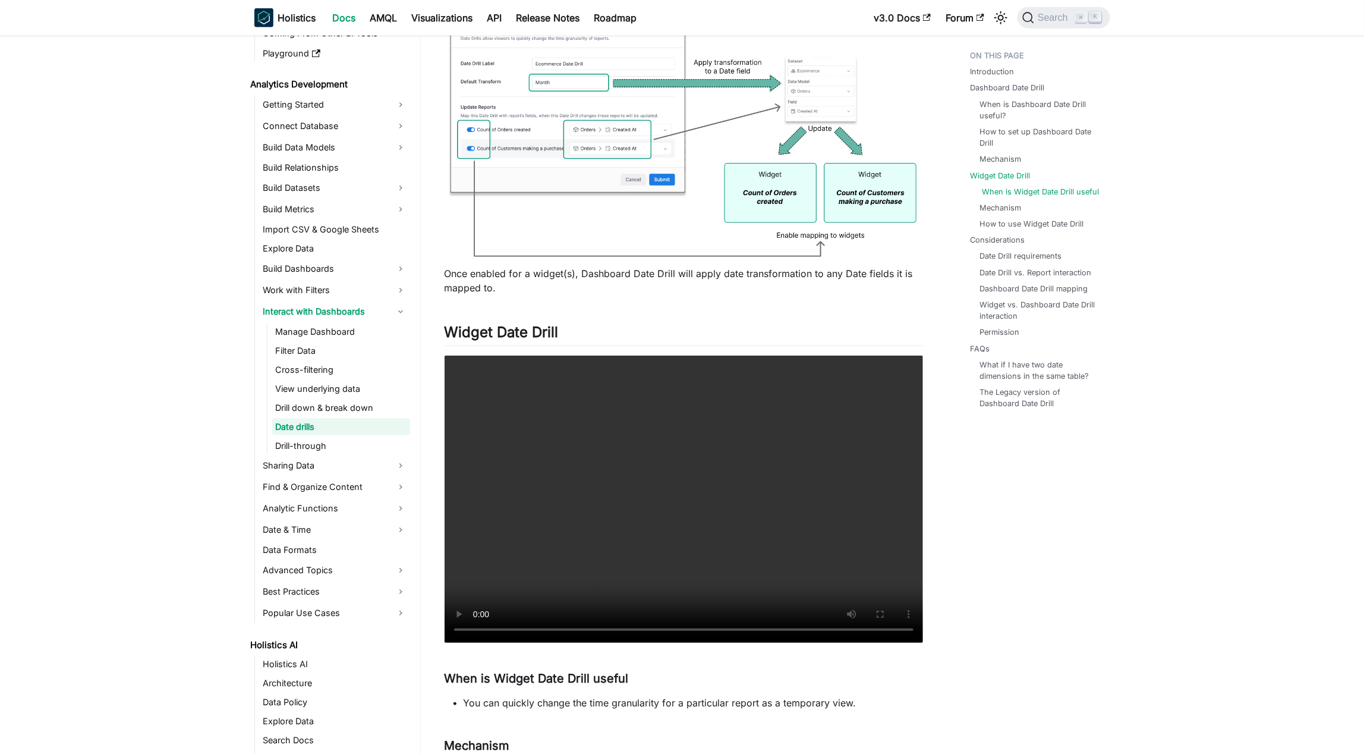
click at [683, 187] on link "When is Widget Date Drill useful" at bounding box center [1040, 191] width 117 height 11
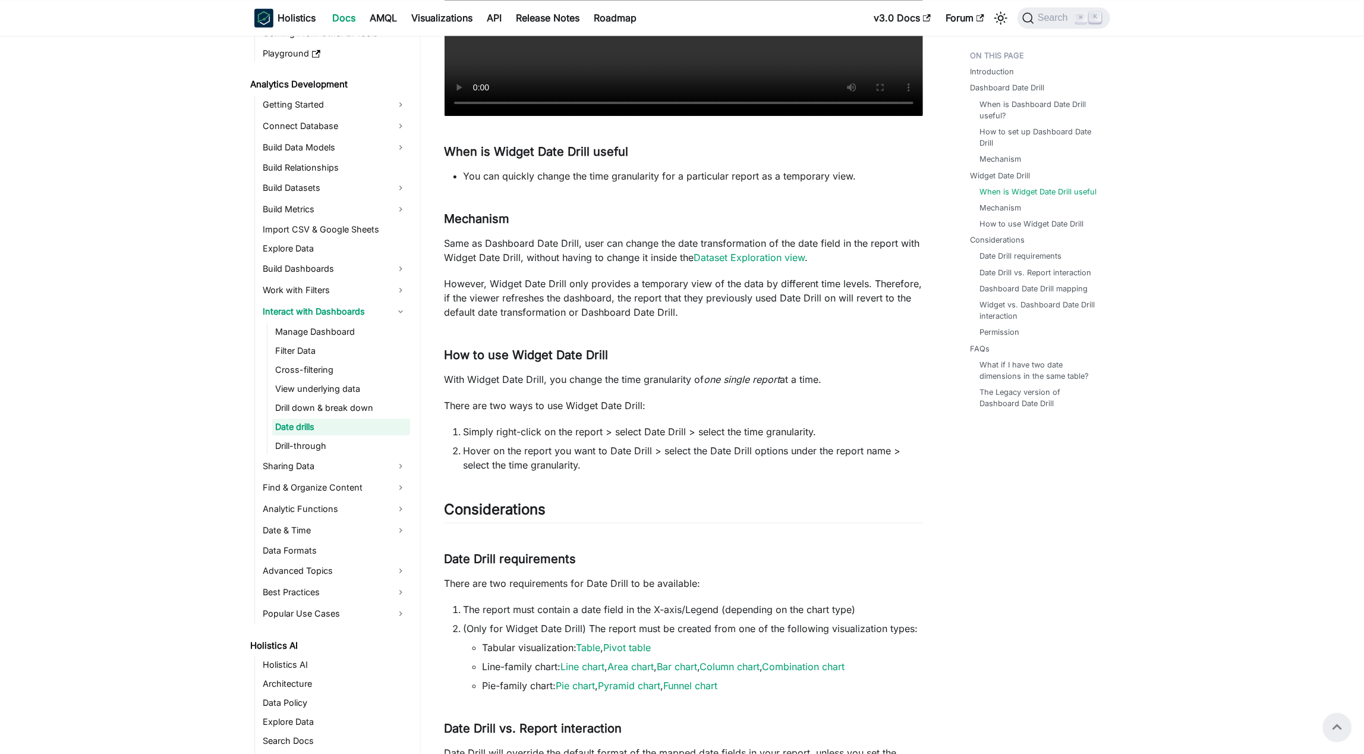
scroll to position [1545, 0]
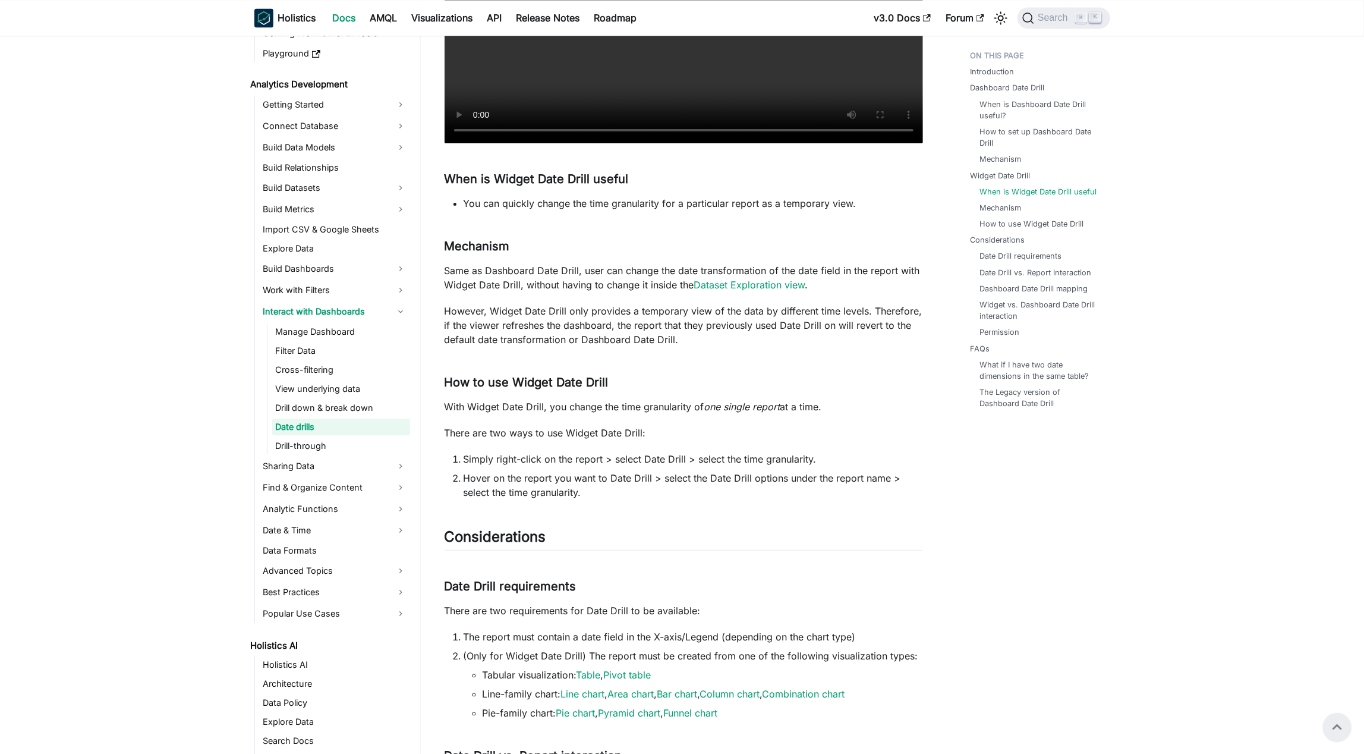
click at [645, 204] on li "You can quickly change the time granularity for a particular report as a tempor…" at bounding box center [693, 203] width 459 height 14
click at [683, 201] on li "You can quickly change the time granularity for a particular report as a tempor…" at bounding box center [693, 203] width 459 height 14
click at [683, 231] on ul "Introduction Dashboard Date Drill When is Dashboard Date Drill useful? How to s…" at bounding box center [1034, 232] width 147 height 374
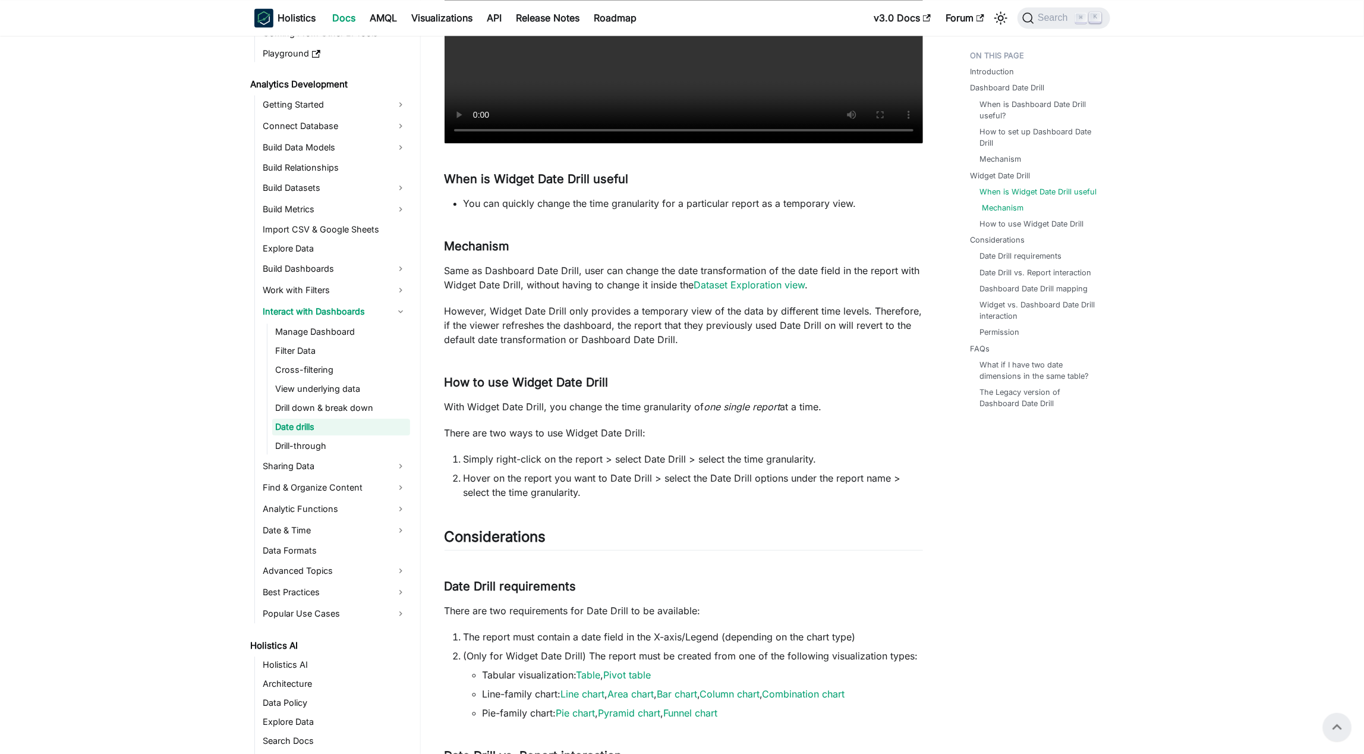
click at [683, 208] on link "Mechanism" at bounding box center [1003, 207] width 42 height 11
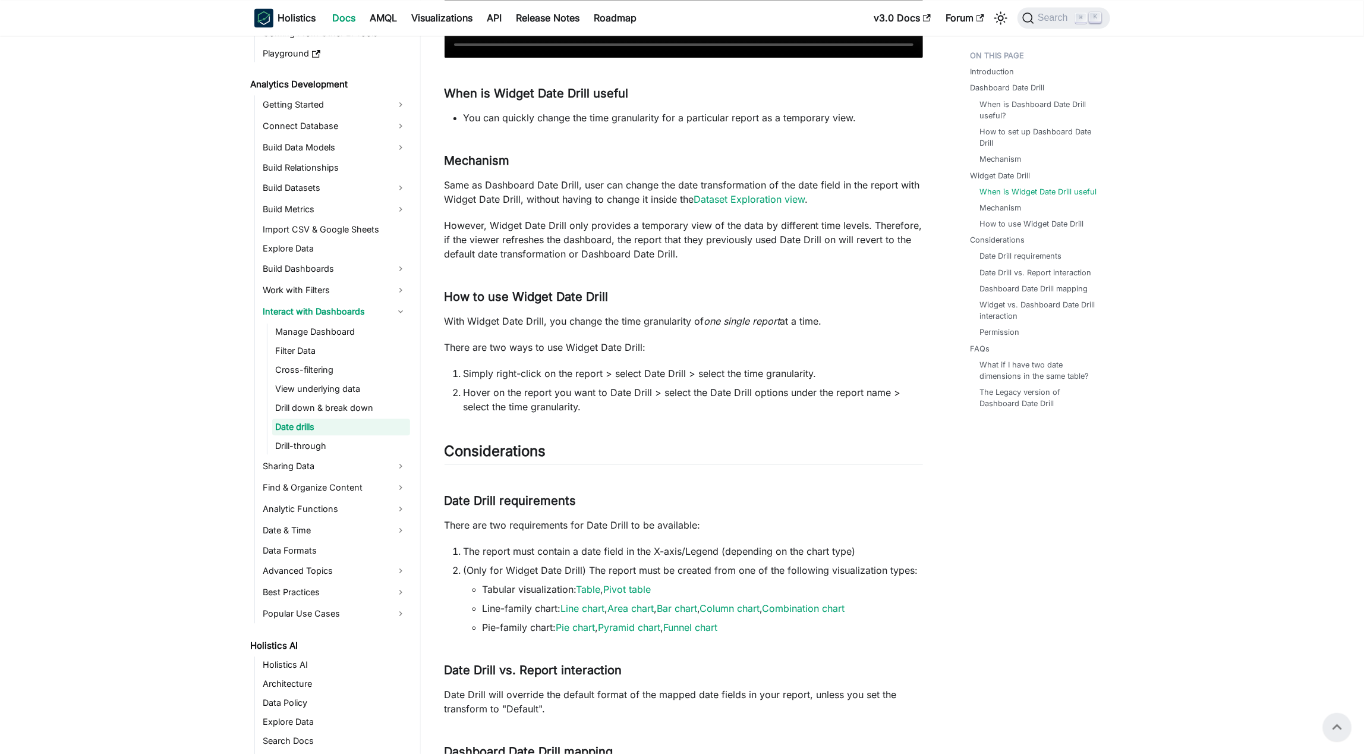
scroll to position [1612, 0]
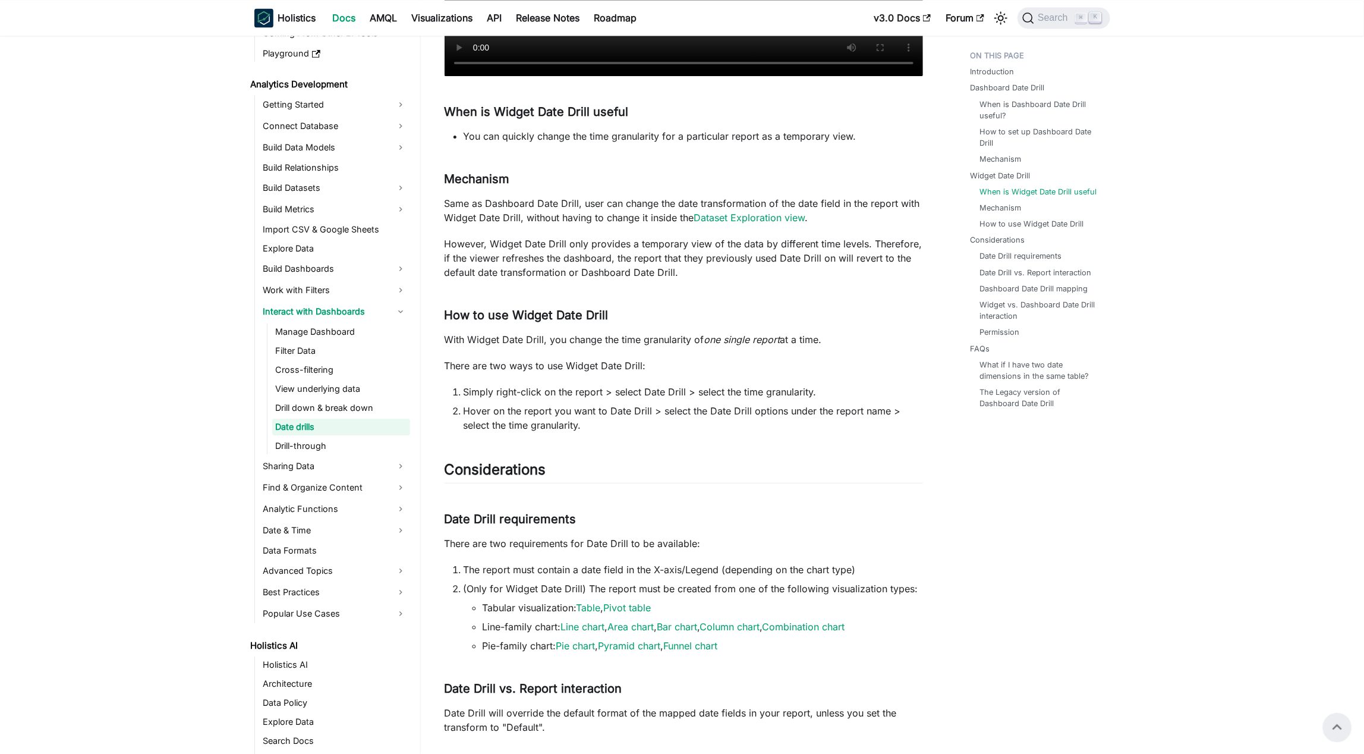
click at [641, 267] on p "However, Widget Date Drill only provides a temporary view of the data by differ…" at bounding box center [684, 258] width 478 height 43
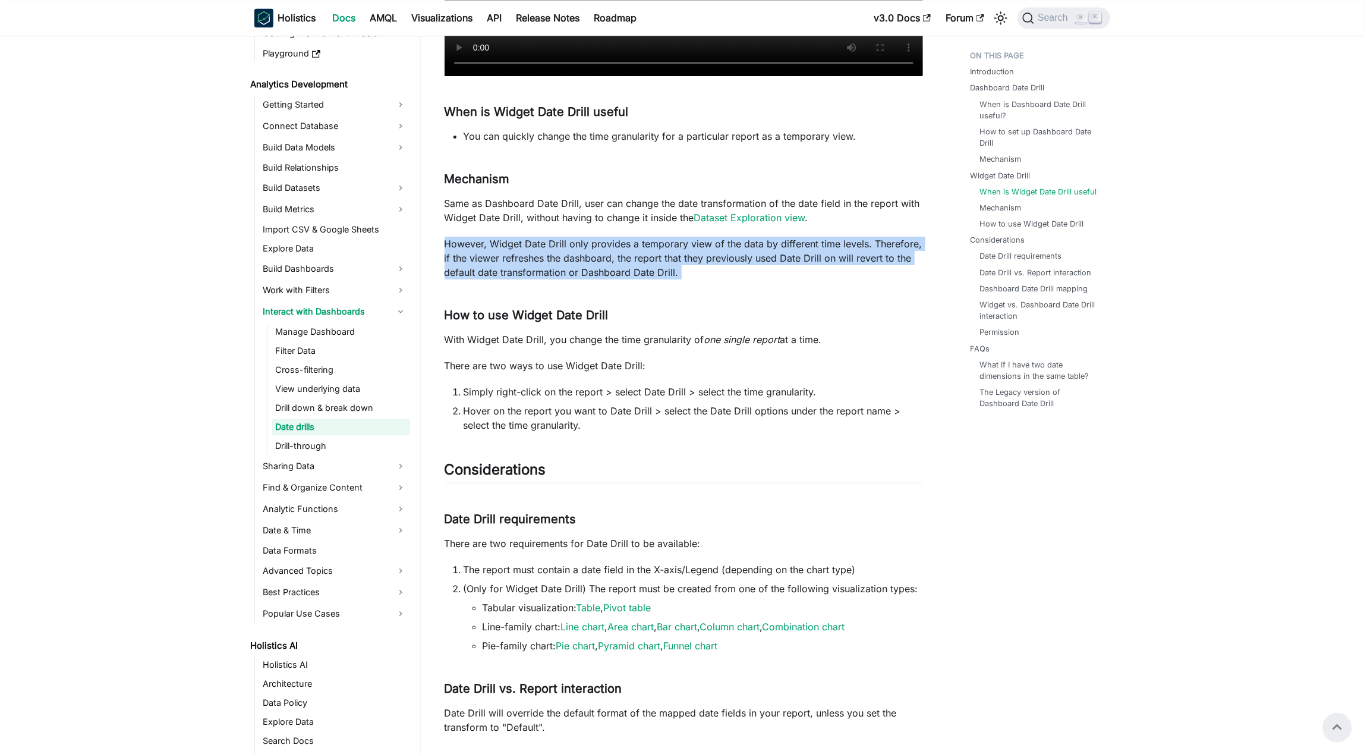
click at [641, 267] on p "However, Widget Date Drill only provides a temporary view of the data by differ…" at bounding box center [684, 258] width 478 height 43
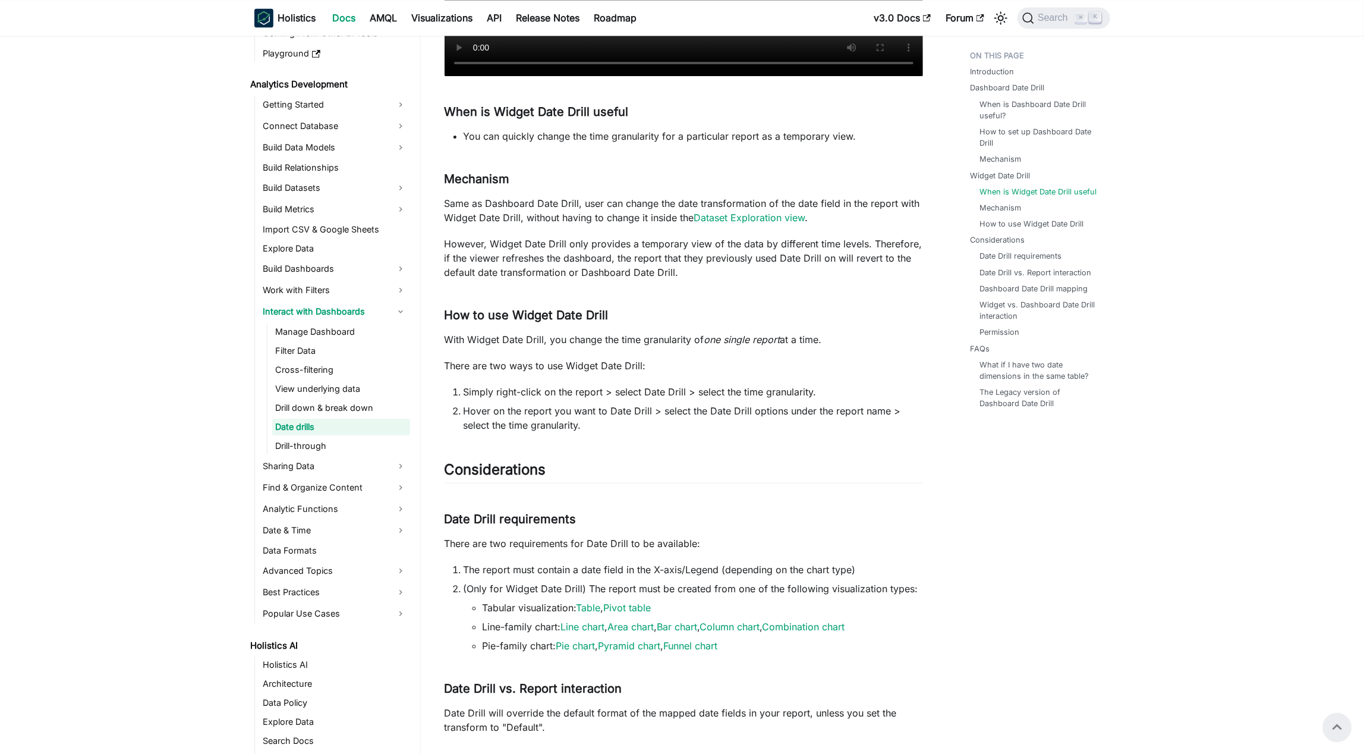
drag, startPoint x: 849, startPoint y: 272, endPoint x: 855, endPoint y: 264, distance: 10.1
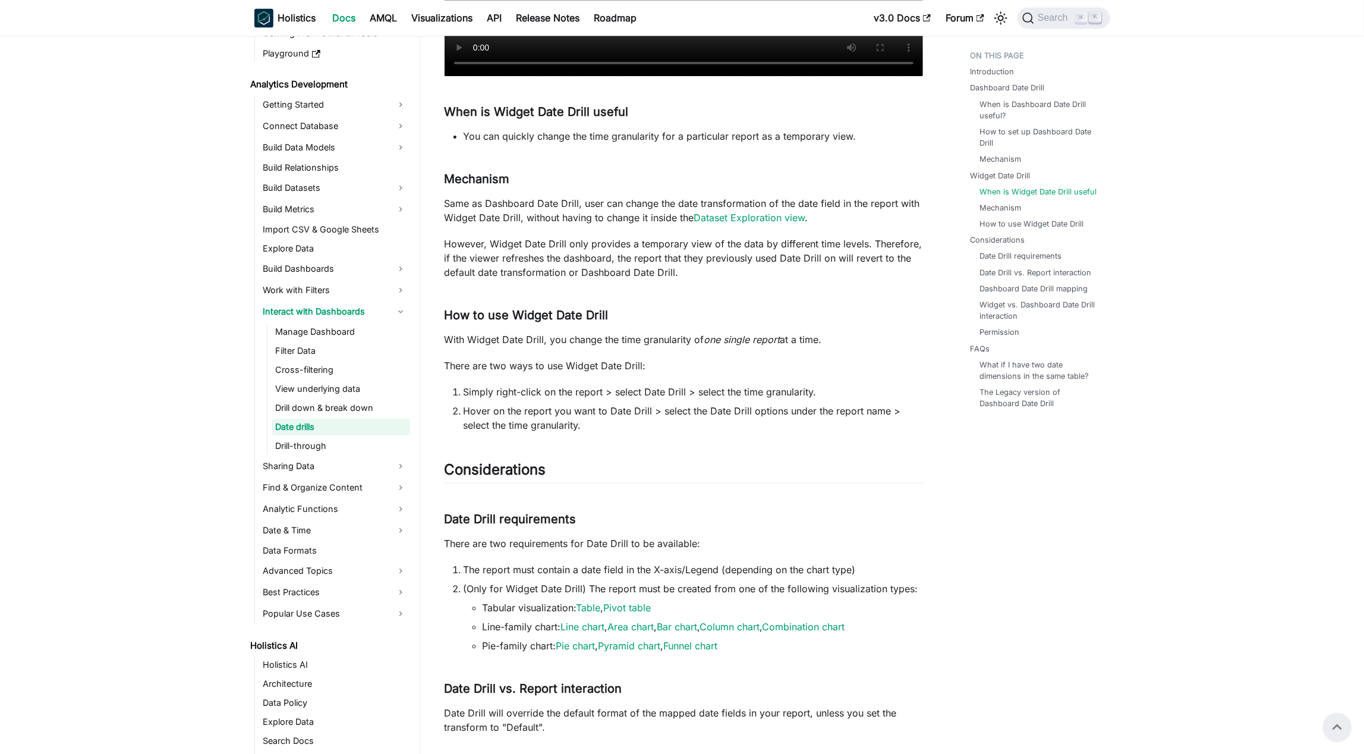
click at [683, 272] on p "However, Widget Date Drill only provides a temporary view of the data by differ…" at bounding box center [684, 258] width 478 height 43
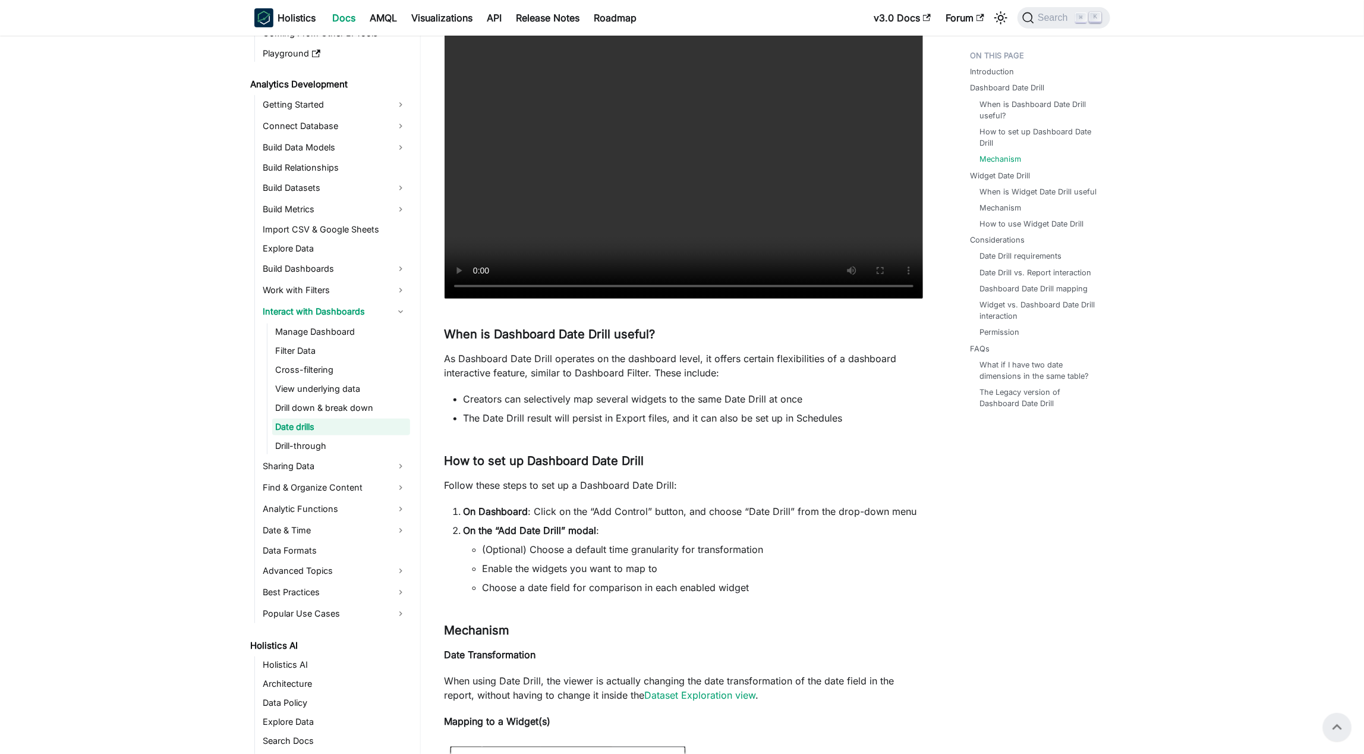
scroll to position [0, 0]
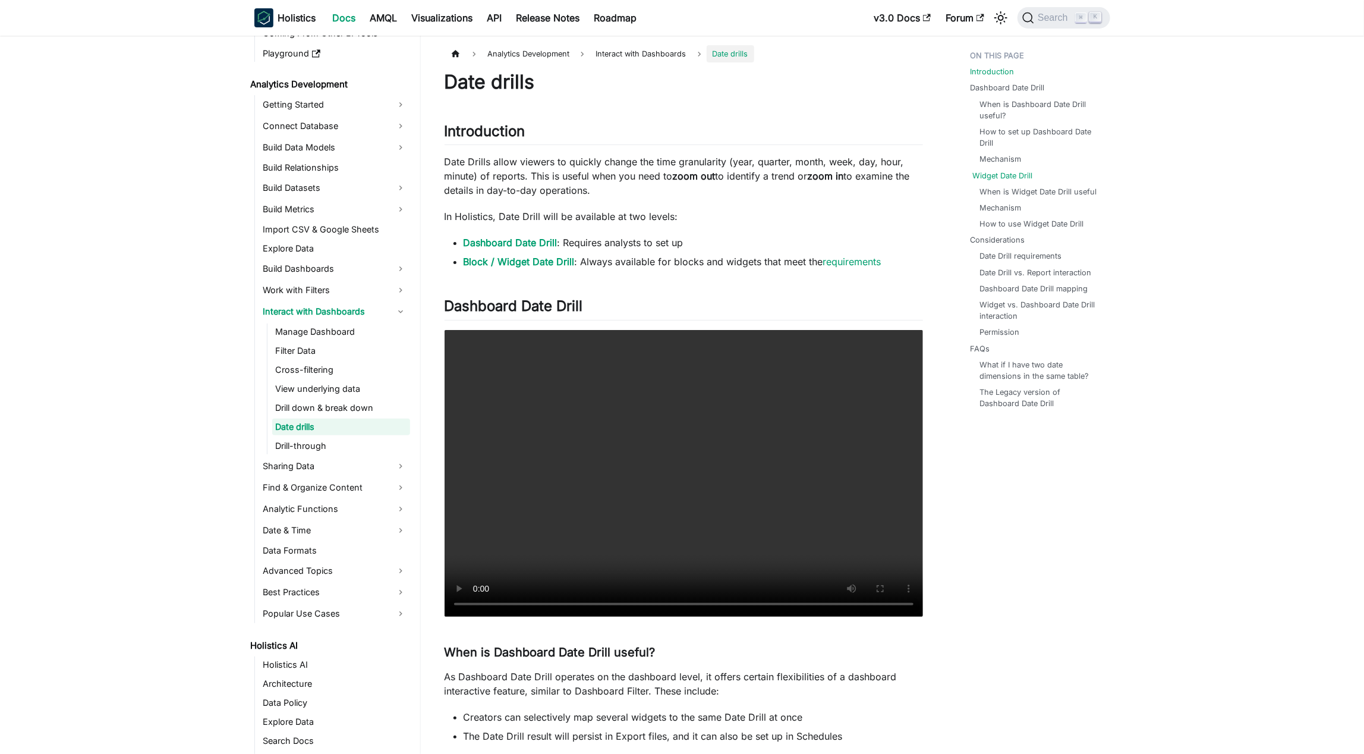
click at [683, 177] on link "Widget Date Drill" at bounding box center [1003, 175] width 60 height 11
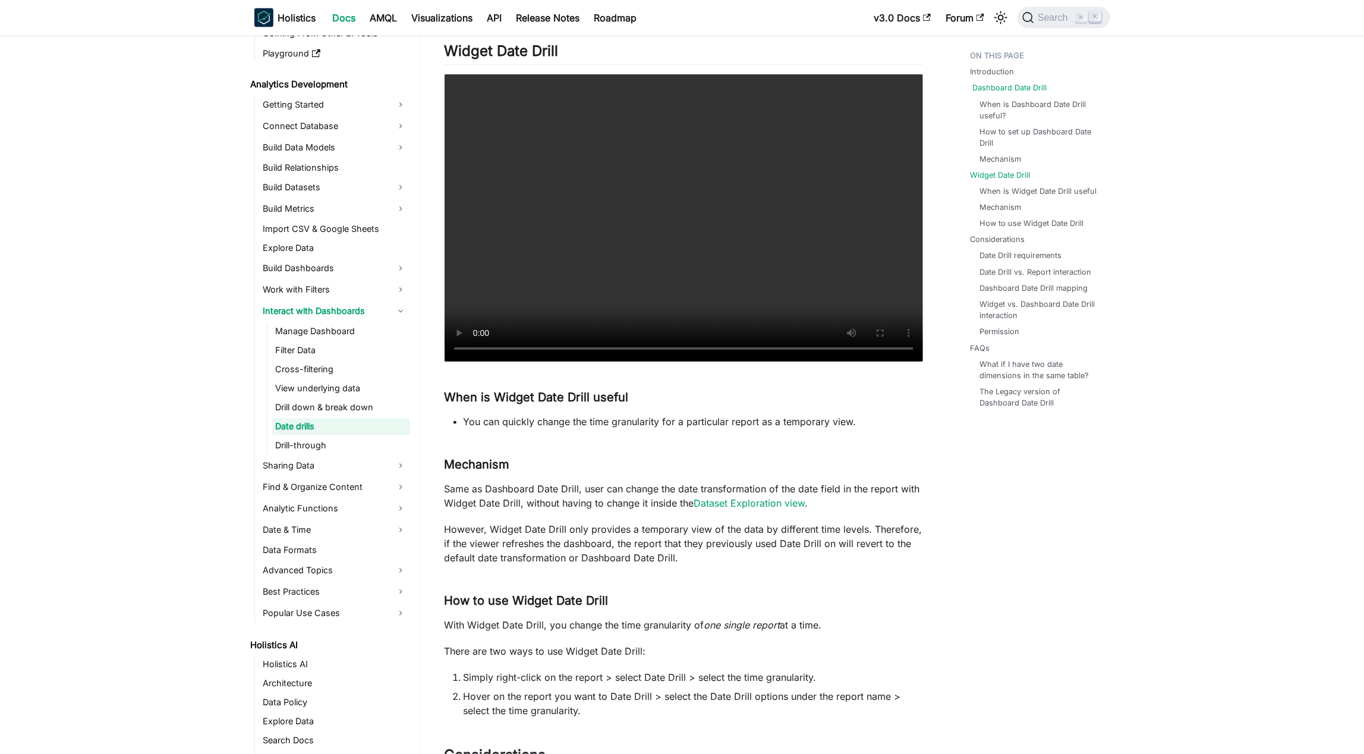
click at [683, 86] on link "Dashboard Date Drill" at bounding box center [1010, 87] width 74 height 11
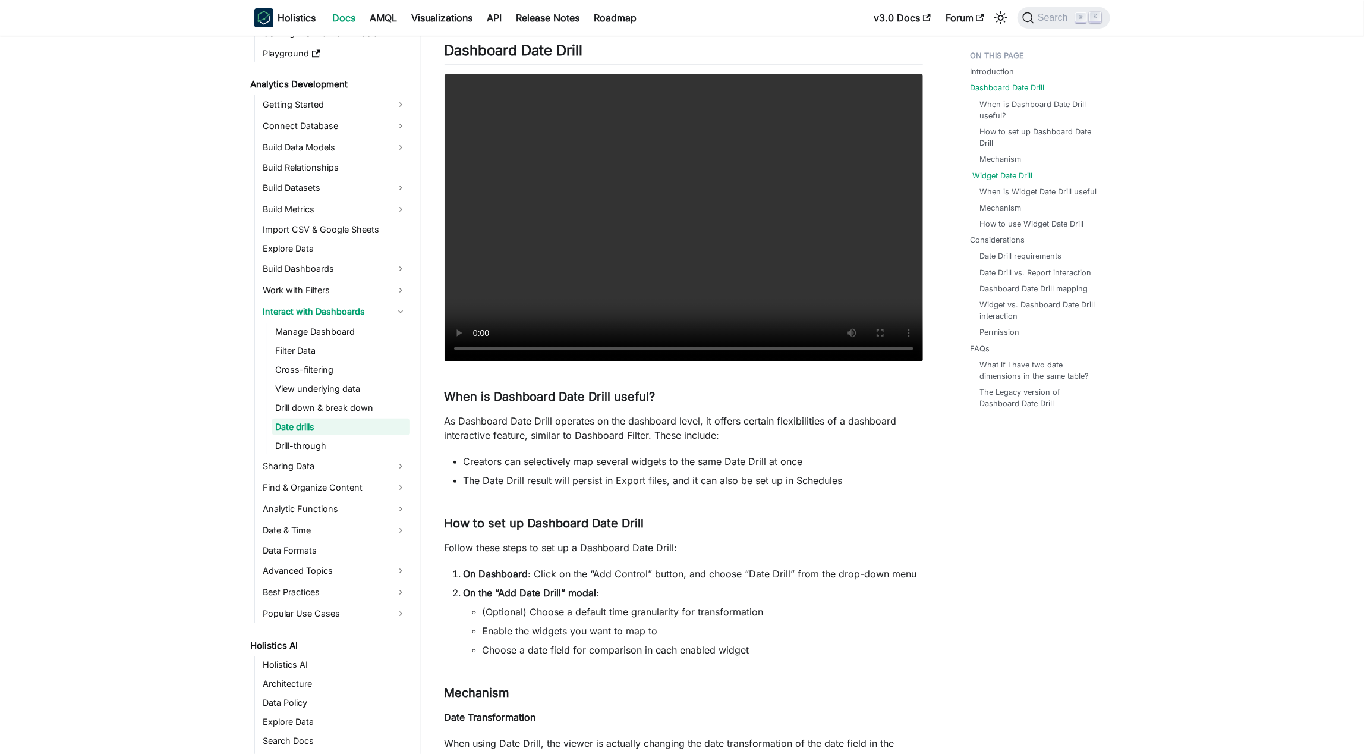
click at [683, 175] on link "Widget Date Drill" at bounding box center [1003, 175] width 60 height 11
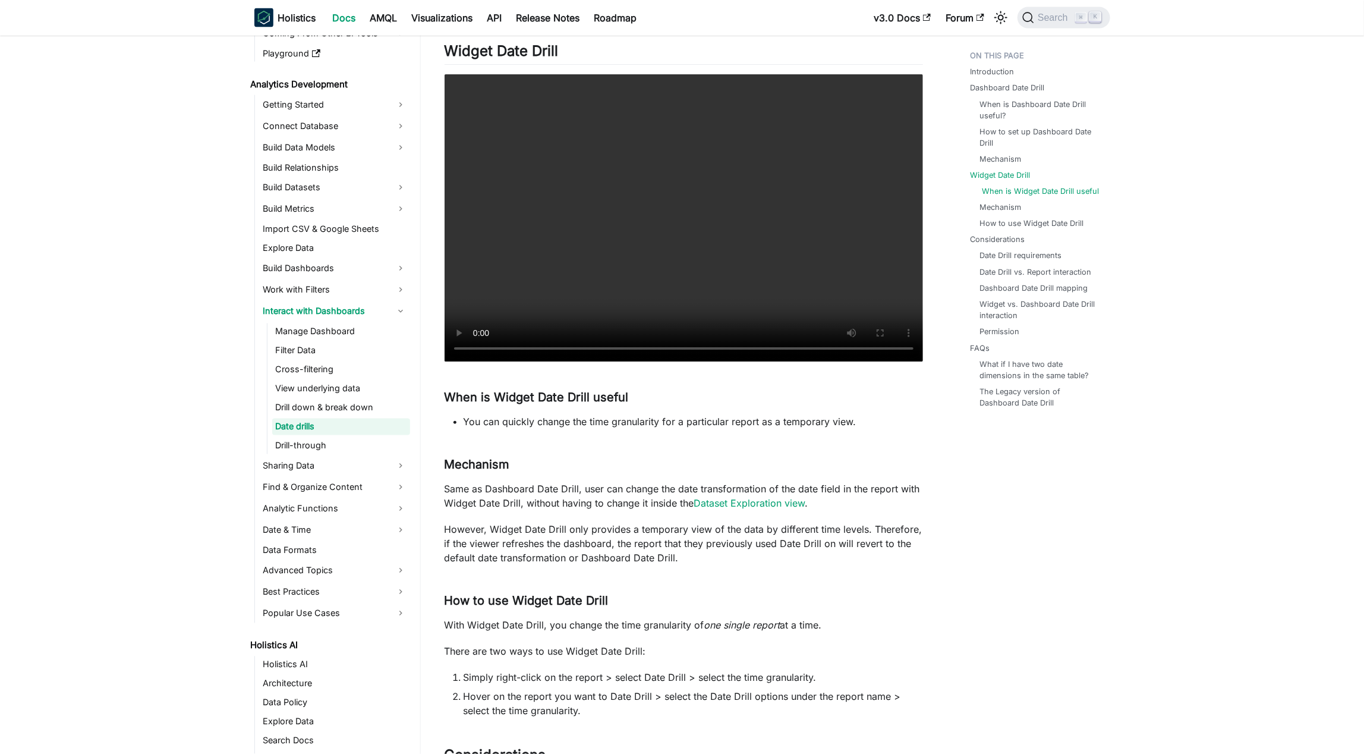
click at [683, 187] on link "When is Widget Date Drill useful" at bounding box center [1040, 191] width 117 height 11
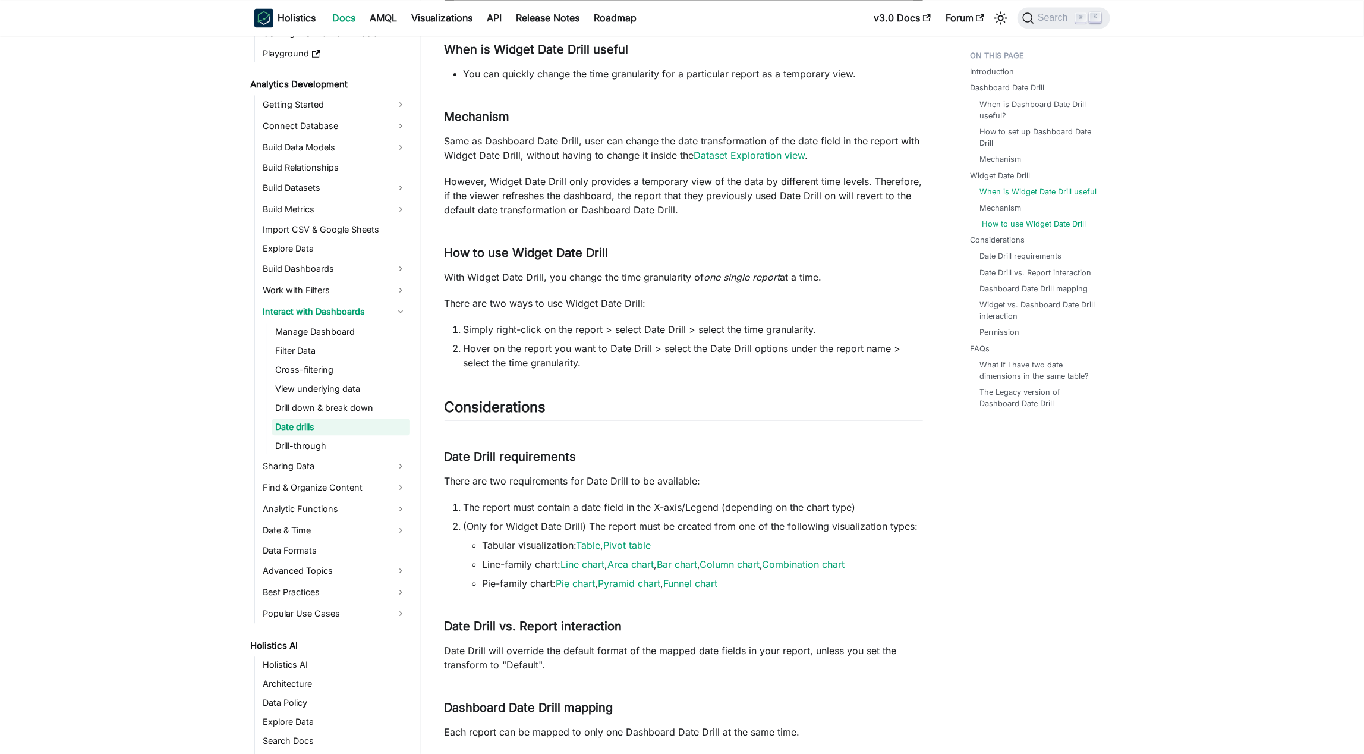
drag, startPoint x: 1011, startPoint y: 207, endPoint x: 1016, endPoint y: 224, distance: 17.9
click at [683, 207] on link "Mechanism" at bounding box center [1001, 207] width 42 height 11
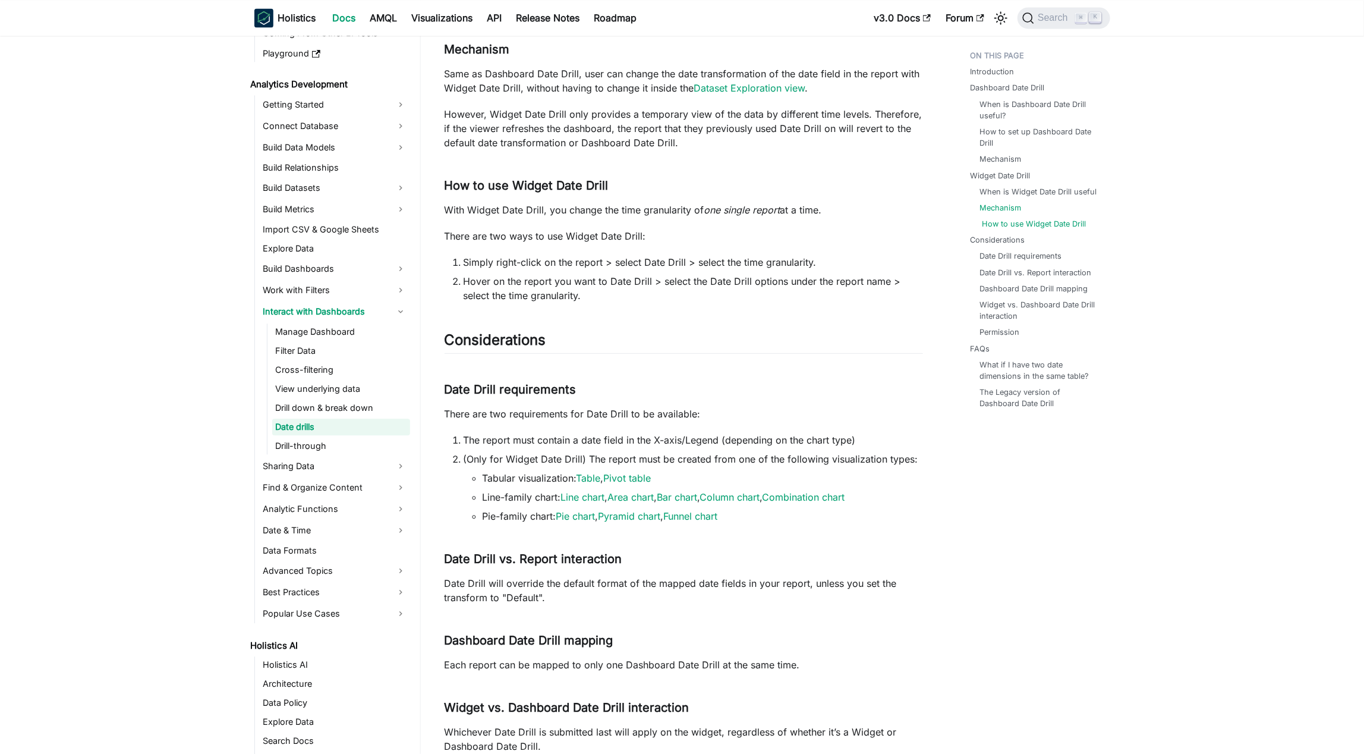
click at [683, 225] on link "How to use Widget Date Drill" at bounding box center [1034, 223] width 104 height 11
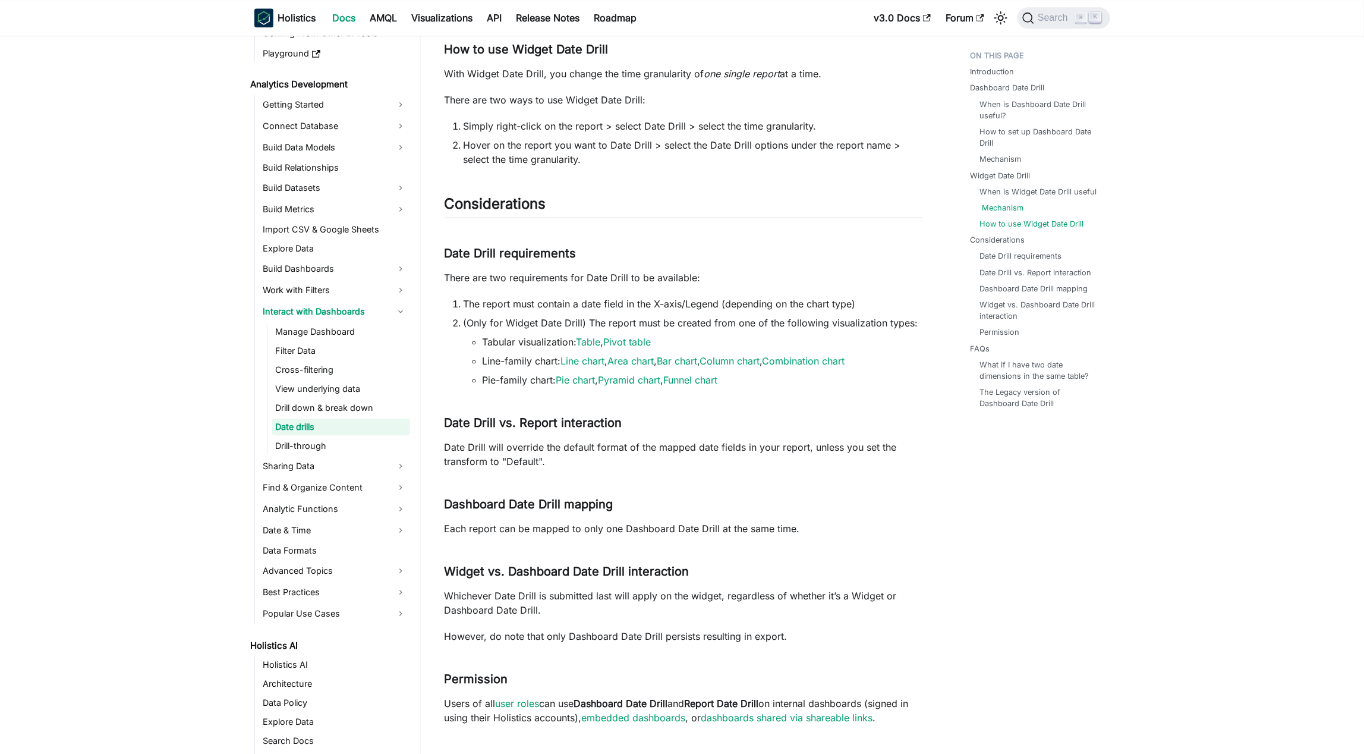
click at [683, 207] on link "Mechanism" at bounding box center [1003, 207] width 42 height 11
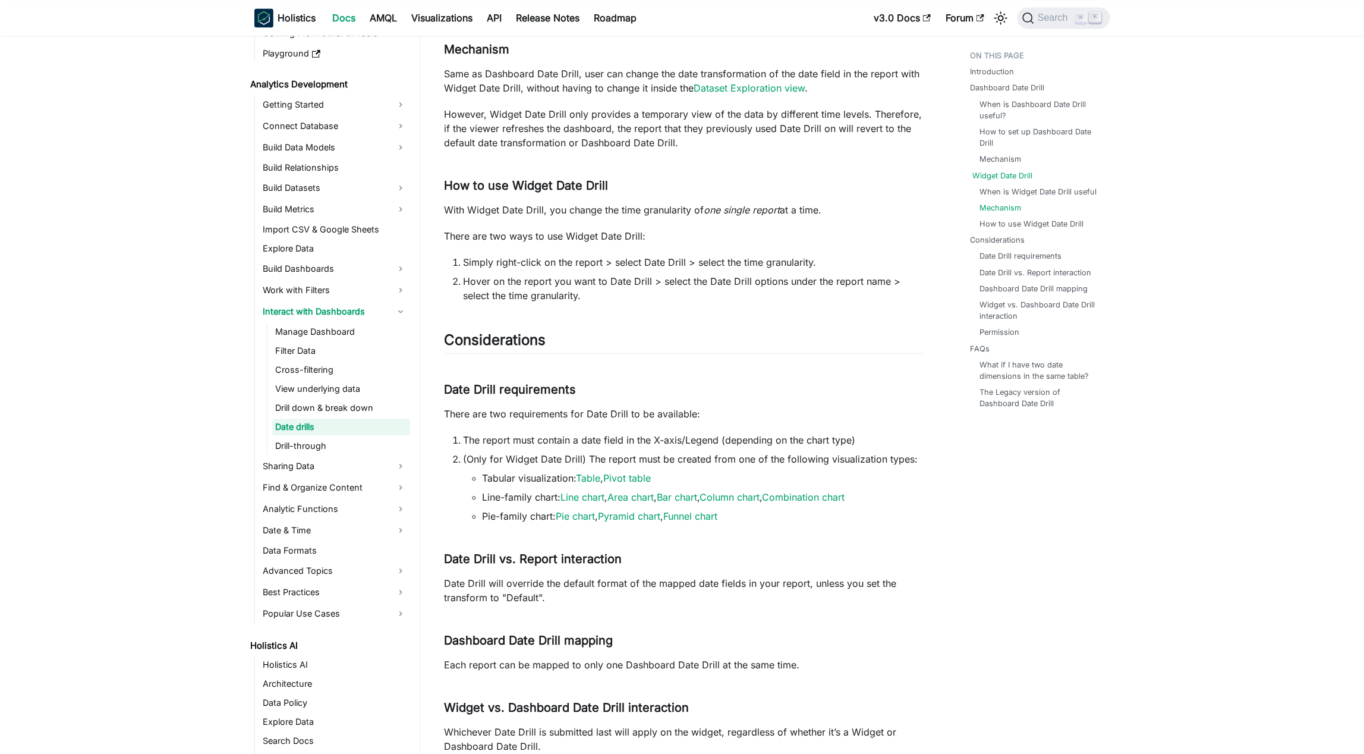
drag, startPoint x: 1004, startPoint y: 193, endPoint x: 1010, endPoint y: 180, distance: 13.8
click at [683, 193] on link "When is Widget Date Drill useful" at bounding box center [1038, 191] width 117 height 11
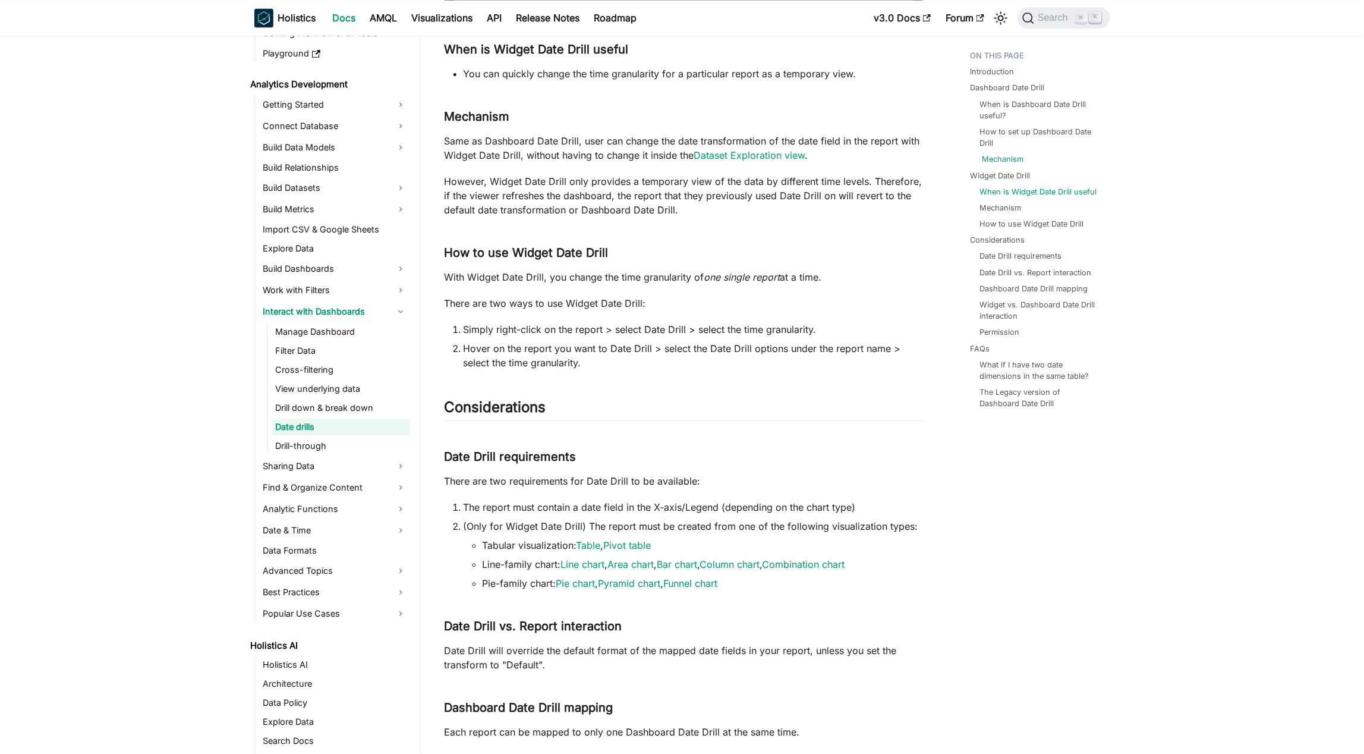
click at [683, 162] on link "Mechanism" at bounding box center [1003, 158] width 42 height 11
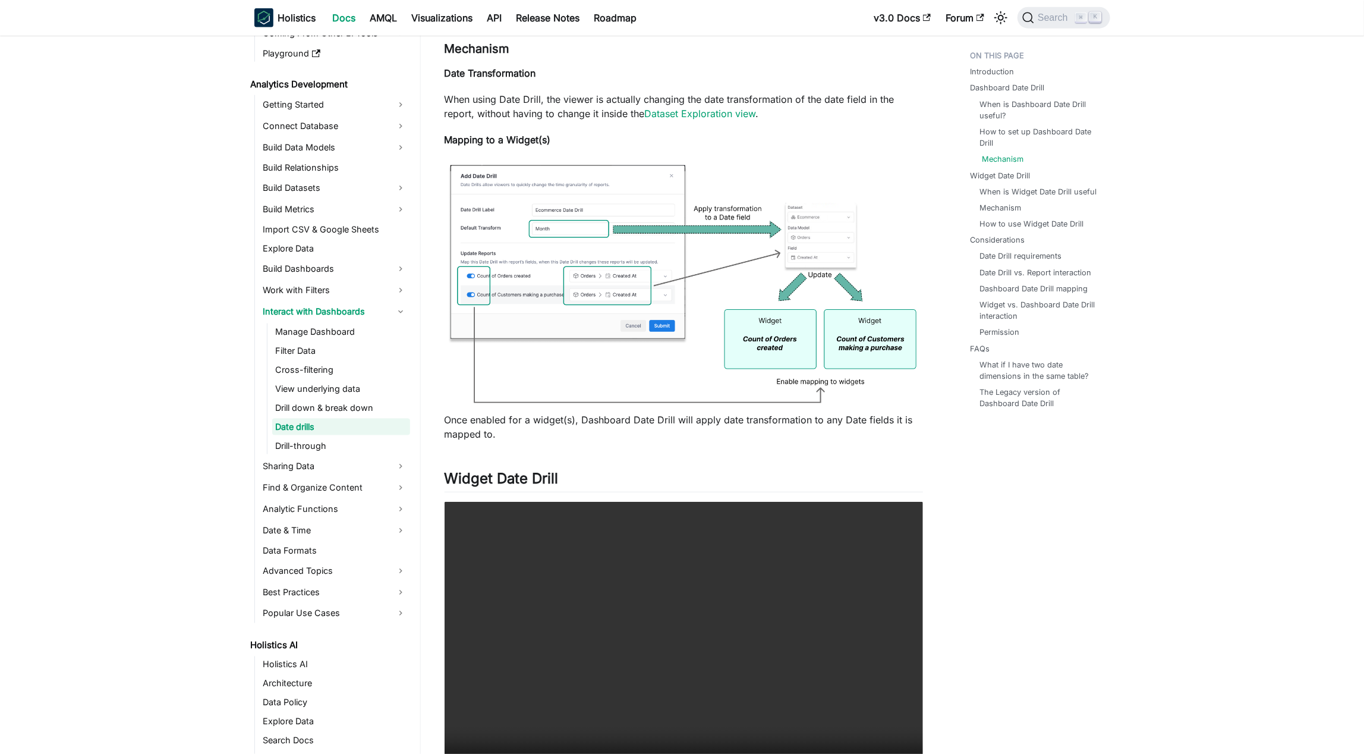
click at [683, 158] on link "Mechanism" at bounding box center [1003, 158] width 42 height 11
click at [683, 145] on link "How to set up Dashboard Date Drill" at bounding box center [1041, 137] width 118 height 23
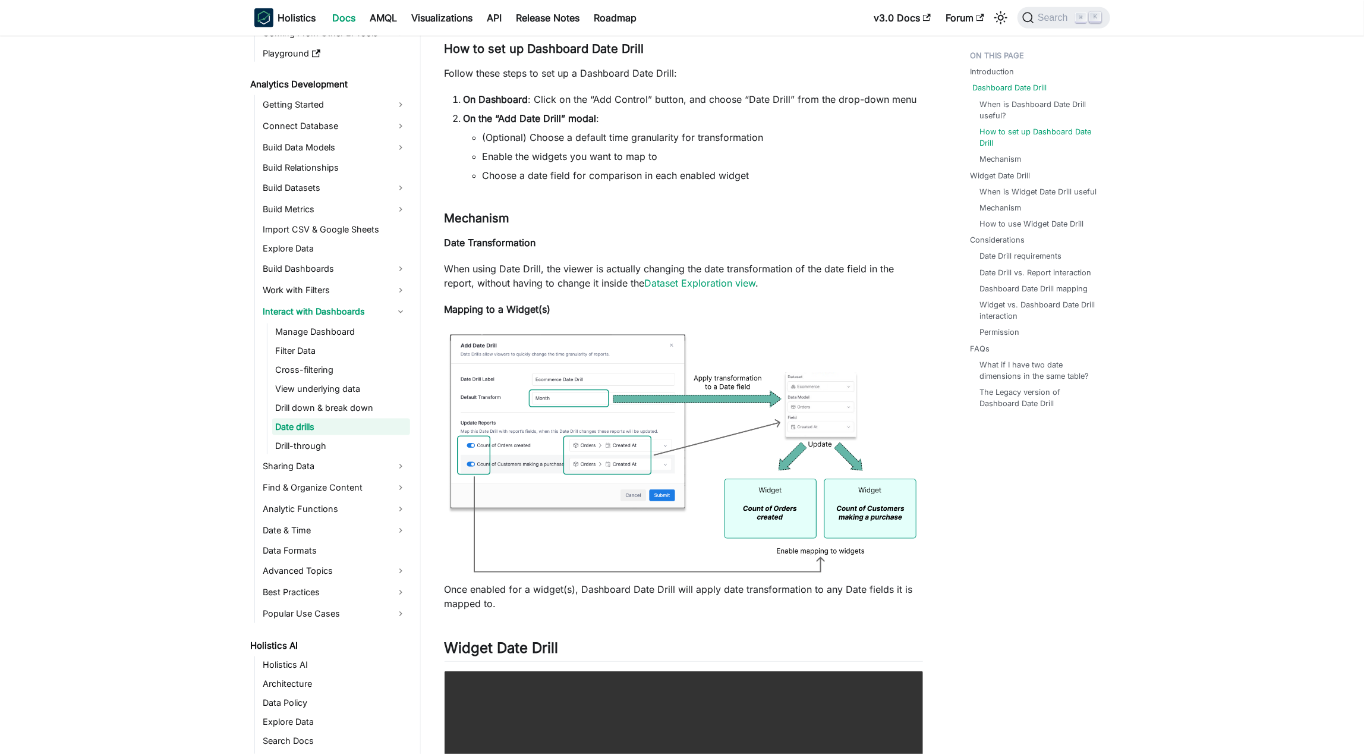
click at [683, 89] on link "Dashboard Date Drill" at bounding box center [1010, 87] width 74 height 11
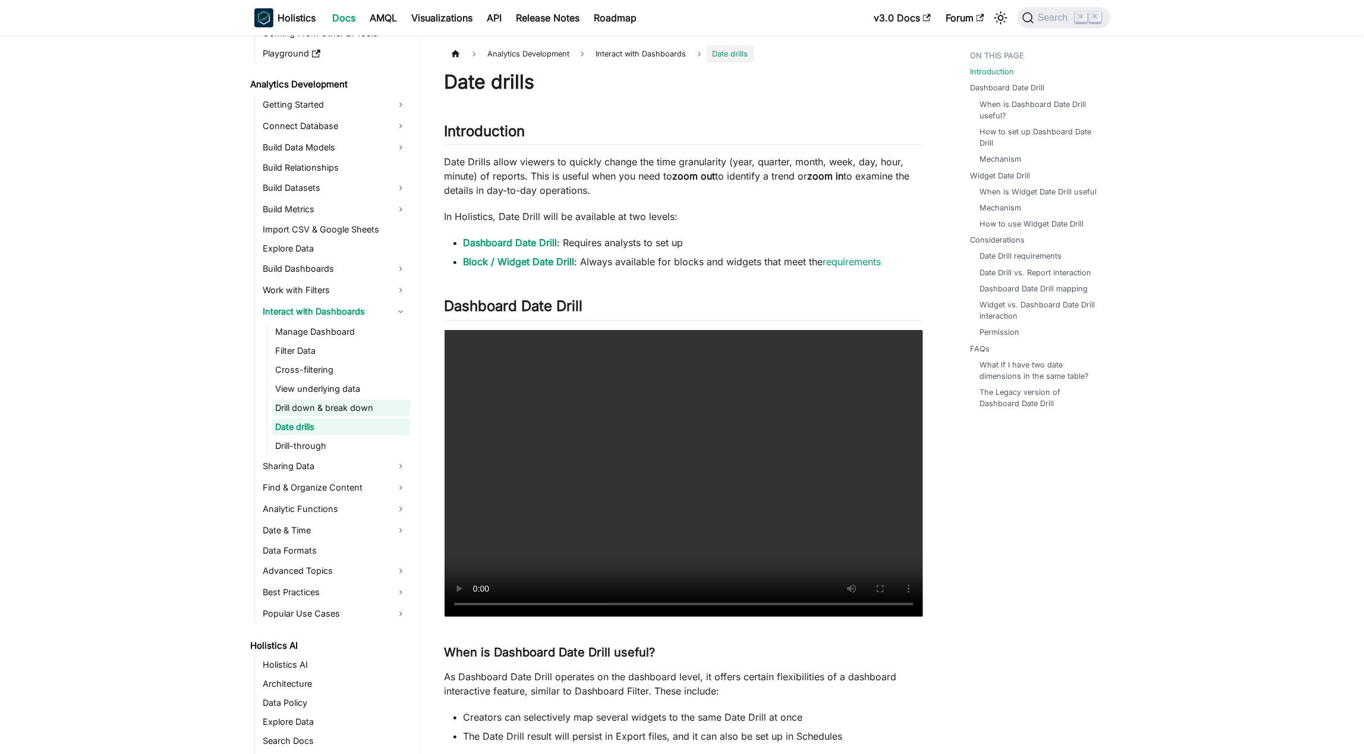
click at [378, 407] on link "Drill down & break down" at bounding box center [341, 407] width 138 height 17
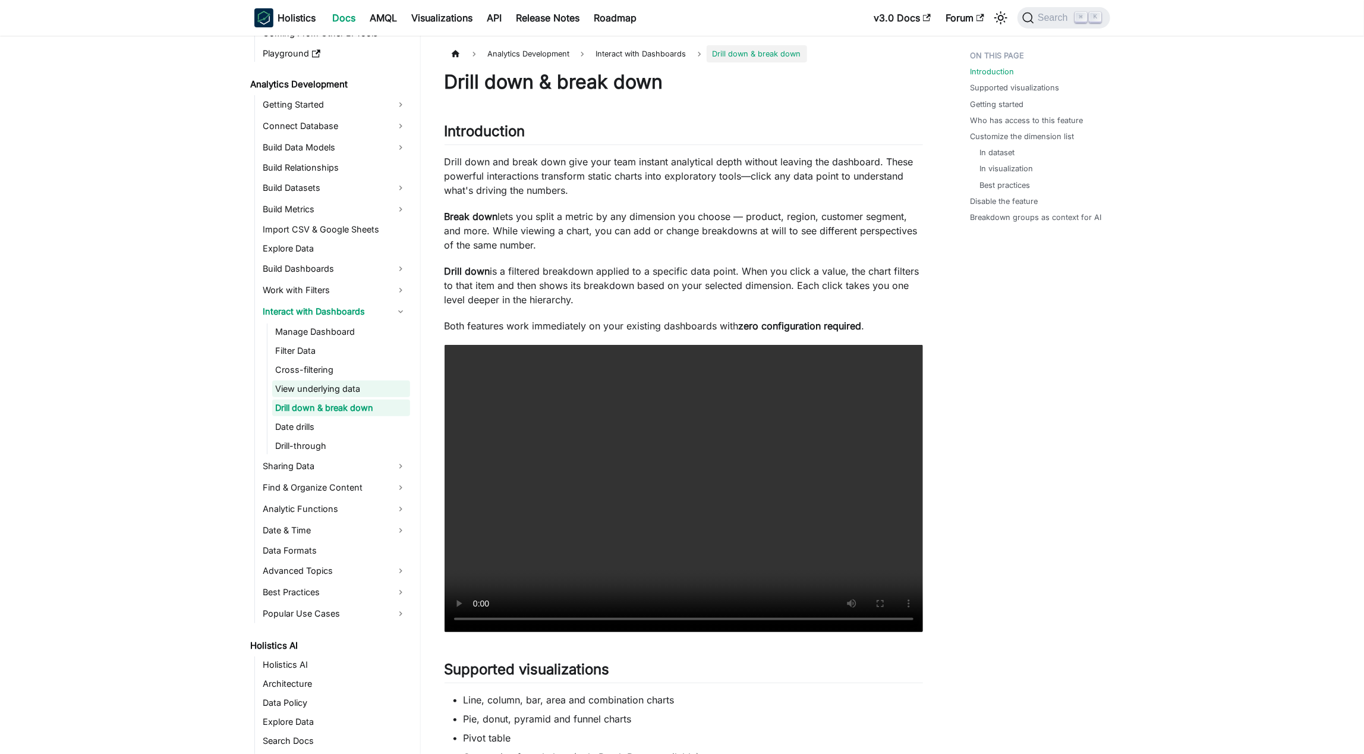
click at [379, 386] on link "View underlying data" at bounding box center [341, 388] width 138 height 17
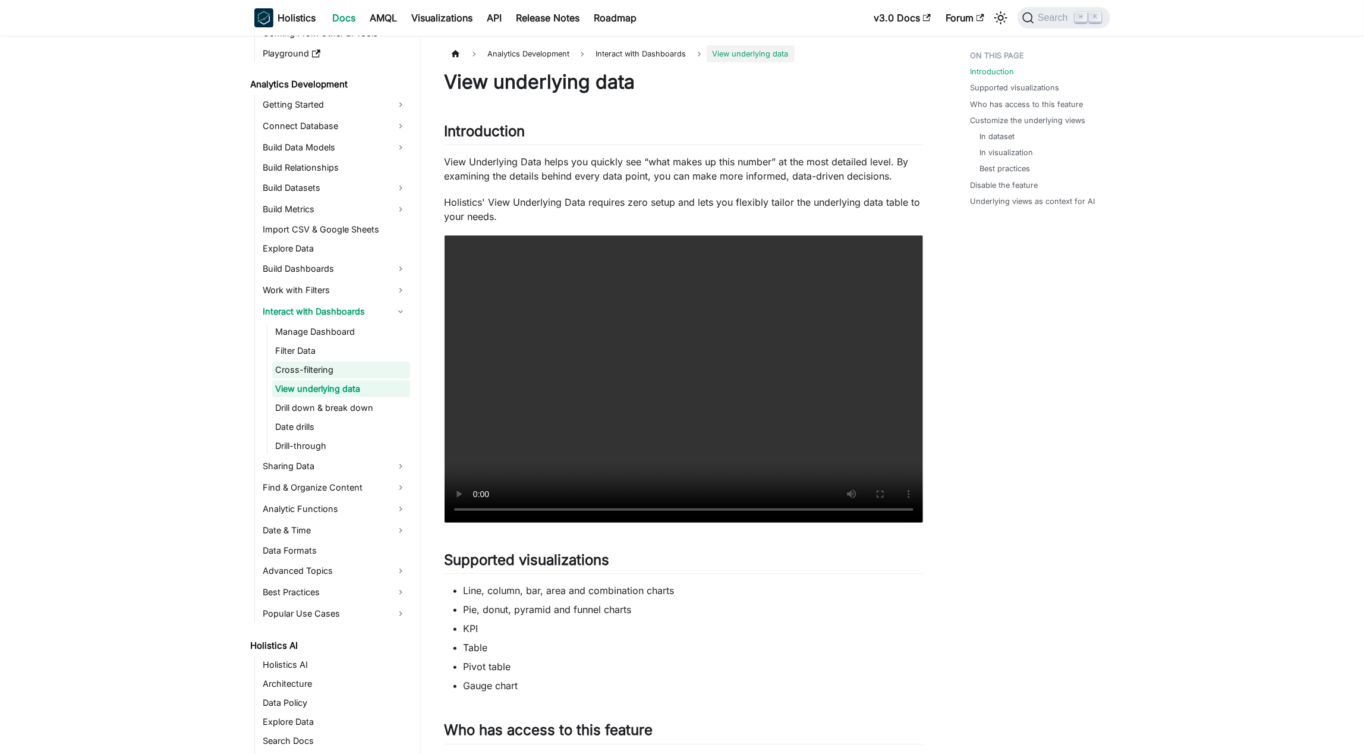
click at [360, 370] on link "Cross-filtering" at bounding box center [341, 369] width 138 height 17
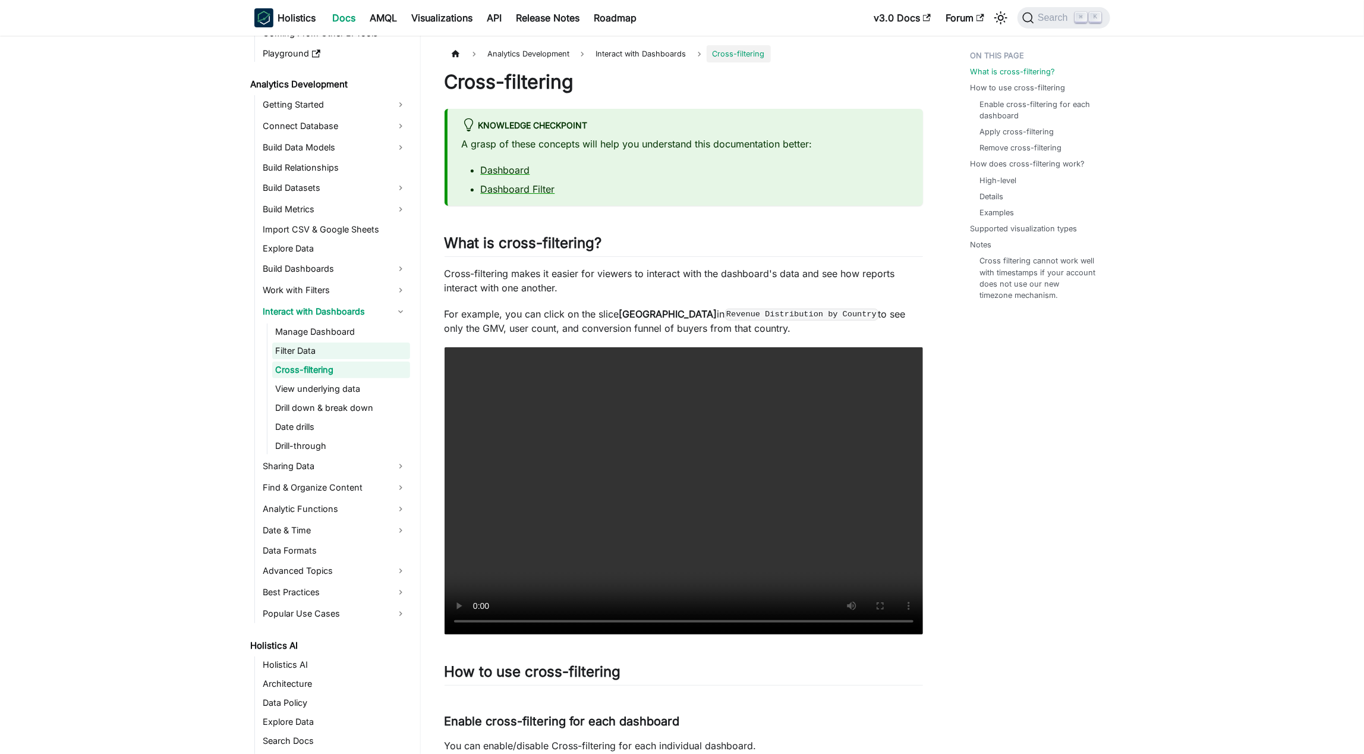
click at [363, 345] on link "Filter Data" at bounding box center [341, 350] width 138 height 17
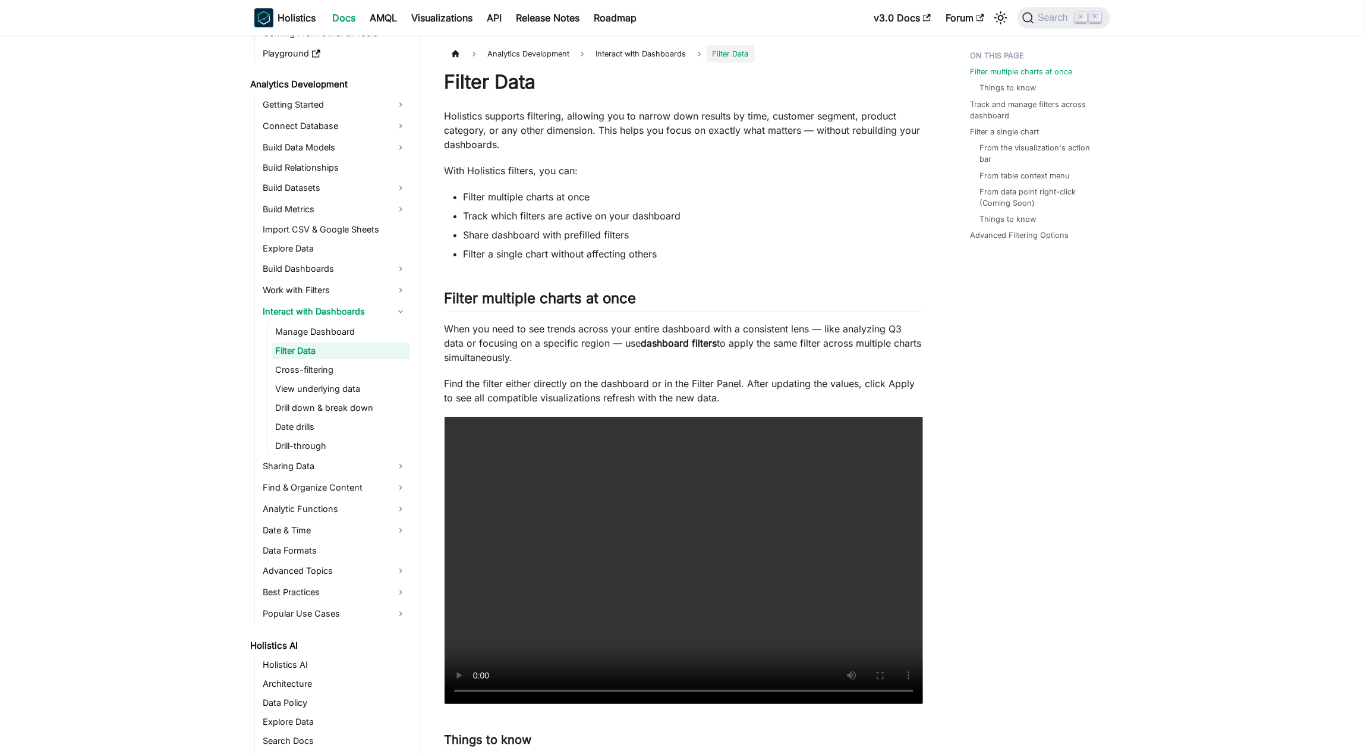
click at [395, 348] on link "Filter Data" at bounding box center [341, 350] width 138 height 17
click at [370, 338] on link "Manage Dashboard" at bounding box center [341, 331] width 138 height 17
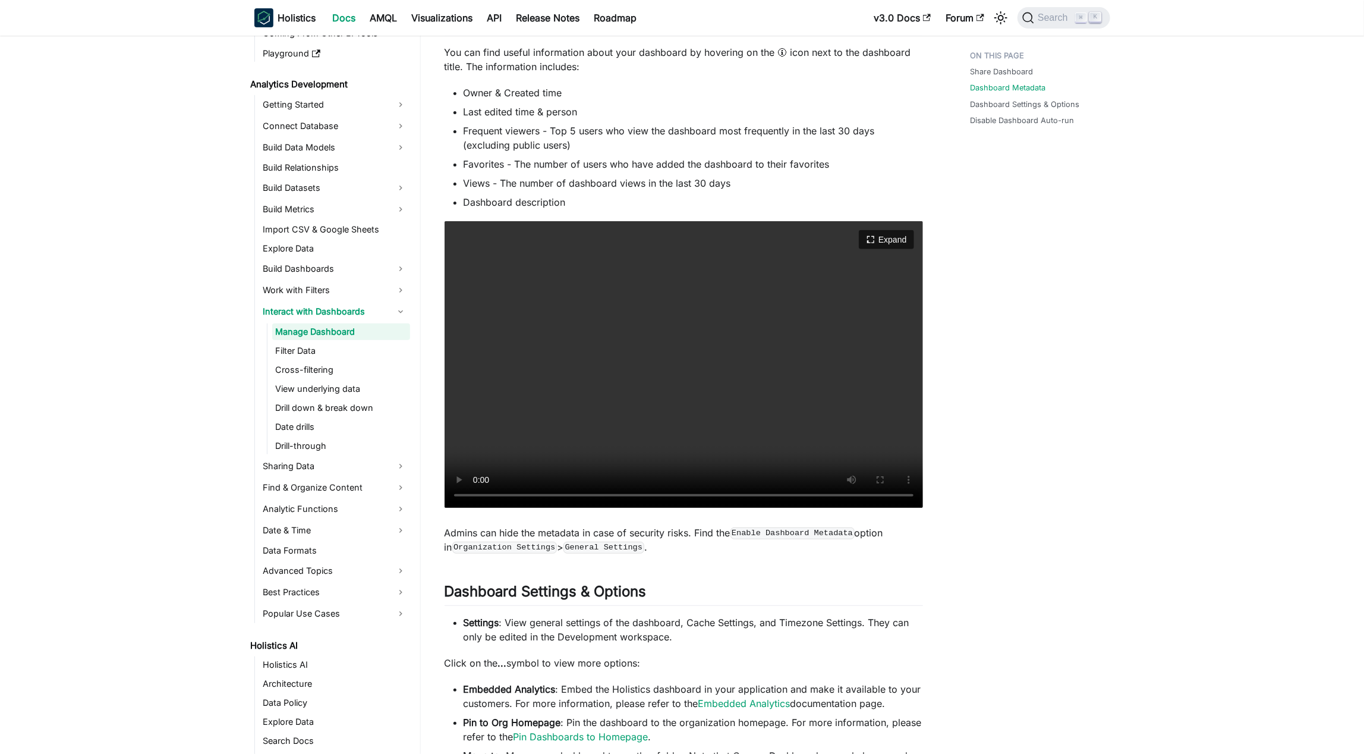
scroll to position [389, 0]
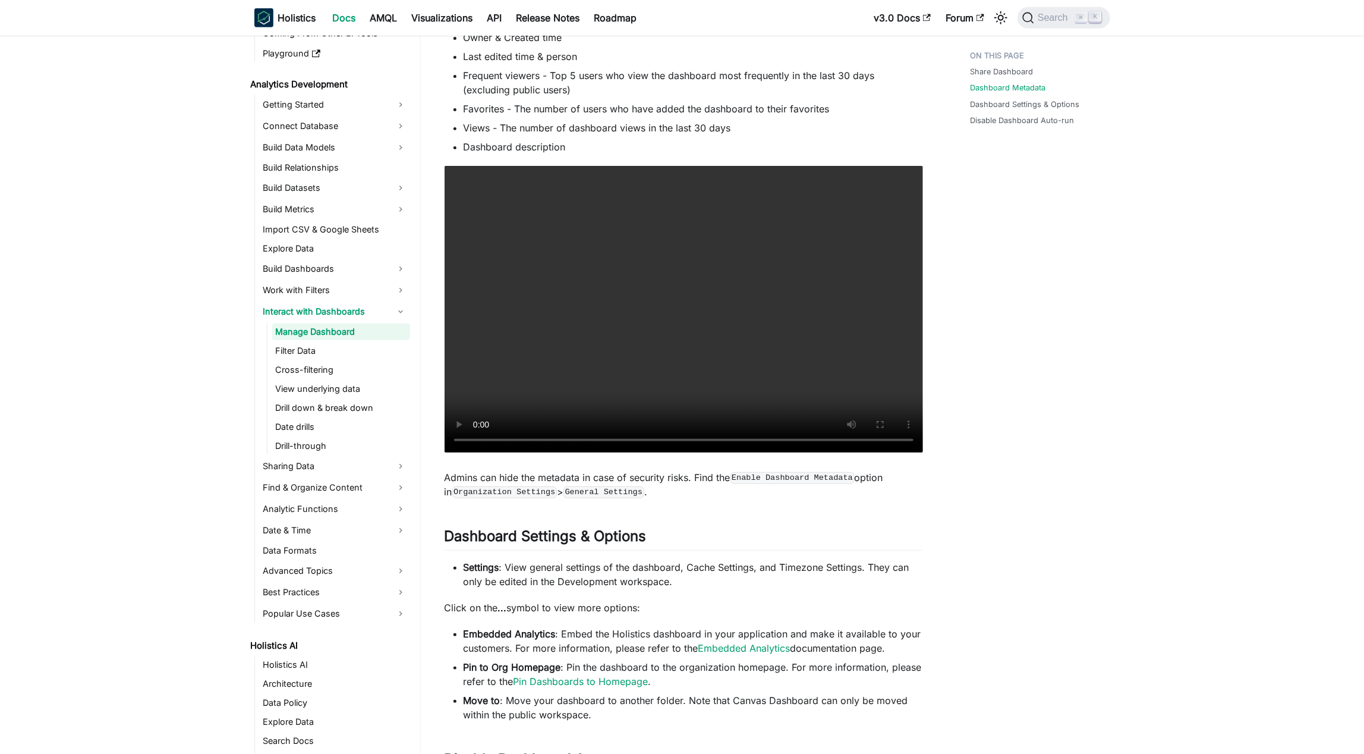
click at [683, 363] on div "Share Dashboard Dashboard Metadata Dashboard Settings & Options Disable Dashboa…" at bounding box center [1034, 666] width 175 height 2021
drag, startPoint x: 949, startPoint y: 254, endPoint x: 943, endPoint y: 185, distance: 69.8
click at [683, 185] on div "Analytics Development Interact with Dashboards Manage Dashboard On this page Ma…" at bounding box center [684, 666] width 526 height 2021
click at [683, 425] on div "Share Dashboard Dashboard Metadata Dashboard Settings & Options Disable Dashboa…" at bounding box center [1034, 666] width 175 height 2021
click at [404, 314] on link "Interact with Dashboards" at bounding box center [335, 311] width 150 height 19
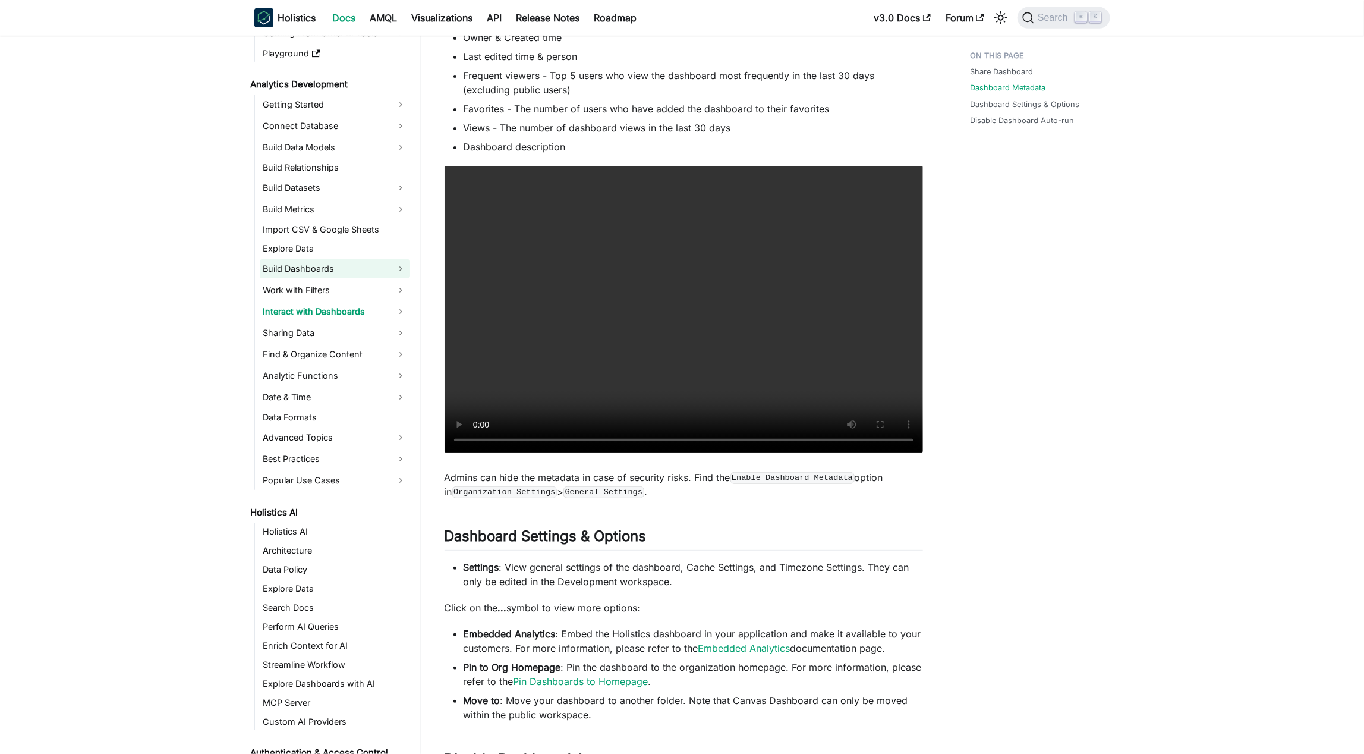
click at [400, 269] on link "Build Dashboards" at bounding box center [335, 268] width 150 height 19
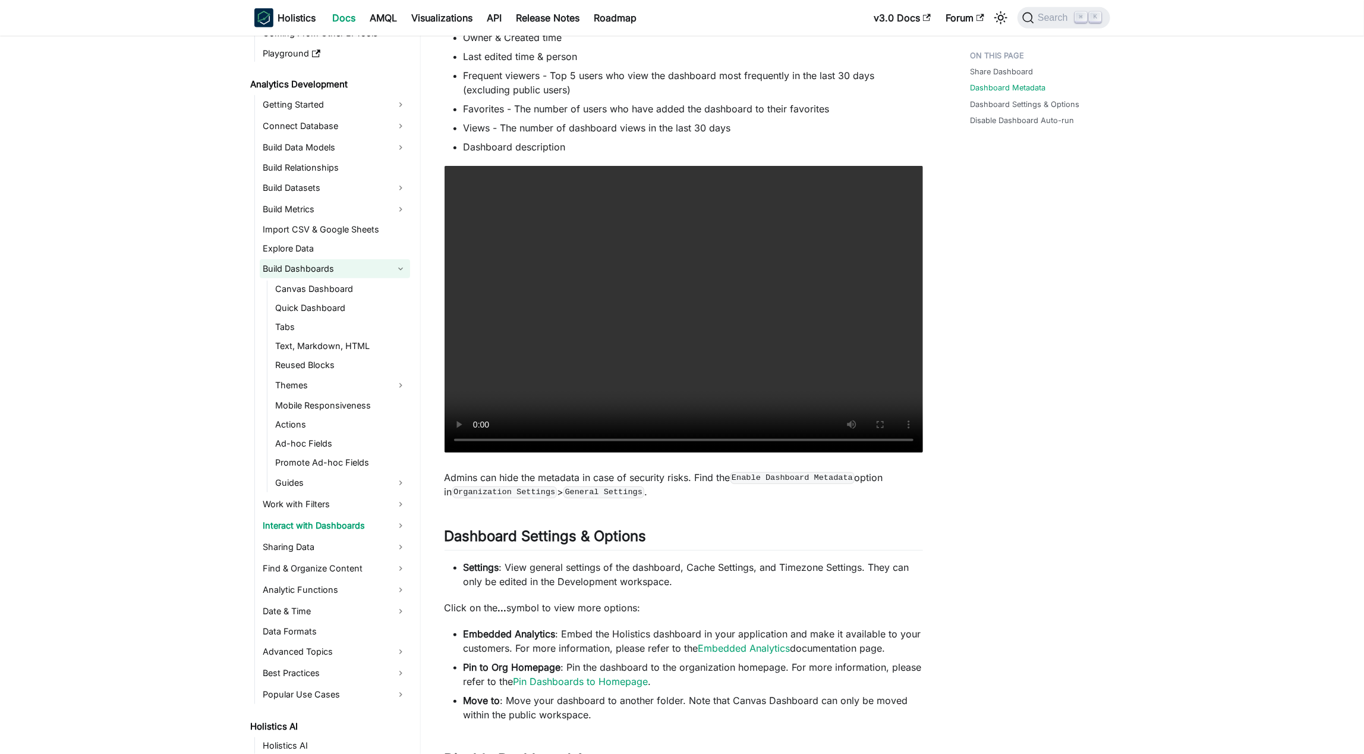
click at [400, 269] on link "Build Dashboards" at bounding box center [335, 268] width 150 height 19
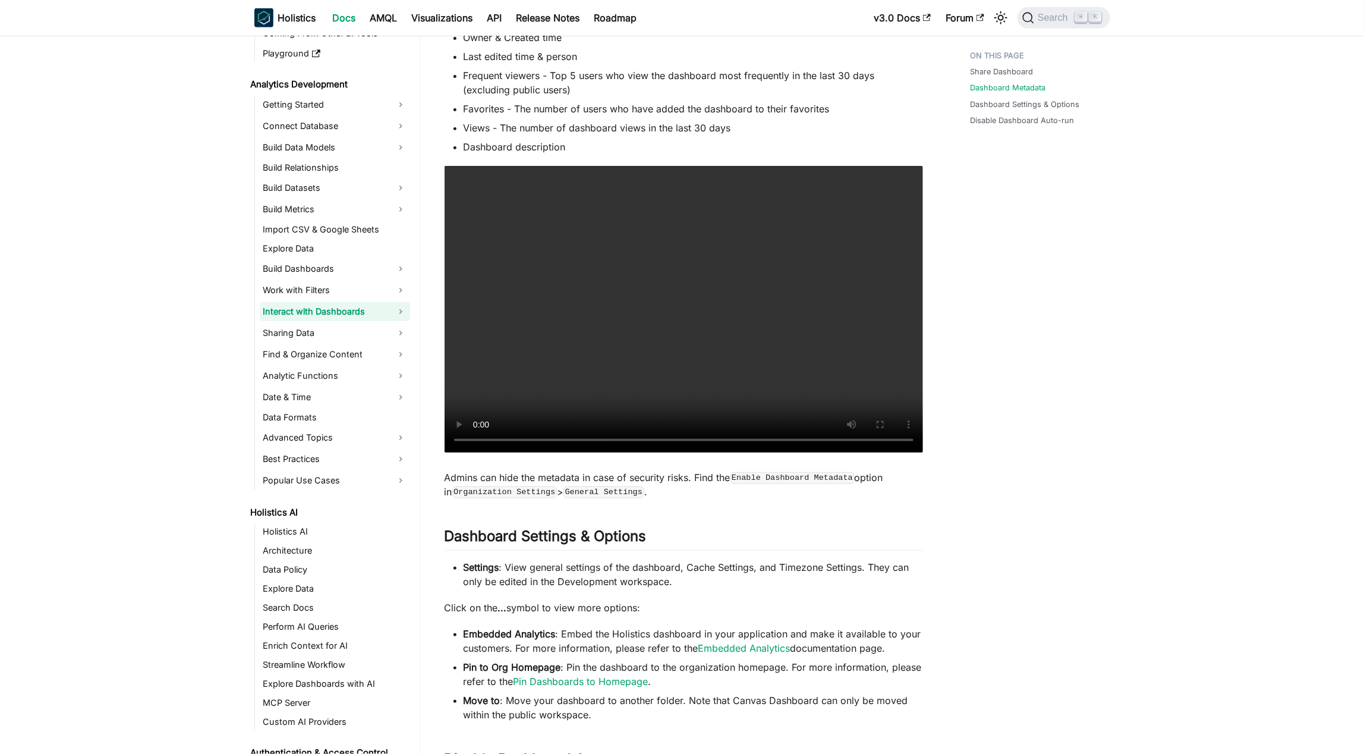
click at [396, 308] on link "Interact with Dashboards" at bounding box center [335, 311] width 150 height 19
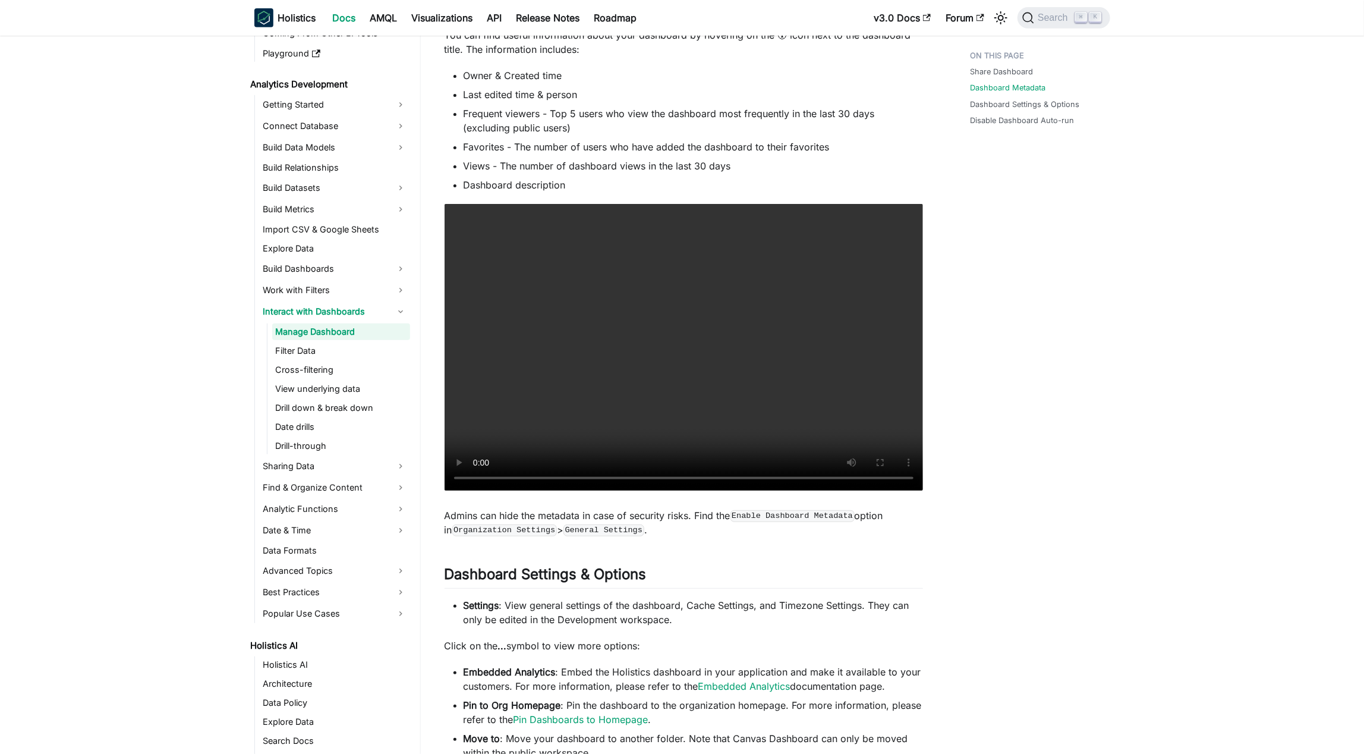
scroll to position [0, 0]
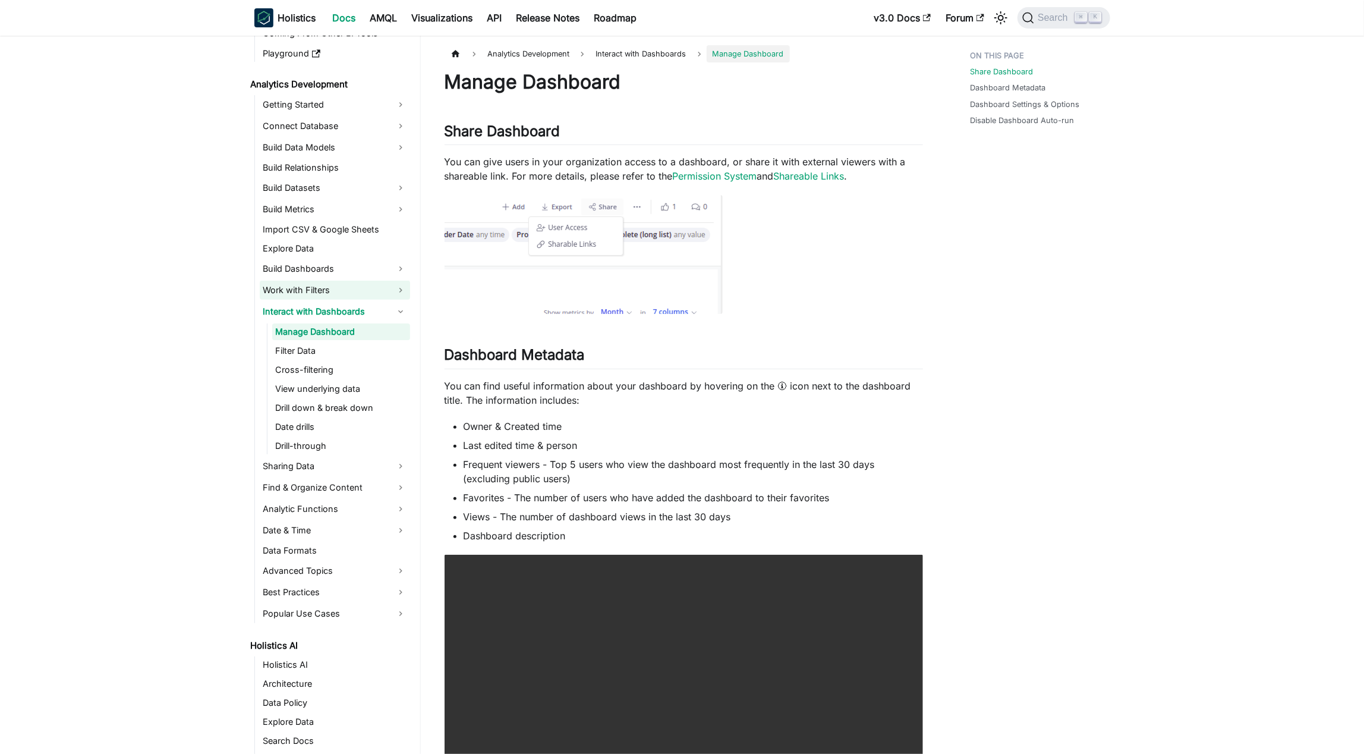
click at [382, 291] on link "Work with Filters" at bounding box center [335, 290] width 150 height 19
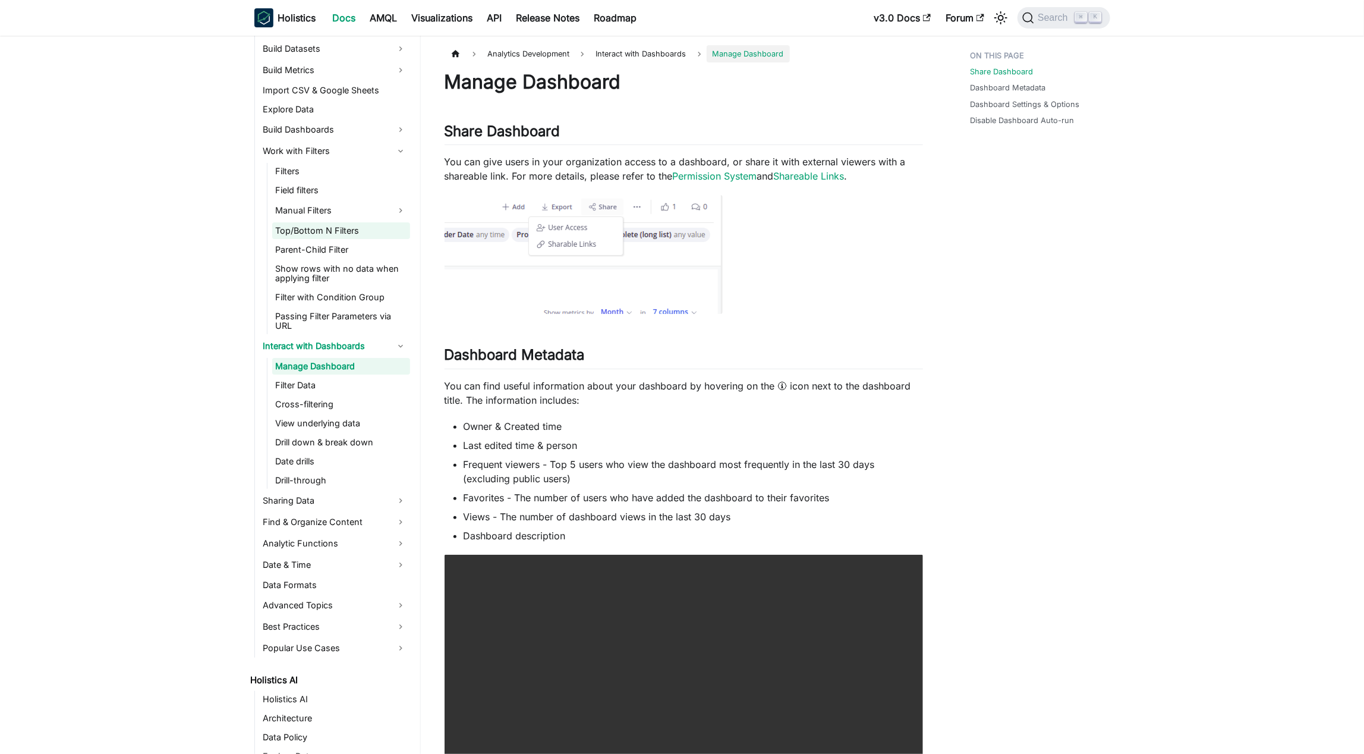
scroll to position [210, 0]
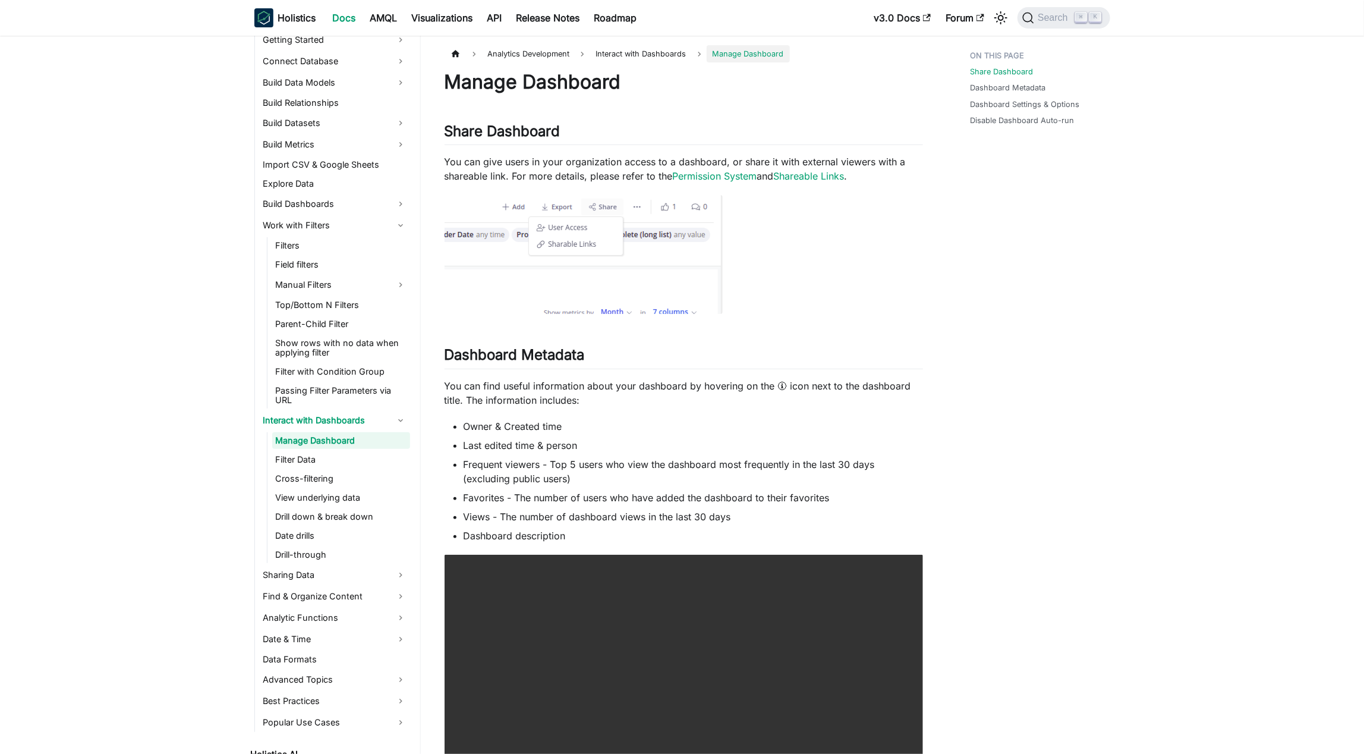
click at [384, 213] on ul "Getting Started Connect Database Build Data Models Build Relationships Build Da…" at bounding box center [332, 380] width 156 height 701
click at [393, 205] on link "Build Dashboards" at bounding box center [335, 203] width 150 height 19
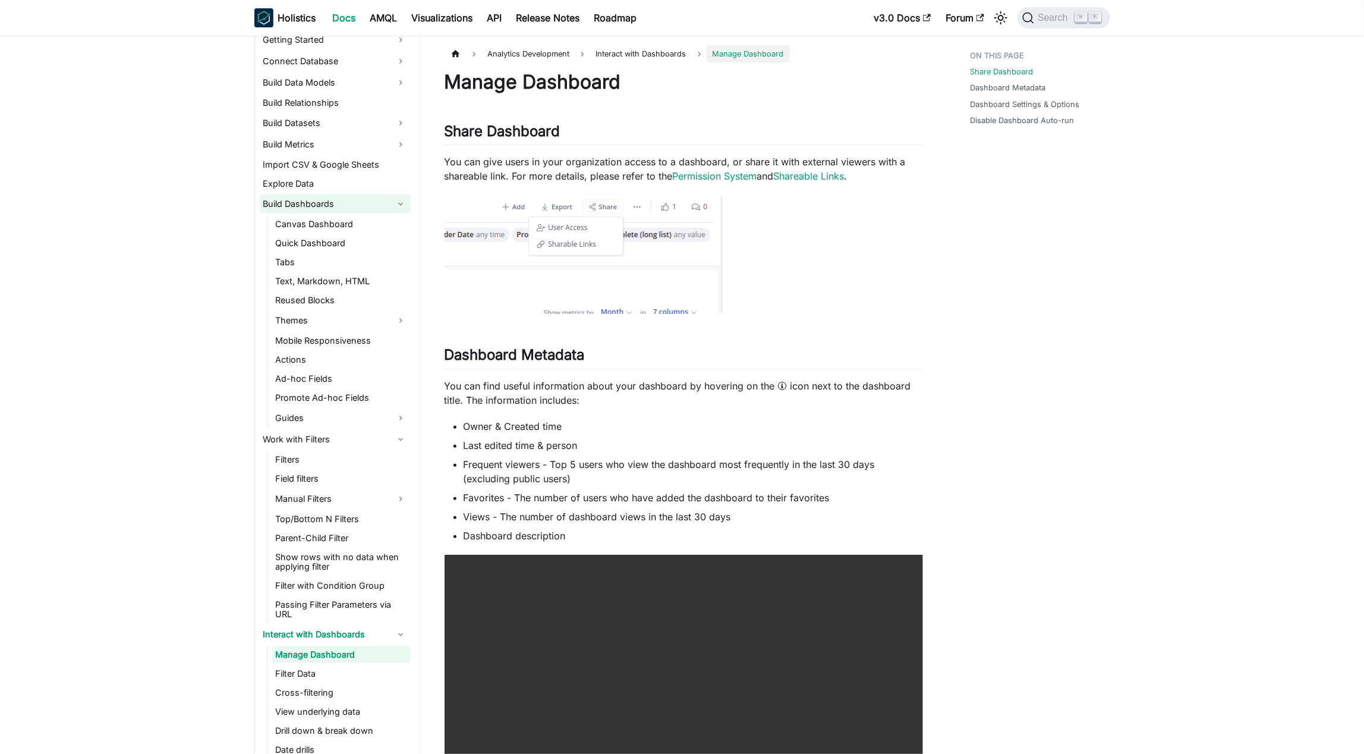
click at [396, 203] on link "Build Dashboards" at bounding box center [335, 203] width 150 height 19
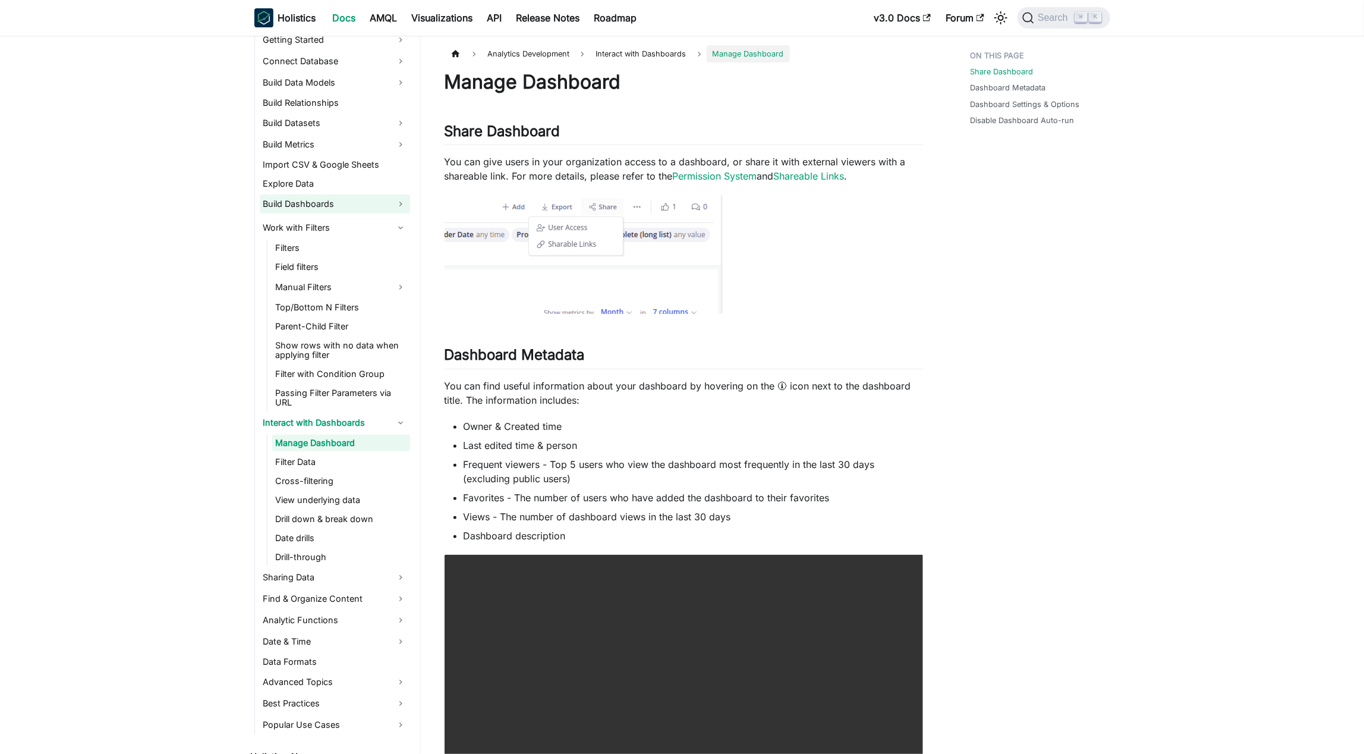
click at [392, 197] on link "Build Dashboards" at bounding box center [335, 203] width 150 height 19
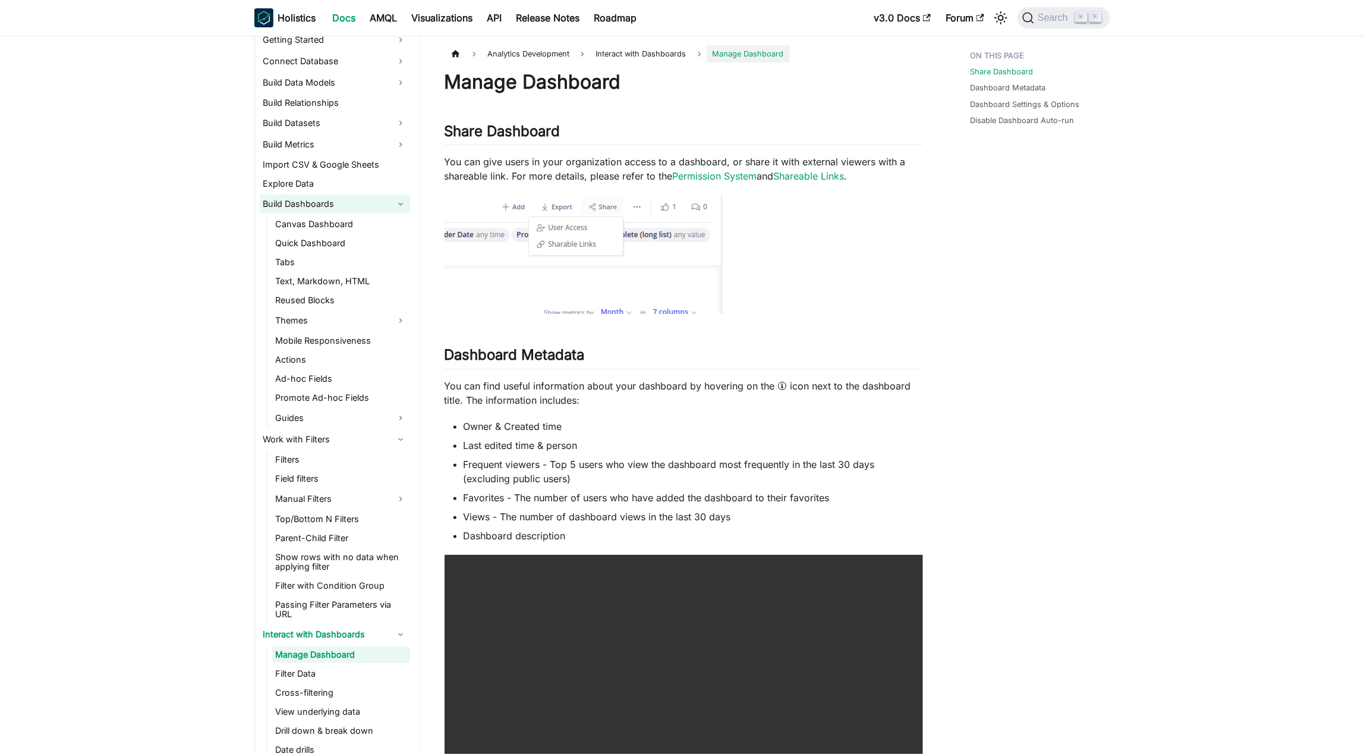
click at [395, 198] on link "Build Dashboards" at bounding box center [335, 203] width 150 height 19
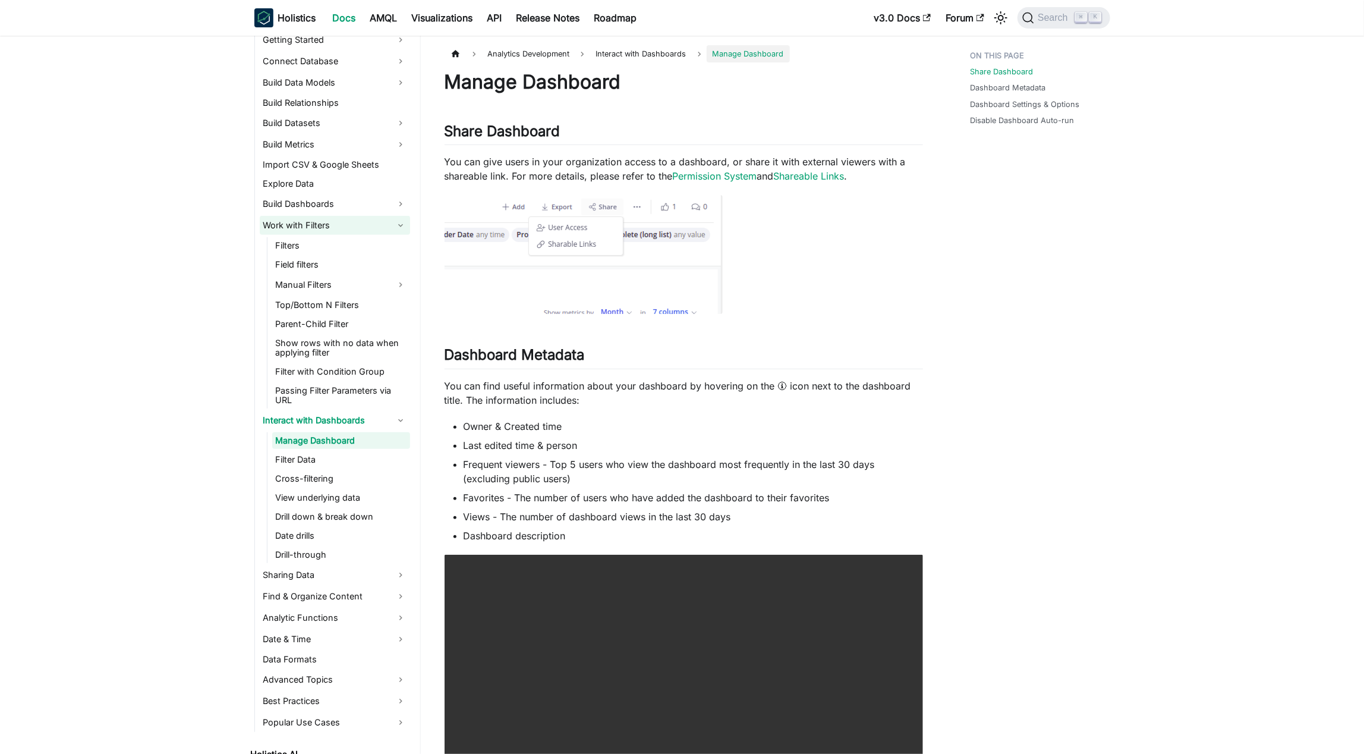
click at [392, 219] on link "Work with Filters" at bounding box center [335, 225] width 150 height 19
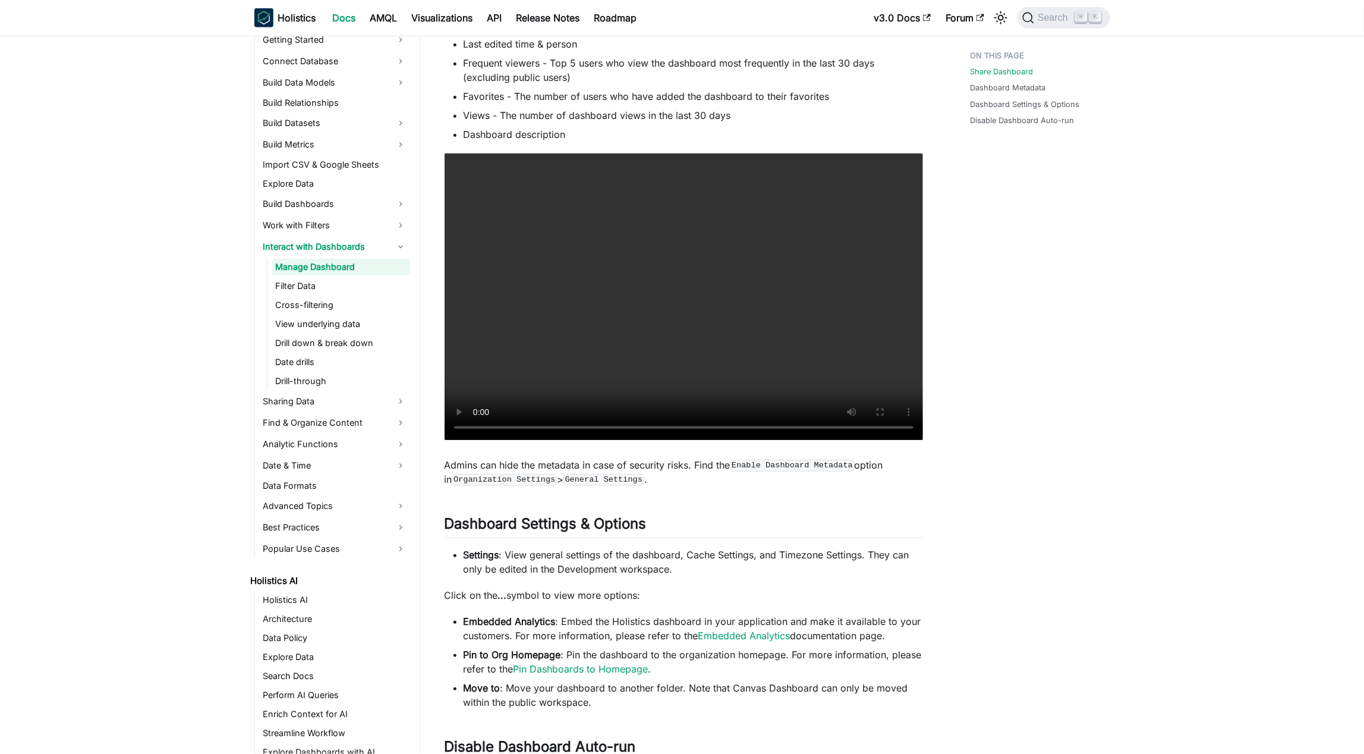
scroll to position [0, 0]
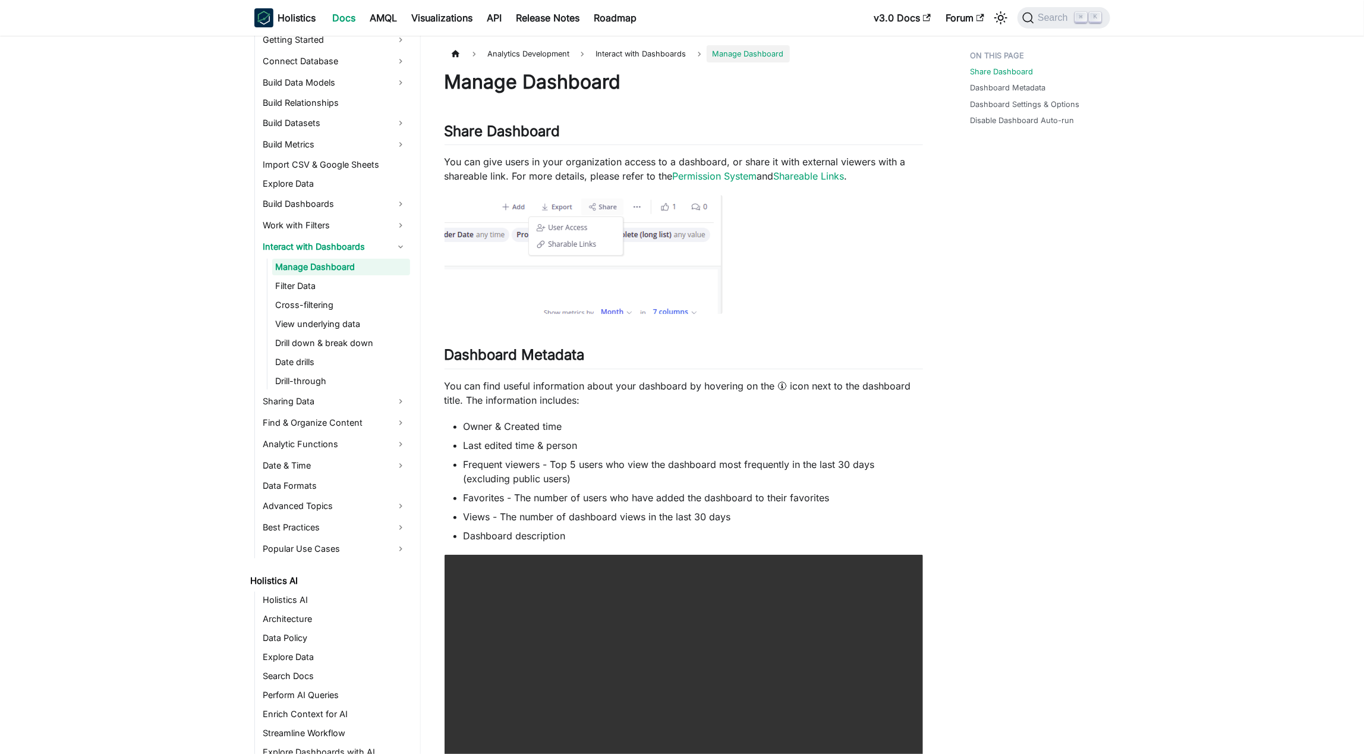
click at [338, 269] on link "Manage Dashboard" at bounding box center [341, 267] width 138 height 17
click at [361, 275] on ul "Manage Dashboard Filter Data Cross-filtering View underlying data Drill down & …" at bounding box center [338, 324] width 143 height 131
click at [366, 281] on link "Filter Data" at bounding box center [341, 286] width 138 height 17
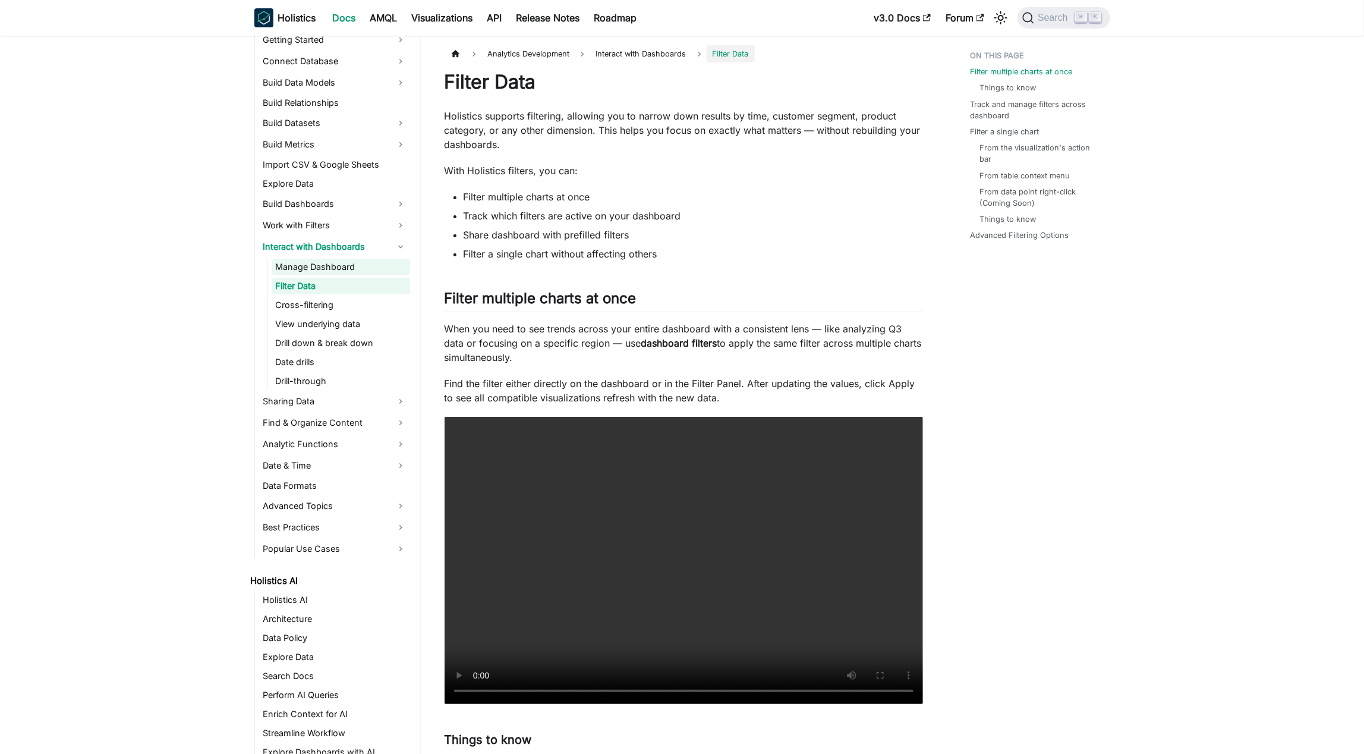
click at [364, 269] on link "Manage Dashboard" at bounding box center [341, 267] width 138 height 17
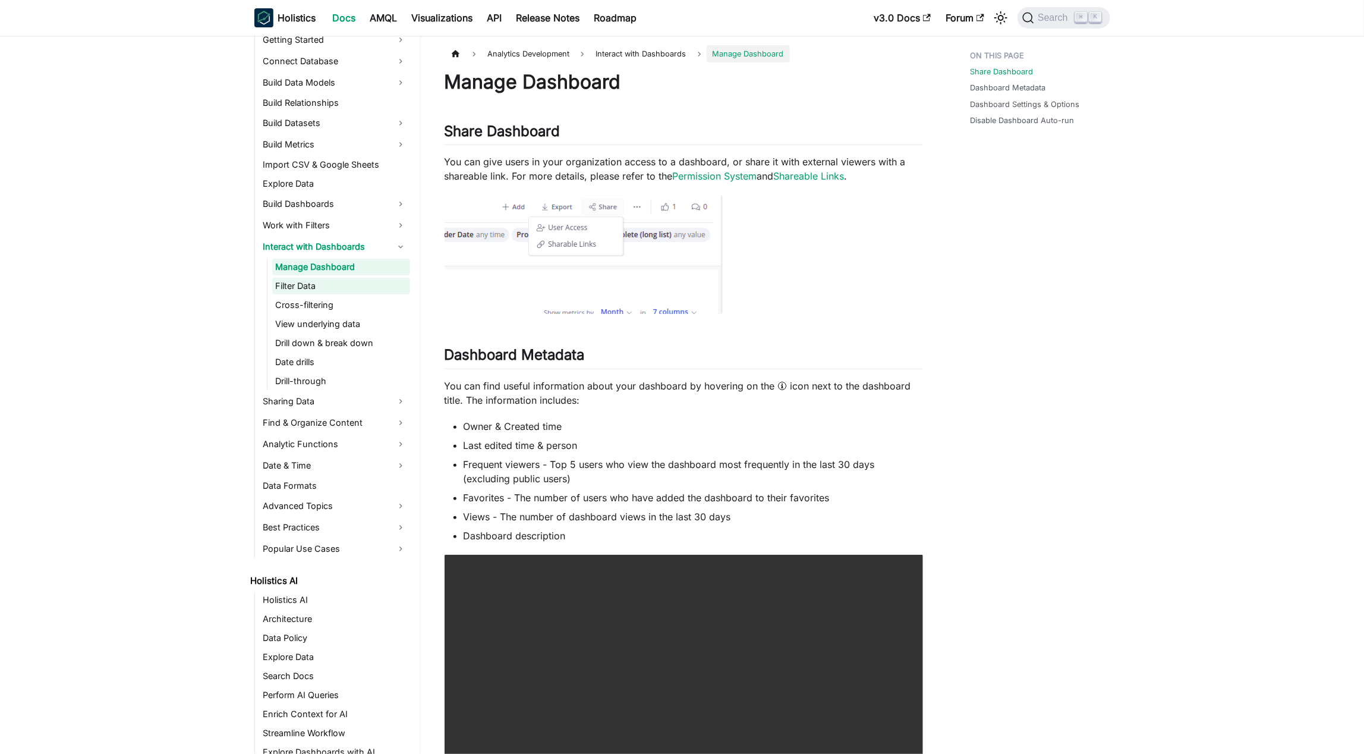
click at [370, 286] on link "Filter Data" at bounding box center [341, 286] width 138 height 17
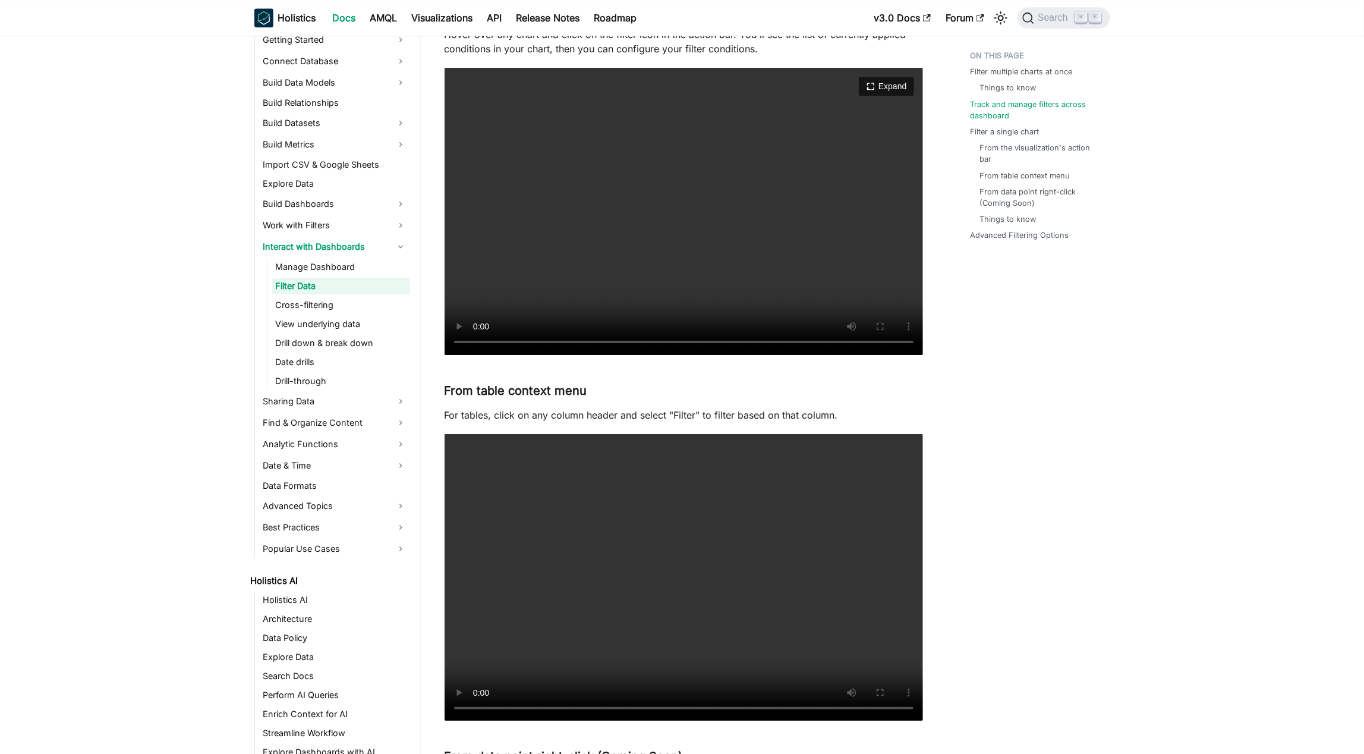
scroll to position [2587, 0]
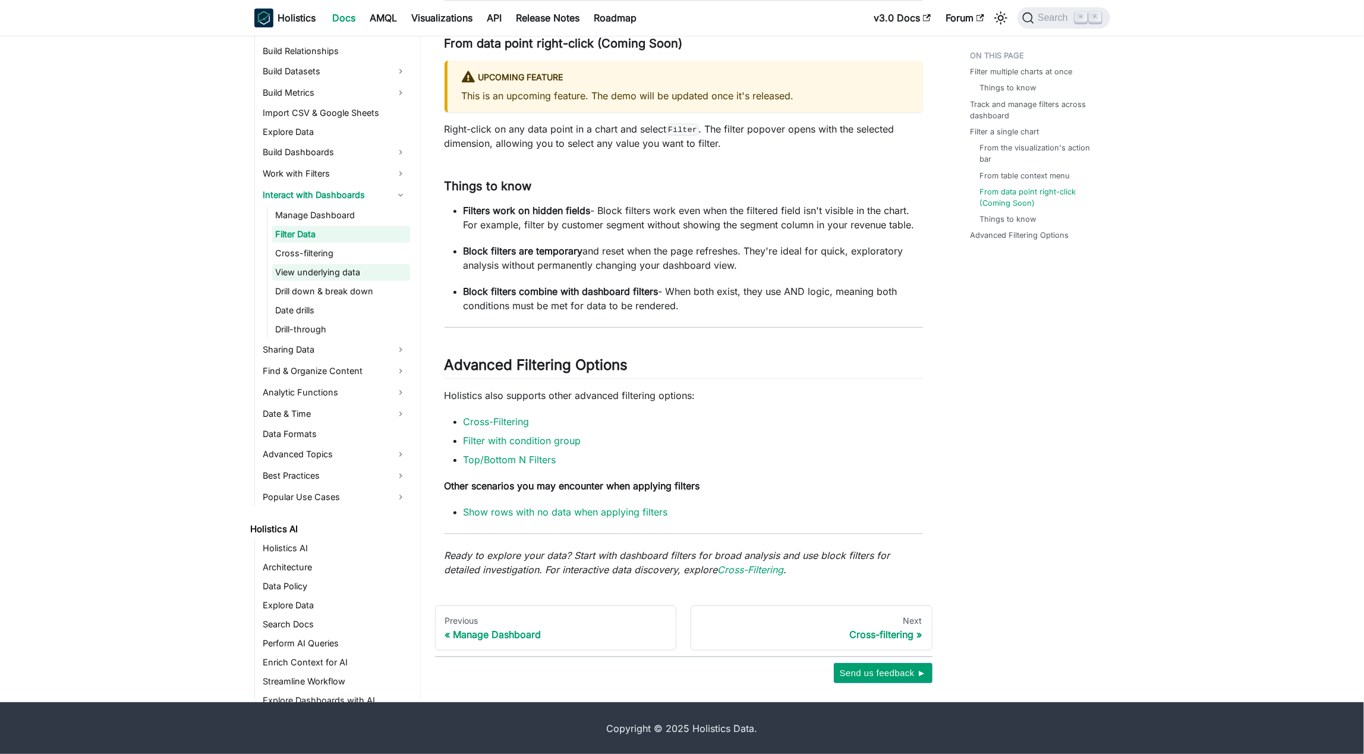
click at [331, 278] on link "View underlying data" at bounding box center [341, 272] width 138 height 17
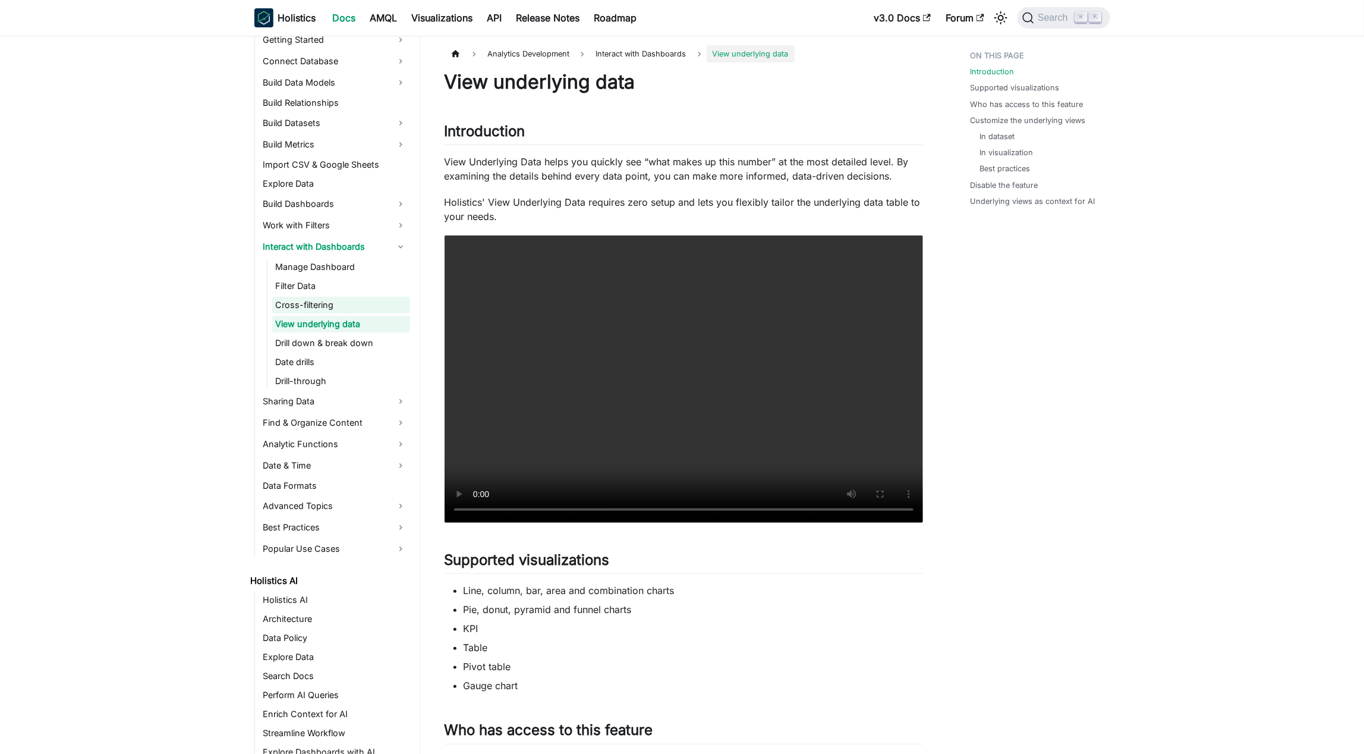
click at [331, 298] on link "Cross-filtering" at bounding box center [341, 305] width 138 height 17
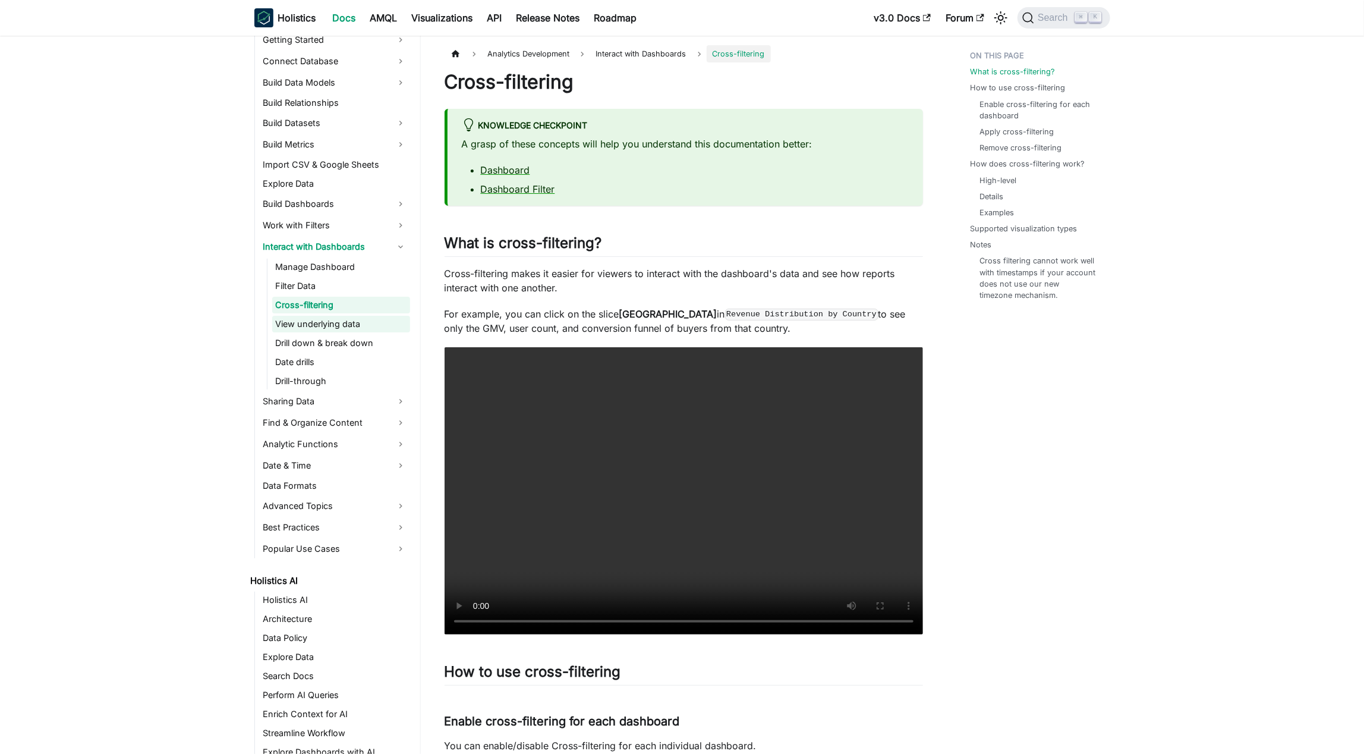
click at [368, 318] on link "View underlying data" at bounding box center [341, 324] width 138 height 17
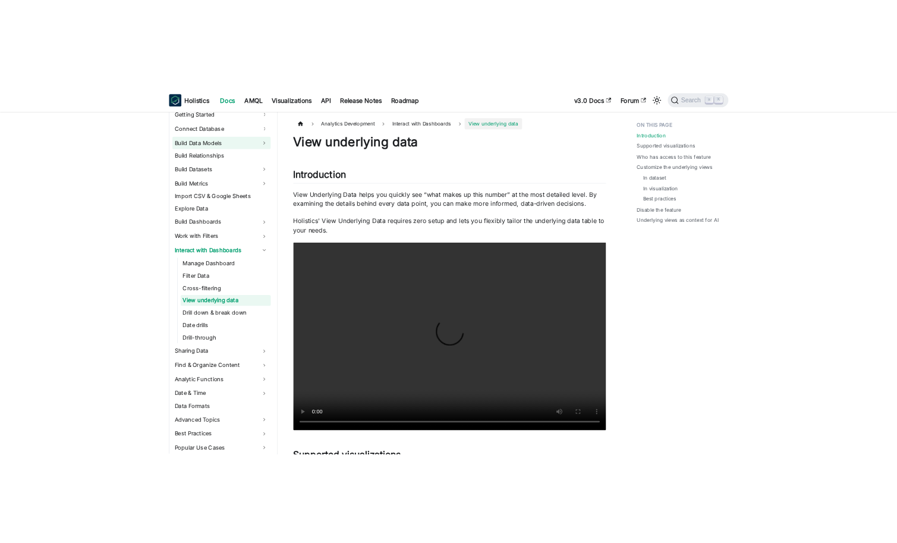
scroll to position [210, 0]
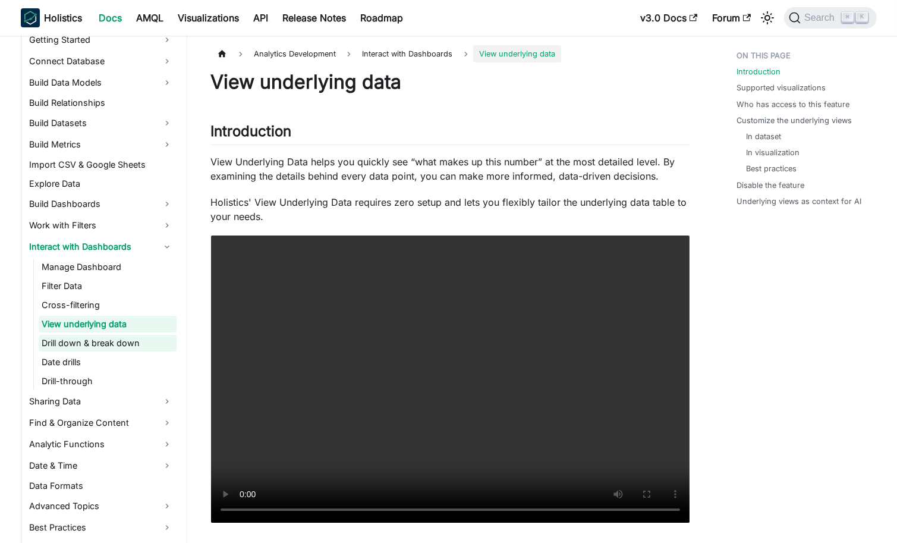
click at [136, 338] on link "Drill down & break down" at bounding box center [108, 343] width 138 height 17
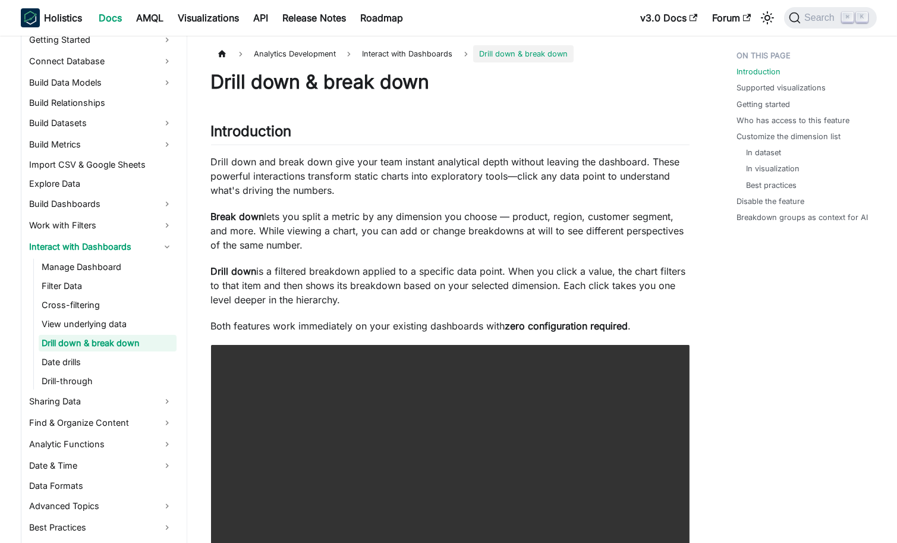
click at [102, 352] on ul "Manage Dashboard Filter Data Cross-filtering View underlying data Drill down & …" at bounding box center [104, 324] width 143 height 131
click at [80, 360] on link "Date drills" at bounding box center [108, 362] width 138 height 17
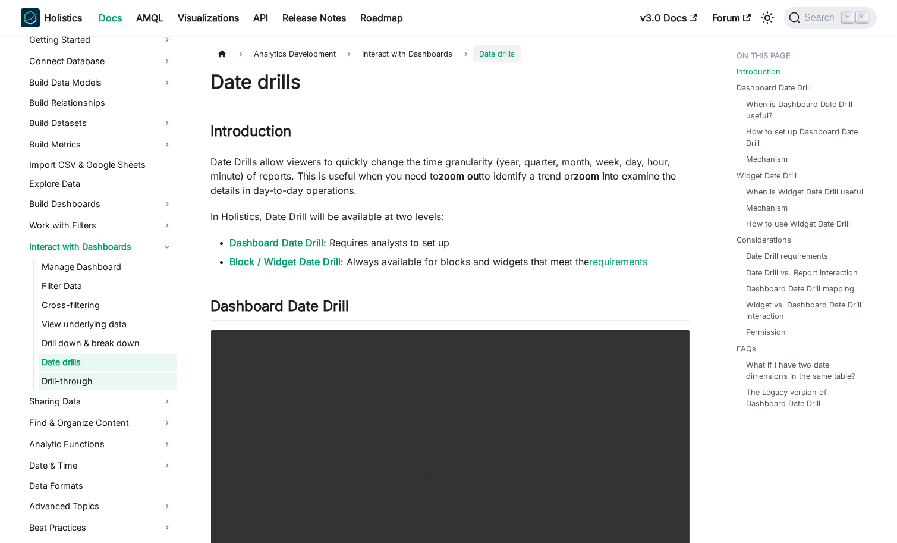
click at [103, 373] on link "Drill-through" at bounding box center [108, 381] width 138 height 17
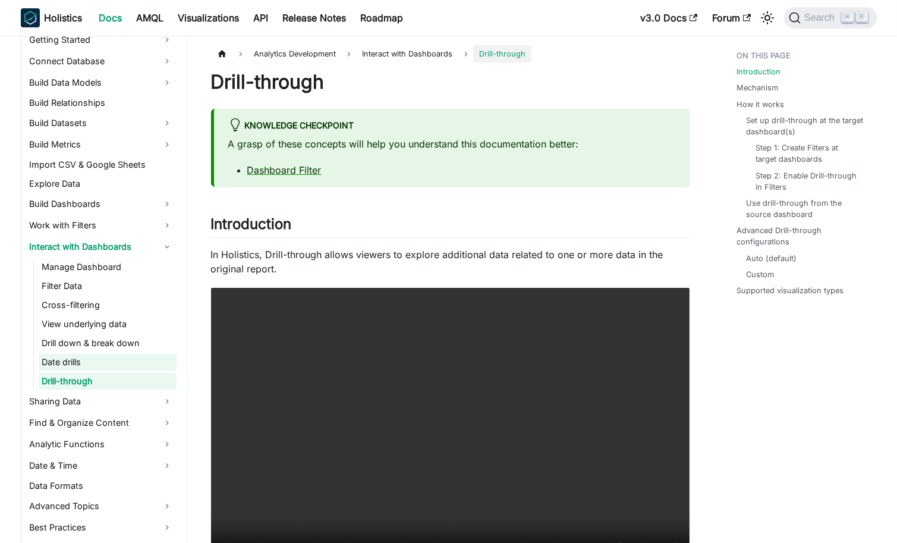
click at [124, 360] on link "Date drills" at bounding box center [108, 362] width 138 height 17
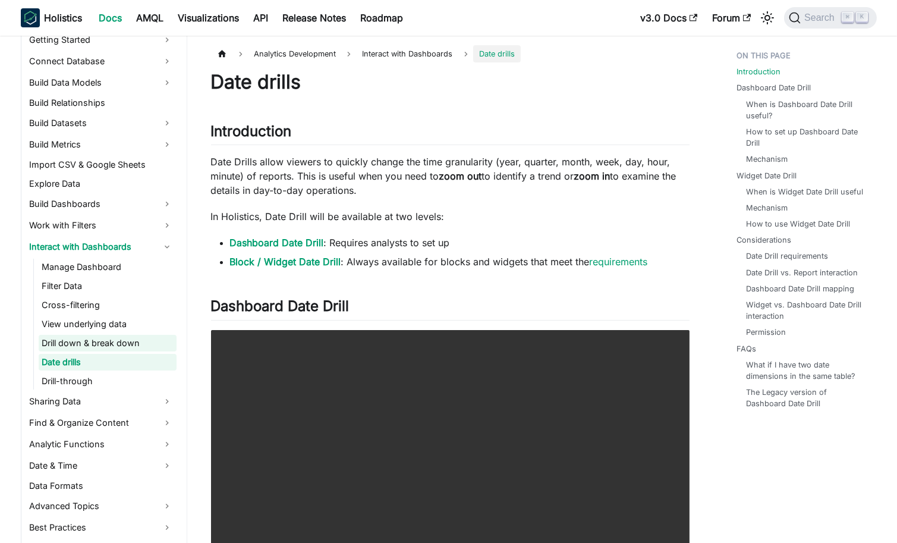
click at [154, 340] on link "Drill down & break down" at bounding box center [108, 343] width 138 height 17
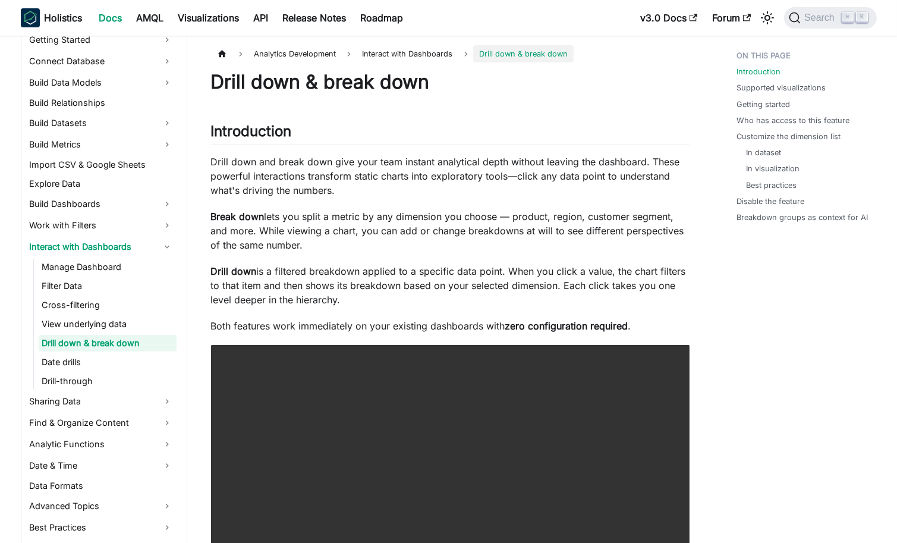
click at [124, 314] on ul "Manage Dashboard Filter Data Cross-filtering View underlying data Drill down & …" at bounding box center [104, 324] width 143 height 131
click at [75, 320] on link "View underlying data" at bounding box center [108, 324] width 138 height 17
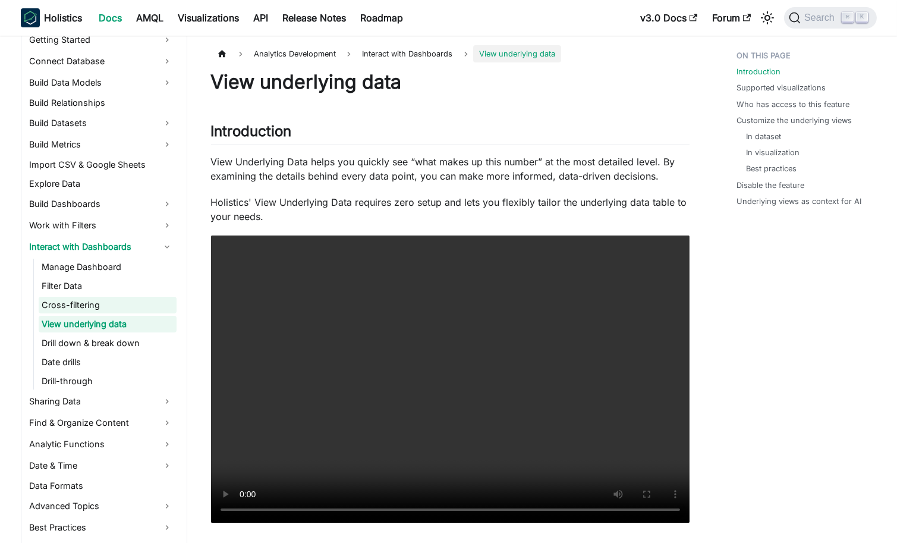
click at [104, 311] on link "Cross-filtering" at bounding box center [108, 305] width 138 height 17
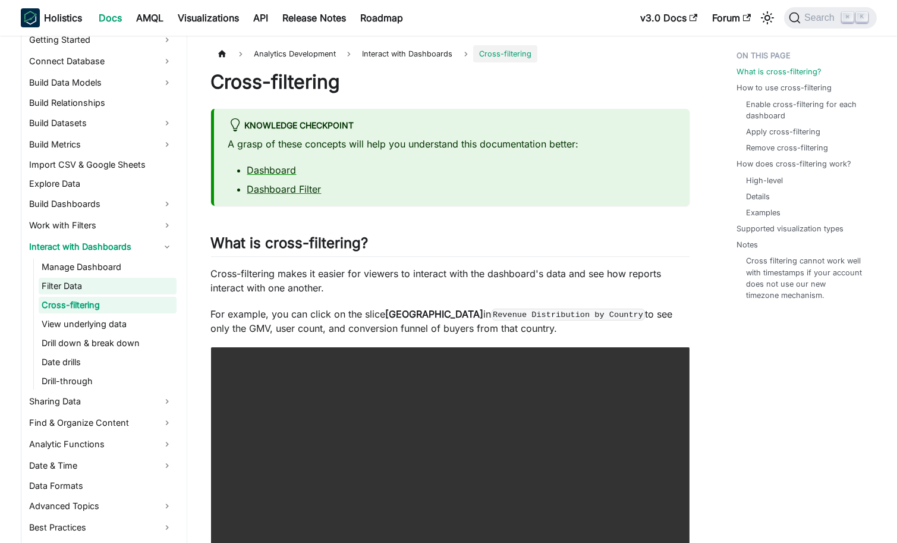
click at [71, 290] on link "Filter Data" at bounding box center [108, 286] width 138 height 17
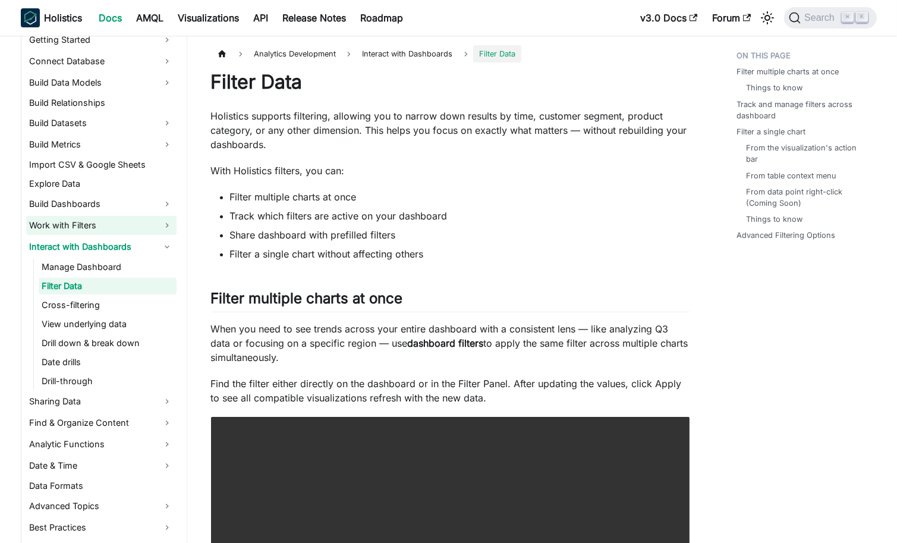
click at [160, 224] on link "Work with Filters" at bounding box center [101, 225] width 150 height 19
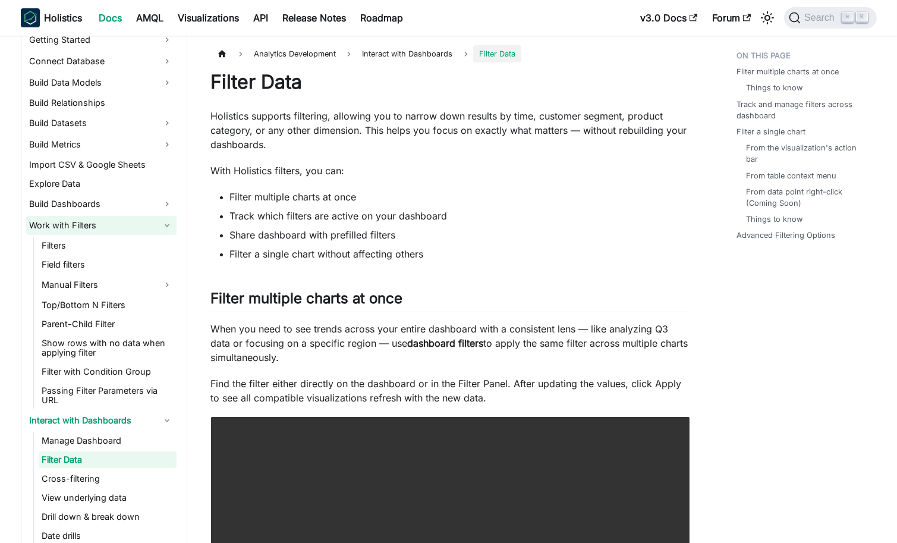
click at [160, 224] on link "Work with Filters" at bounding box center [101, 225] width 150 height 19
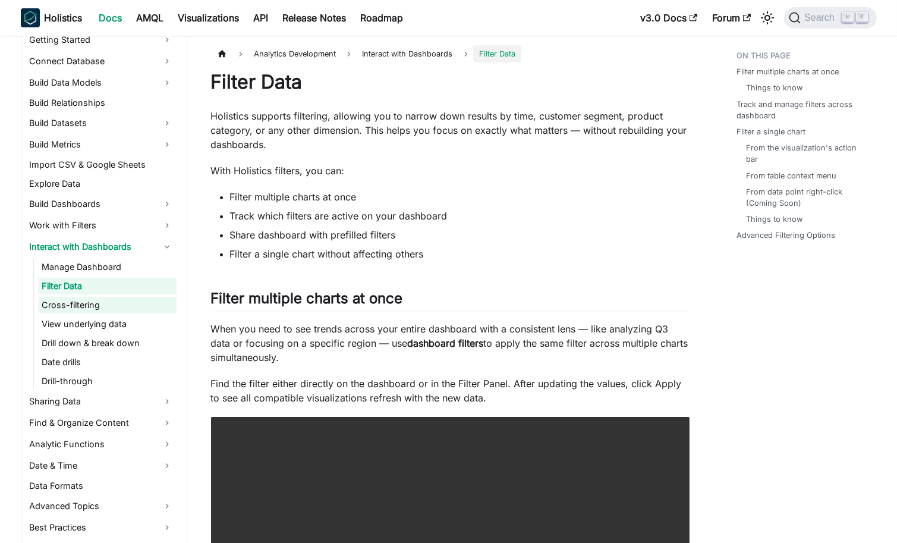
click at [97, 299] on link "Cross-filtering" at bounding box center [108, 305] width 138 height 17
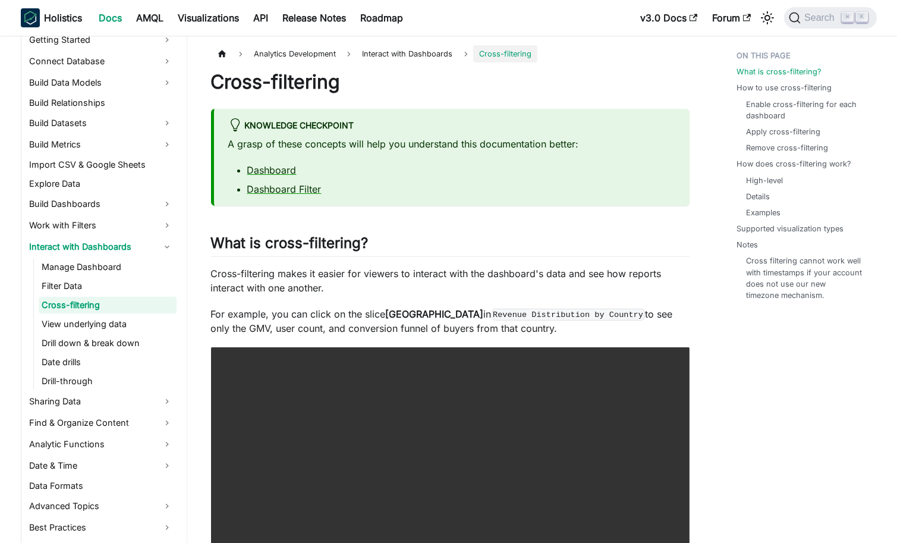
click at [105, 295] on ul "Manage Dashboard Filter Data Cross-filtering View underlying data Drill down & …" at bounding box center [104, 324] width 143 height 131
click at [80, 291] on link "Filter Data" at bounding box center [108, 286] width 138 height 17
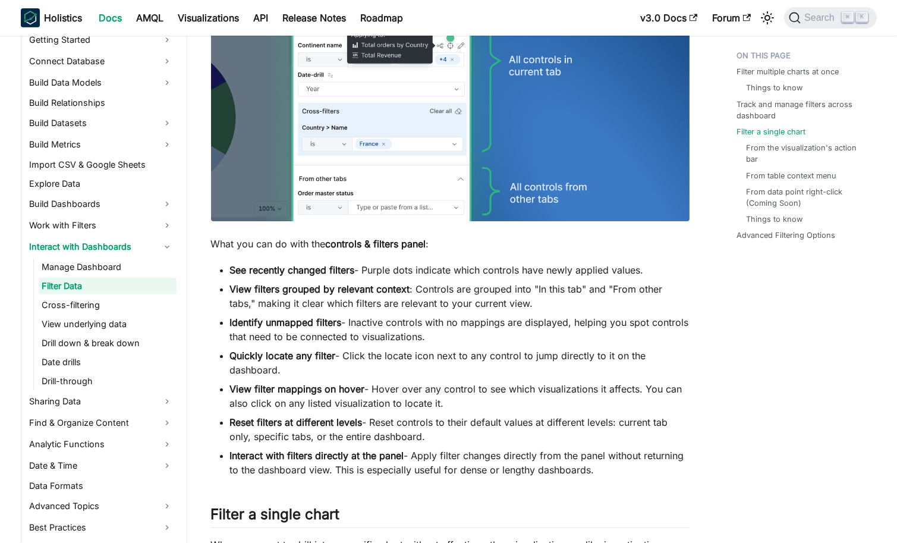
scroll to position [1664, 0]
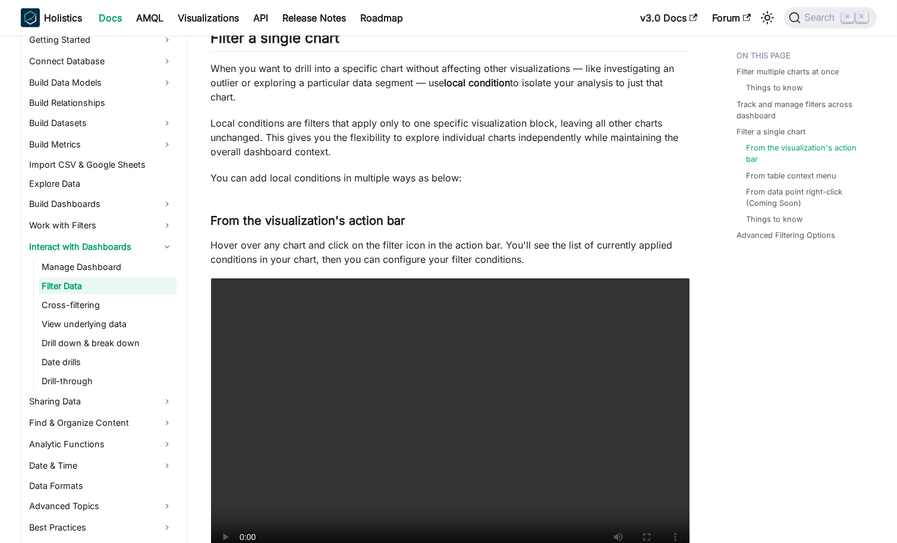
click at [97, 289] on link "Filter Data" at bounding box center [108, 286] width 138 height 17
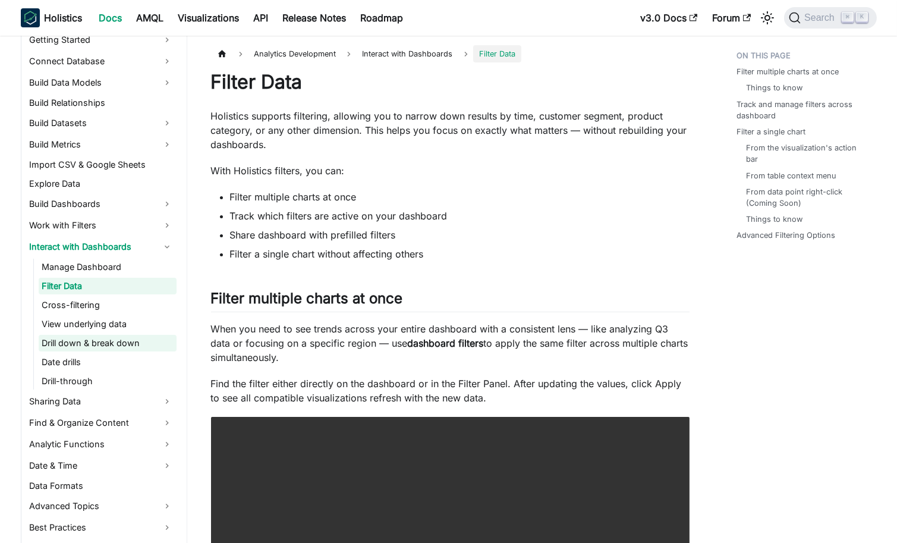
click at [156, 340] on link "Drill down & break down" at bounding box center [108, 343] width 138 height 17
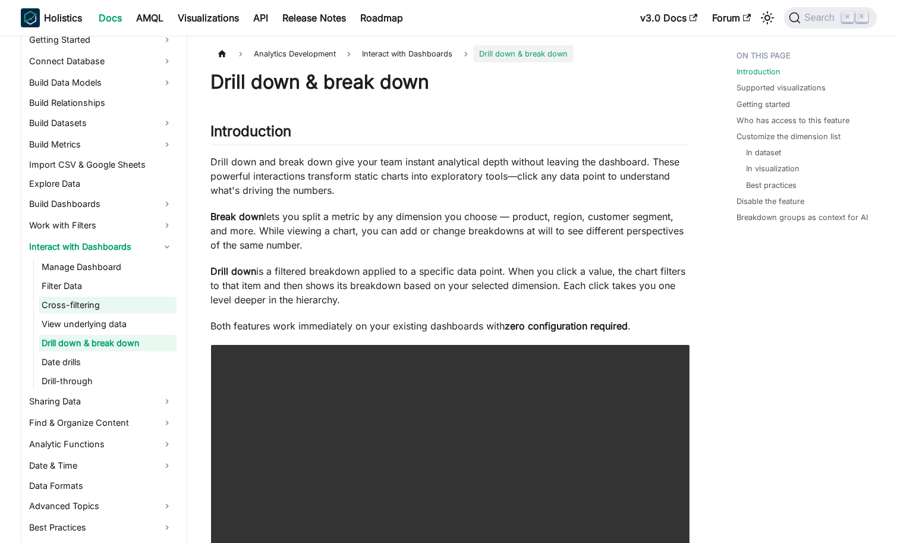
click at [90, 306] on link "Cross-filtering" at bounding box center [108, 305] width 138 height 17
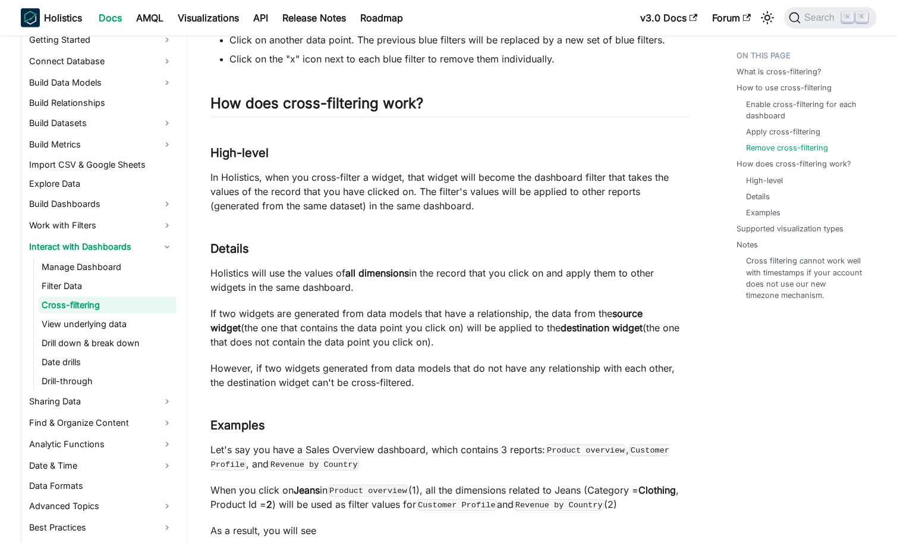
scroll to position [1725, 0]
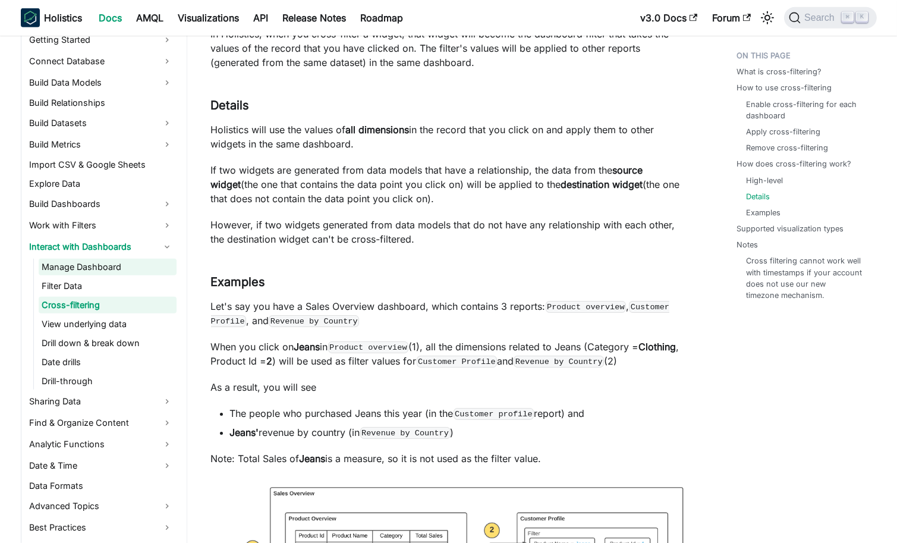
click at [92, 263] on link "Manage Dashboard" at bounding box center [108, 267] width 138 height 17
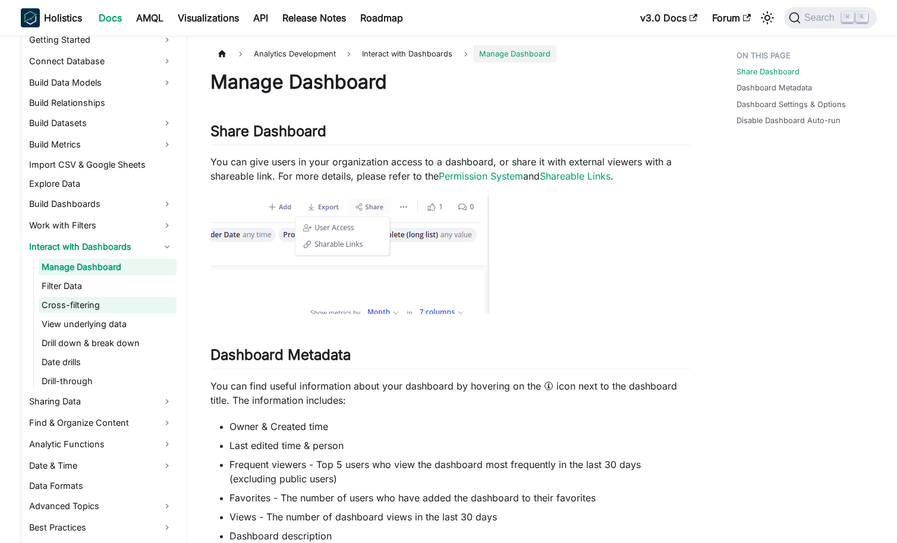
click at [87, 299] on link "Cross-filtering" at bounding box center [108, 305] width 138 height 17
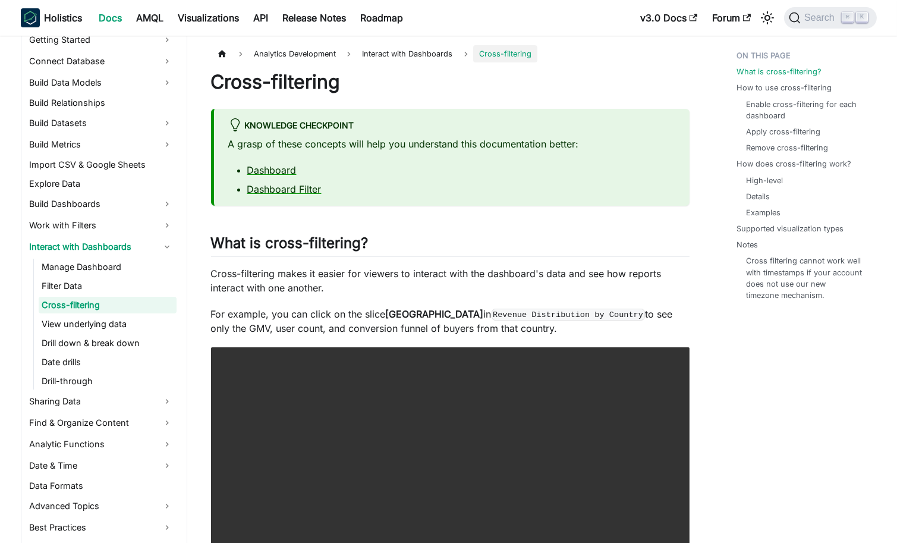
click at [261, 282] on p "Cross-filtering makes it easier for viewers to interact with the dashboard's da…" at bounding box center [450, 280] width 478 height 29
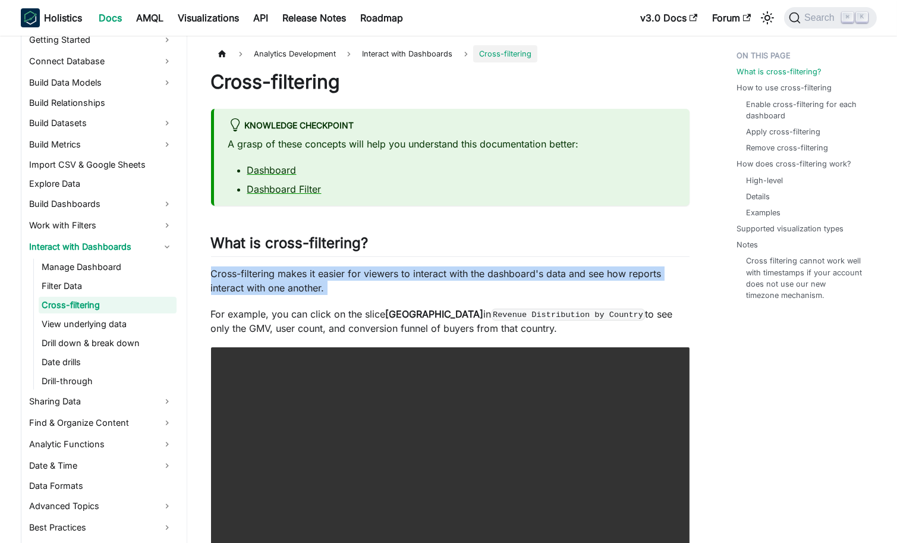
click at [261, 282] on p "Cross-filtering makes it easier for viewers to interact with the dashboard's da…" at bounding box center [450, 280] width 478 height 29
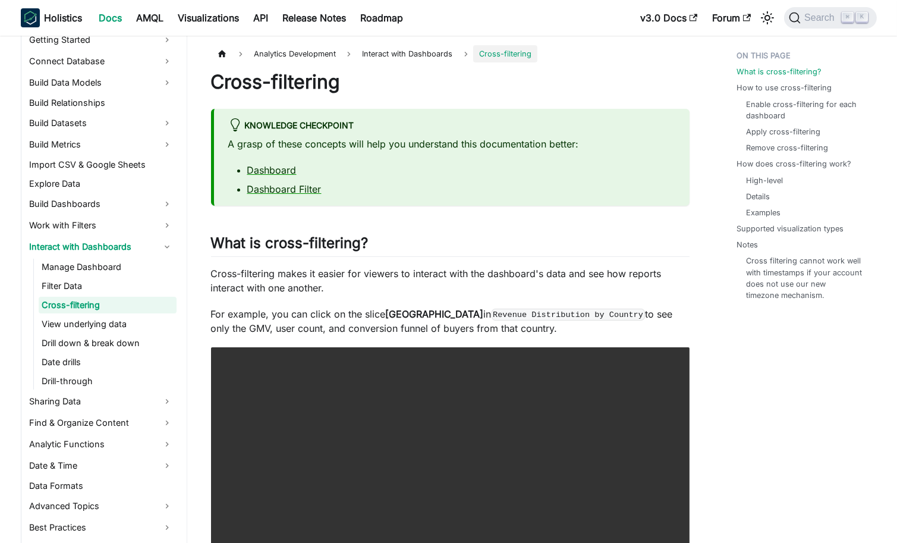
click at [361, 310] on p "For example, you can click on the slice [GEOGRAPHIC_DATA] in Revenue Distributi…" at bounding box center [450, 321] width 478 height 29
click at [433, 311] on strong "[GEOGRAPHIC_DATA]" at bounding box center [435, 314] width 98 height 12
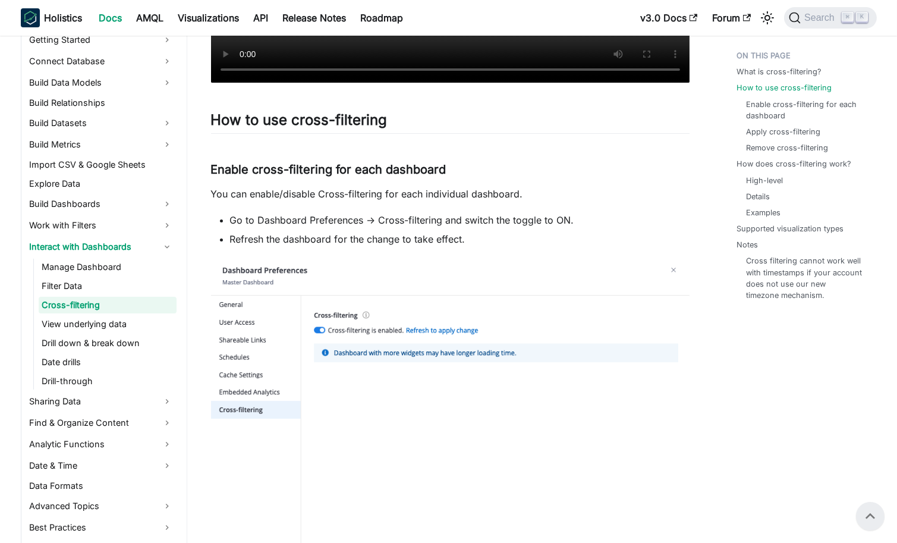
scroll to position [534, 0]
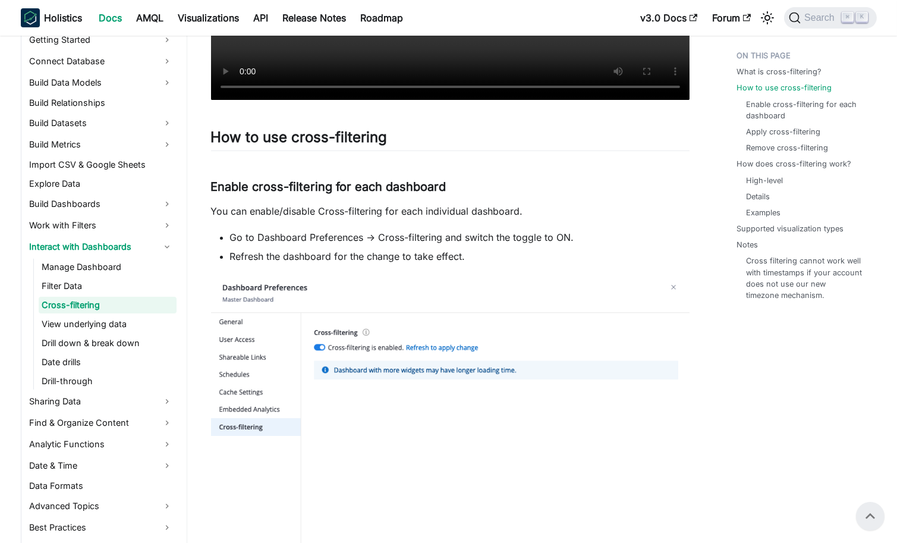
click at [295, 237] on li "Go to Dashboard Preferences -> Cross-filtering and switch the toggle to ON." at bounding box center [459, 237] width 459 height 14
click at [412, 262] on li "Refresh the dashboard for the change to take effect." at bounding box center [459, 256] width 459 height 14
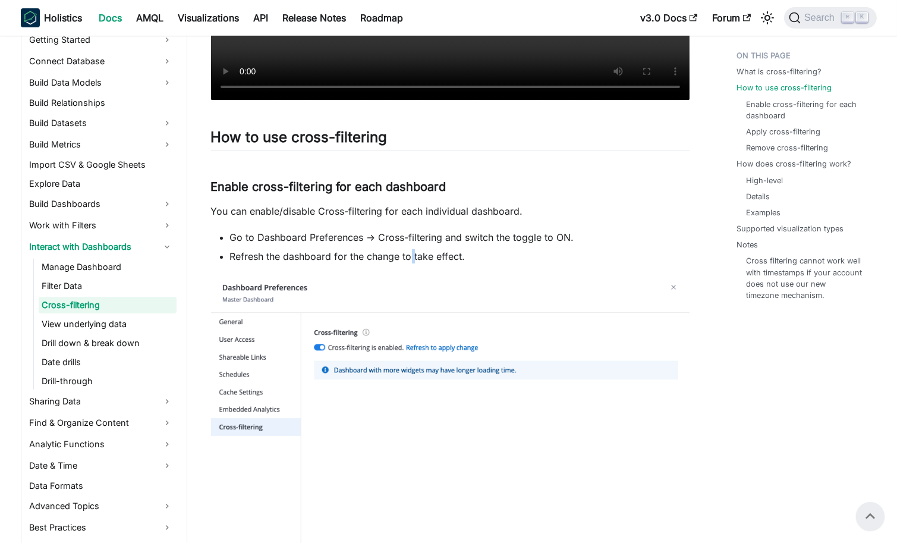
click at [412, 262] on li "Refresh the dashboard for the change to take effect." at bounding box center [459, 256] width 459 height 14
click at [325, 251] on li "Refresh the dashboard for the change to take effect." at bounding box center [459, 256] width 459 height 14
click at [456, 262] on li "Refresh the dashboard for the change to take effect." at bounding box center [459, 256] width 459 height 14
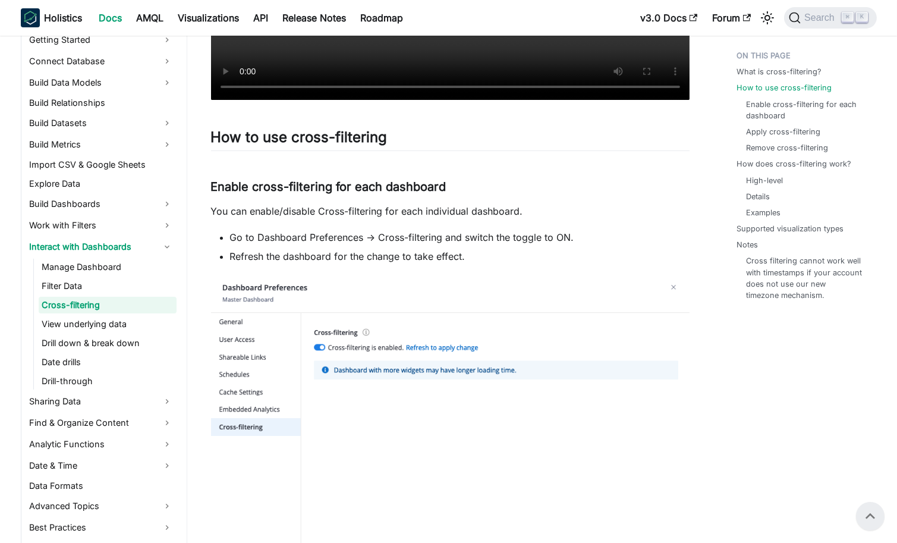
click at [456, 262] on li "Refresh the dashboard for the change to take effect." at bounding box center [459, 256] width 459 height 14
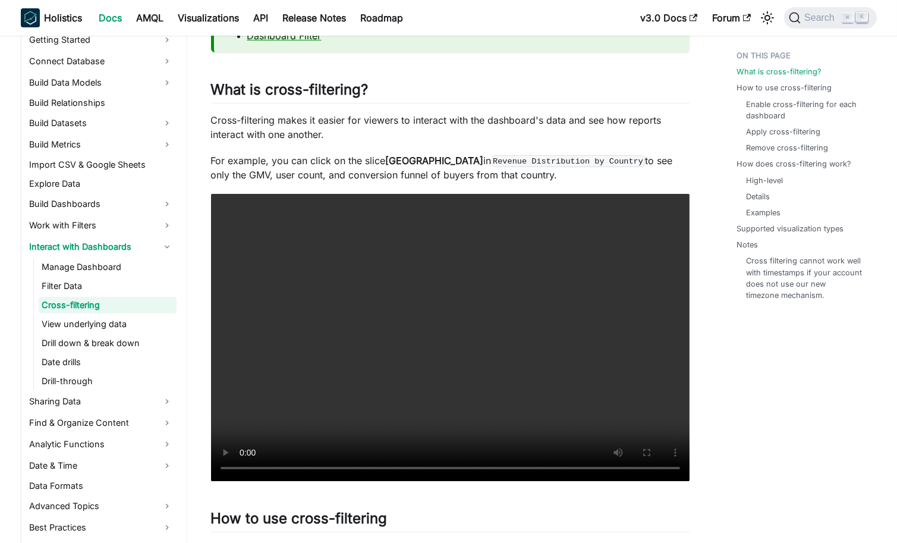
scroll to position [0, 0]
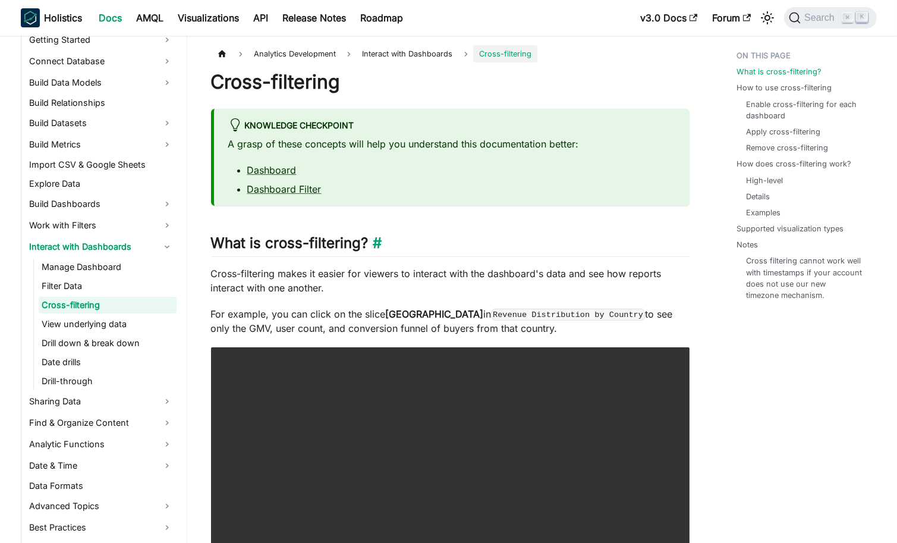
click at [516, 248] on h2 "What is cross-filtering? ​" at bounding box center [450, 245] width 478 height 23
click at [386, 287] on p "Cross-filtering makes it easier for viewers to interact with the dashboard's da…" at bounding box center [450, 280] width 478 height 29
